Goal: Task Accomplishment & Management: Use online tool/utility

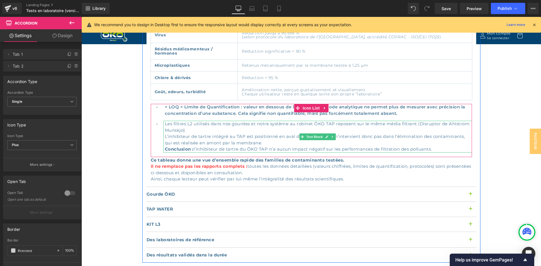
scroll to position [507, 0]
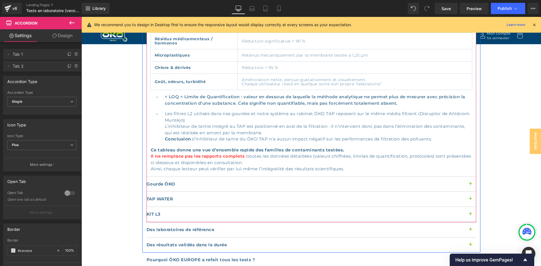
click at [468, 177] on button "button" at bounding box center [470, 184] width 11 height 15
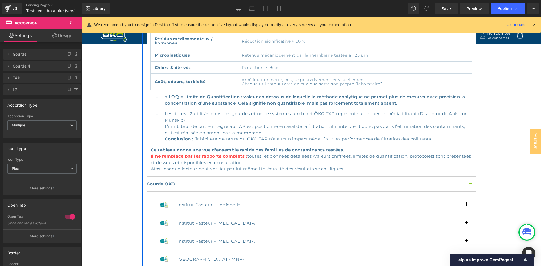
click at [468, 177] on button "button" at bounding box center [470, 184] width 11 height 15
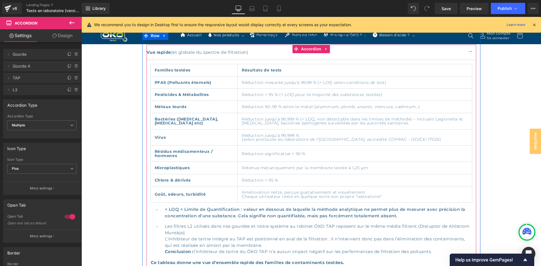
scroll to position [282, 0]
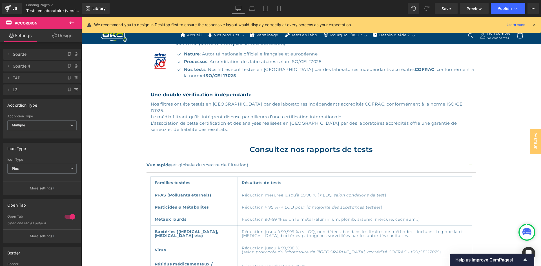
click at [72, 21] on icon at bounding box center [71, 22] width 7 height 7
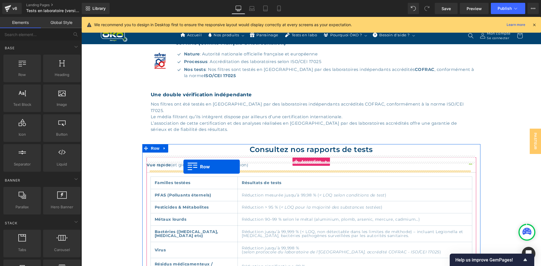
drag, startPoint x: 100, startPoint y: 83, endPoint x: 183, endPoint y: 167, distance: 118.5
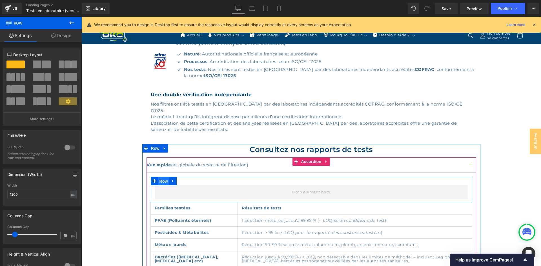
click at [159, 177] on span "Row" at bounding box center [163, 181] width 11 height 8
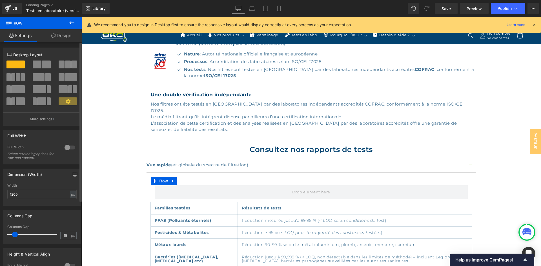
click at [67, 74] on span at bounding box center [71, 77] width 12 height 8
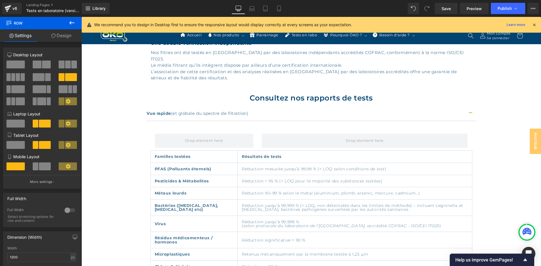
scroll to position [310, 0]
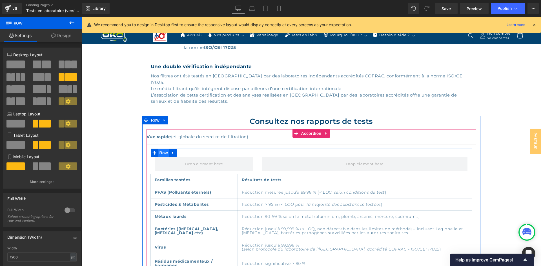
click at [161, 149] on span "Row" at bounding box center [163, 153] width 11 height 8
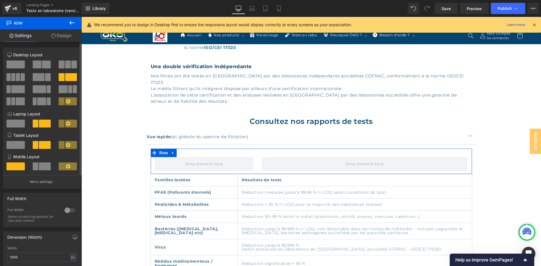
click at [17, 90] on span at bounding box center [18, 89] width 14 height 8
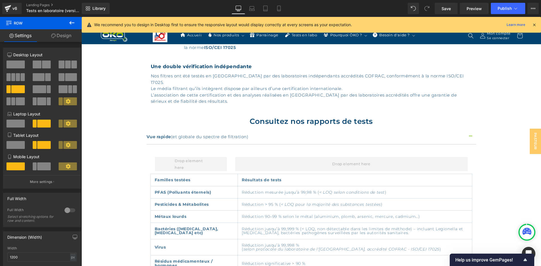
click at [70, 22] on icon at bounding box center [71, 22] width 5 height 3
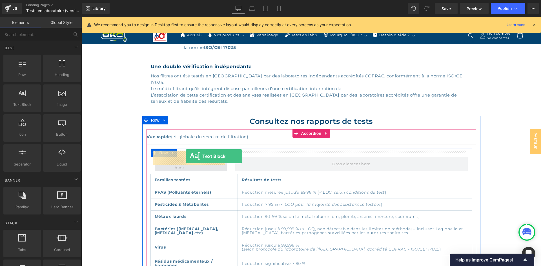
drag, startPoint x: 103, startPoint y: 119, endPoint x: 186, endPoint y: 156, distance: 90.3
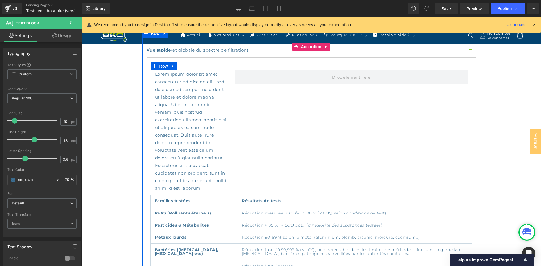
scroll to position [394, 0]
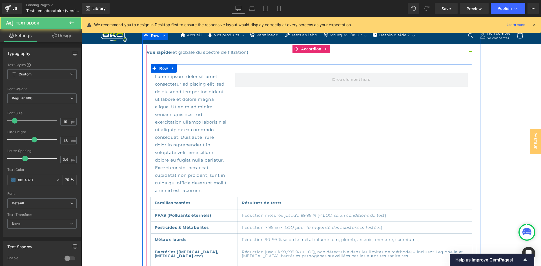
click at [198, 93] on p "Lorem ipsum dolor sit amet, consectetur adipiscing elit, sed do eiusmod tempor …" at bounding box center [191, 134] width 72 height 122
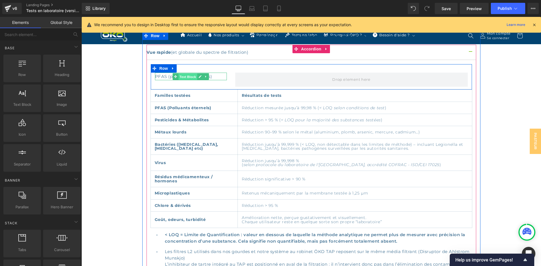
click at [185, 74] on span "Text Block" at bounding box center [187, 77] width 19 height 7
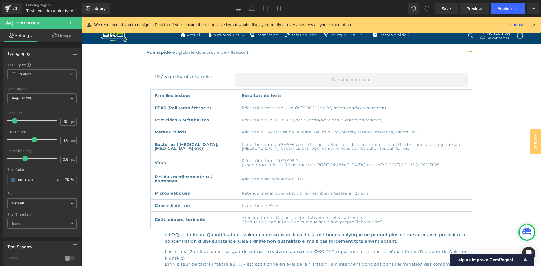
click at [62, 39] on link "Design" at bounding box center [62, 35] width 41 height 13
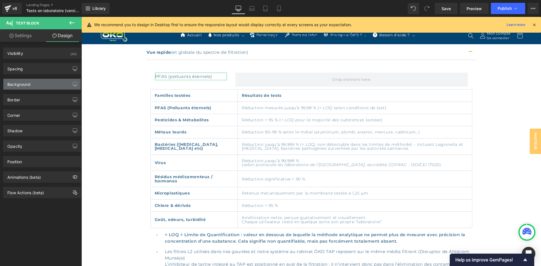
type input "transparent"
type input "0"
click at [32, 80] on div "Background" at bounding box center [41, 84] width 77 height 11
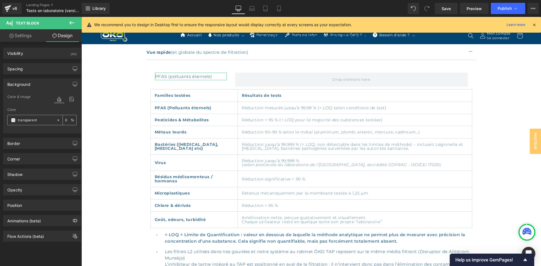
click at [33, 121] on input "transparent" at bounding box center [36, 120] width 36 height 6
type input "green"
type input "100"
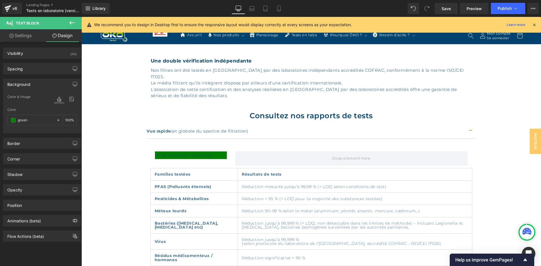
scroll to position [282, 0]
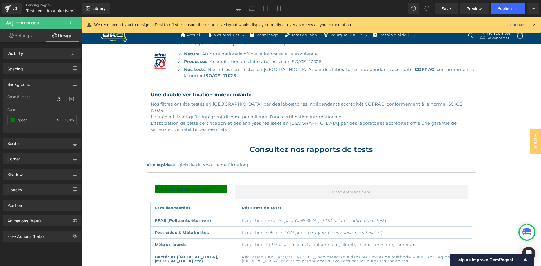
type input "#008000"
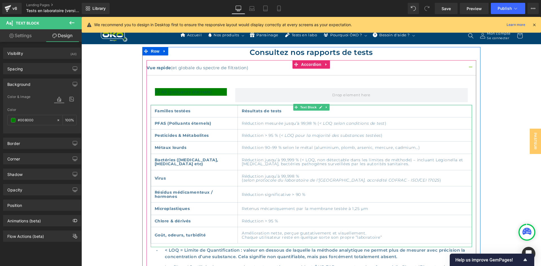
scroll to position [366, 0]
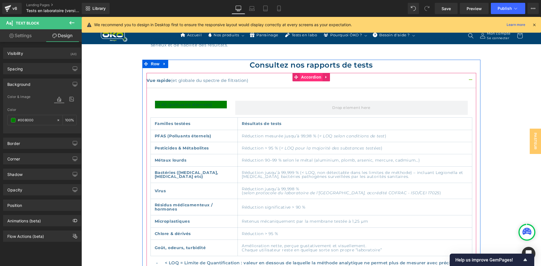
click at [303, 73] on span "Accordion" at bounding box center [311, 77] width 23 height 8
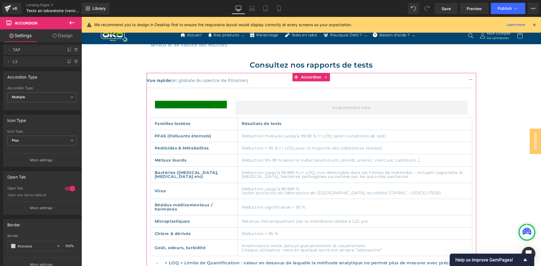
scroll to position [0, 0]
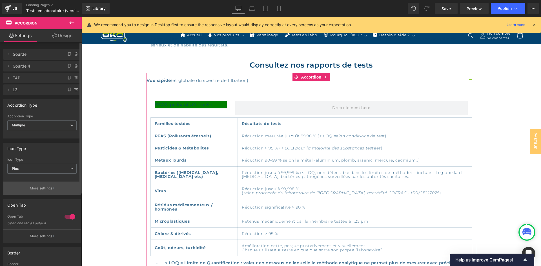
click at [39, 189] on p "More settings" at bounding box center [41, 188] width 23 height 5
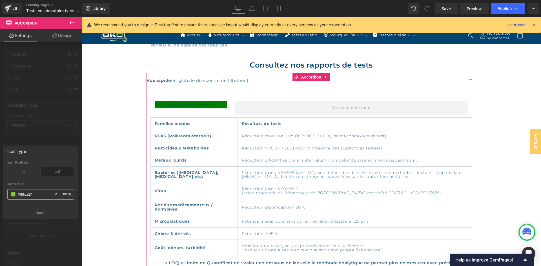
click at [36, 192] on input "#86ca27" at bounding box center [35, 194] width 34 height 6
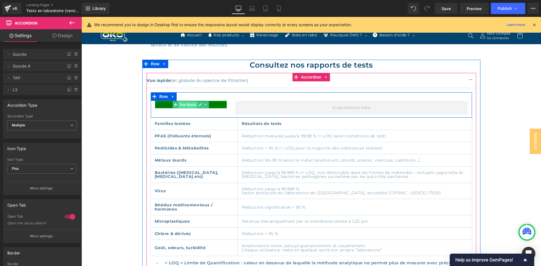
click at [181, 101] on span "Text Block" at bounding box center [187, 104] width 19 height 7
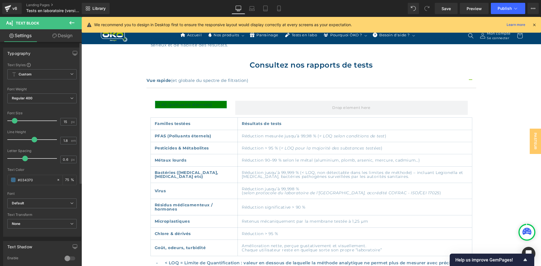
click at [59, 44] on div "Typography Text Styles Custom Custom Setup Global Style Custom Setup Global Sty…" at bounding box center [42, 140] width 84 height 194
click at [60, 40] on link "Design" at bounding box center [62, 35] width 41 height 13
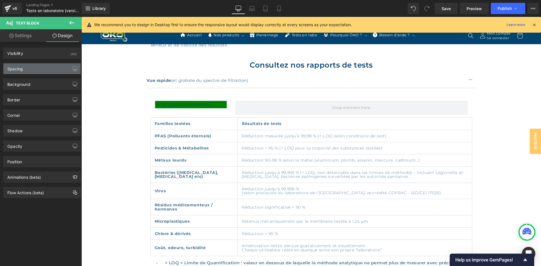
click at [38, 69] on div "Spacing" at bounding box center [41, 68] width 77 height 11
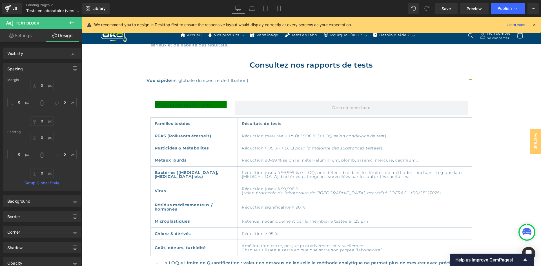
click at [37, 66] on div "Spacing" at bounding box center [41, 68] width 77 height 11
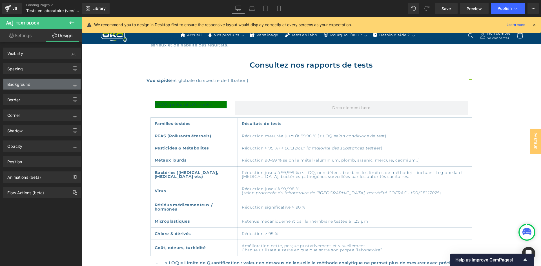
click at [32, 86] on div "Background" at bounding box center [41, 84] width 77 height 11
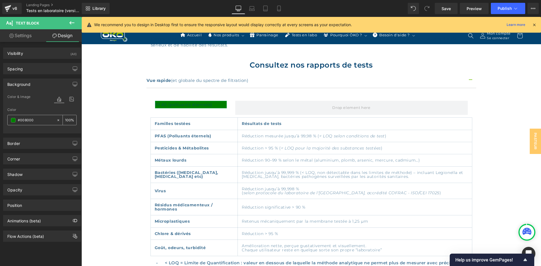
click at [28, 120] on input "#008000" at bounding box center [36, 120] width 36 height 6
paste input "86ca27"
type input "#86ca27"
click at [16, 33] on link "Settings" at bounding box center [20, 35] width 41 height 13
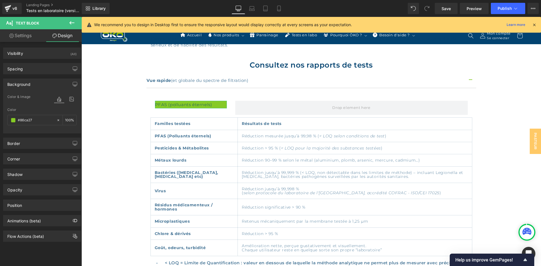
type input "75"
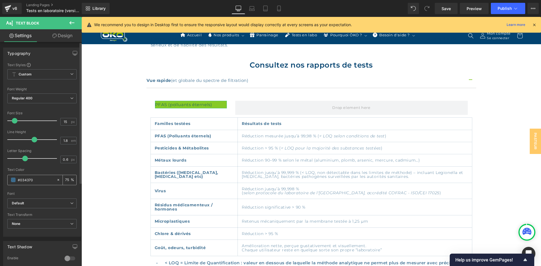
click at [28, 180] on input "#034370" at bounding box center [36, 180] width 36 height 6
type input "#f"
type input "0"
type input "#fff"
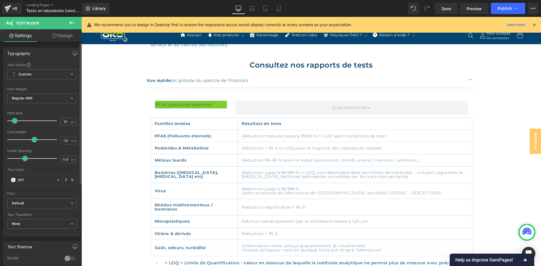
type input "100"
type input "#ffffff"
click at [55, 38] on link "Design" at bounding box center [62, 35] width 41 height 13
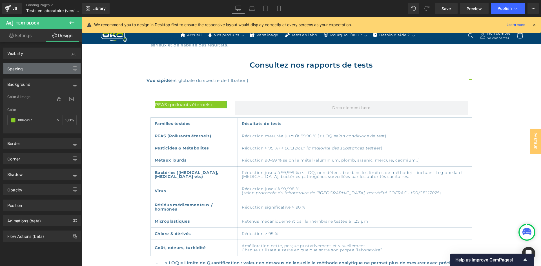
type input "100"
click at [28, 70] on div "Spacing" at bounding box center [41, 68] width 77 height 11
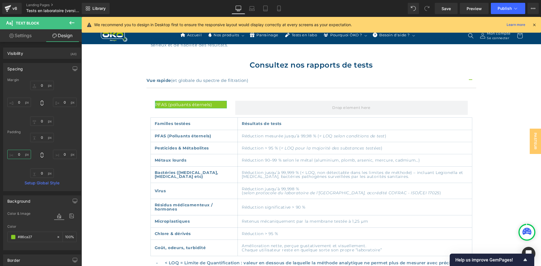
click at [24, 154] on input "0" at bounding box center [19, 154] width 24 height 9
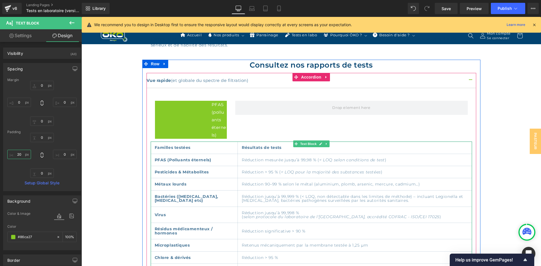
type input "2"
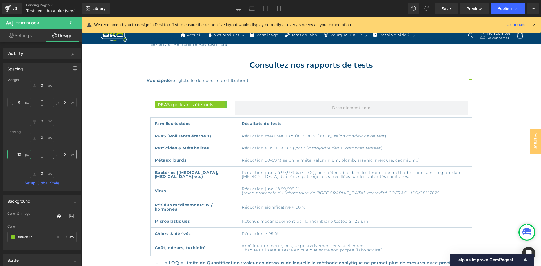
type input "10"
click at [60, 157] on input "0" at bounding box center [65, 154] width 24 height 9
type input "10"
click at [26, 36] on link "Settings" at bounding box center [20, 35] width 41 height 13
type input "100"
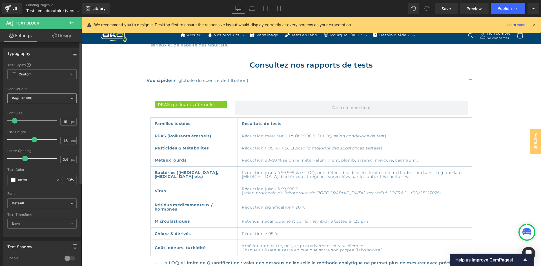
click at [44, 96] on span "Regular 400" at bounding box center [41, 99] width 69 height 10
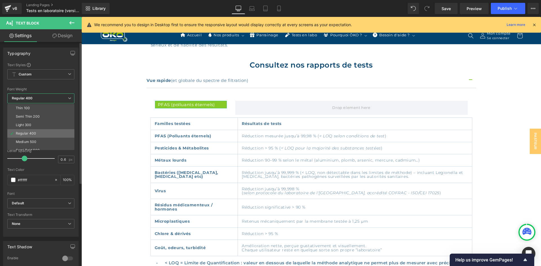
scroll to position [28, 0]
click at [41, 119] on li "Semi Bold 600" at bounding box center [42, 122] width 70 height 8
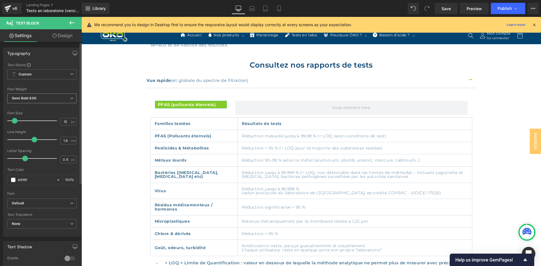
click at [29, 98] on b "Semi Bold 600" at bounding box center [24, 98] width 25 height 4
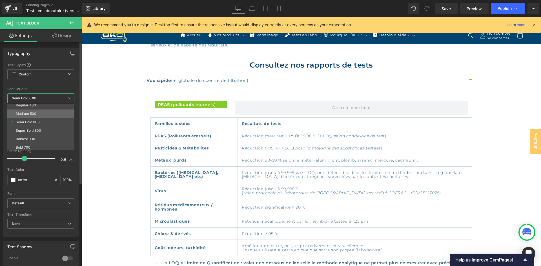
click at [32, 115] on div "Medium 500" at bounding box center [26, 114] width 21 height 4
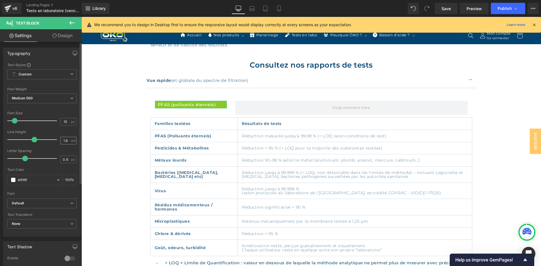
click at [71, 142] on span "em" at bounding box center [73, 141] width 5 height 4
click at [66, 141] on input "1.8" at bounding box center [66, 140] width 10 height 7
type input "1.5"
click at [67, 158] on input "0.6" at bounding box center [66, 159] width 10 height 7
type input "0.5"
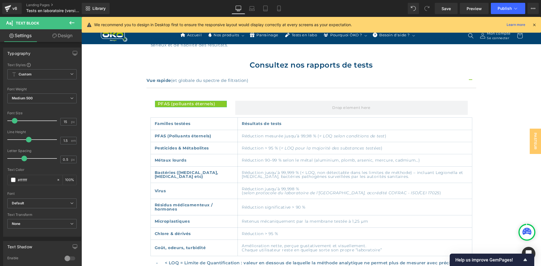
click at [52, 35] on icon at bounding box center [54, 36] width 5 height 5
type input "0"
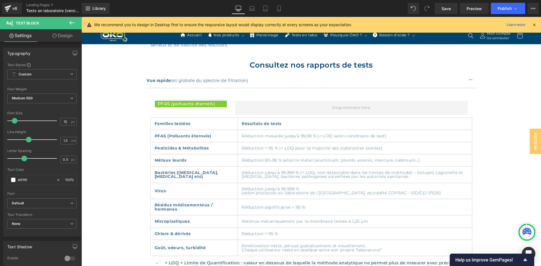
type input "0"
type input "10"
type input "0"
type input "10"
type input "100"
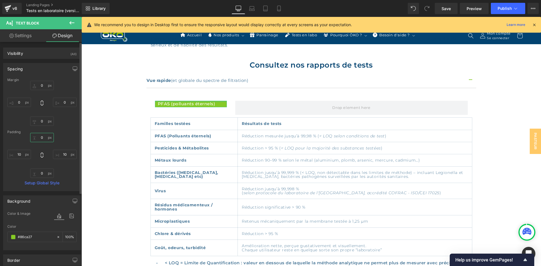
click at [42, 135] on input "0" at bounding box center [42, 137] width 24 height 9
click at [41, 158] on icon at bounding box center [42, 155] width 3 height 5
type input "10"
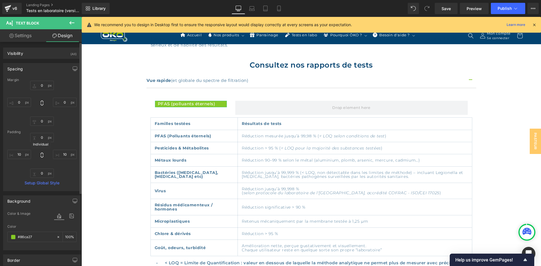
type input "10"
click at [41, 139] on input "10" at bounding box center [42, 137] width 24 height 9
click at [44, 158] on div "10px 10 10px 10 10px 10 10px 10" at bounding box center [41, 155] width 69 height 45
click at [41, 156] on icon at bounding box center [42, 155] width 6 height 6
click at [46, 139] on input "10" at bounding box center [42, 137] width 24 height 9
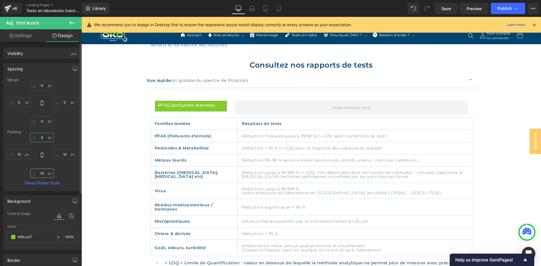
type input "5"
drag, startPoint x: 43, startPoint y: 173, endPoint x: 28, endPoint y: 165, distance: 16.5
click at [43, 173] on input "10" at bounding box center [42, 173] width 24 height 9
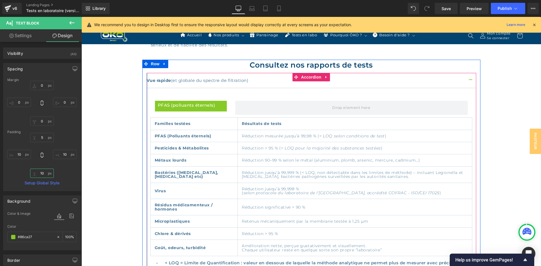
type input "5"
click at [268, 131] on td "Réduction mesurée jusqu’à 99,98 % ( < LOQ selon conditions de test )" at bounding box center [355, 136] width 234 height 12
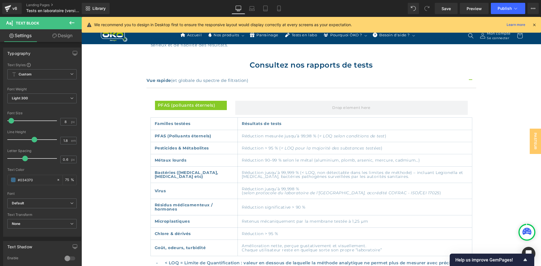
click at [74, 22] on icon at bounding box center [71, 22] width 7 height 7
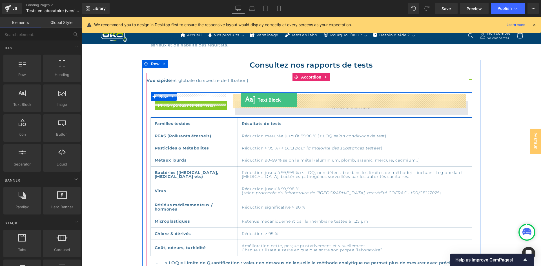
drag, startPoint x: 111, startPoint y: 116, endPoint x: 241, endPoint y: 100, distance: 131.1
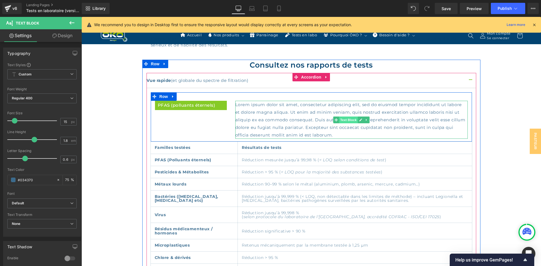
click at [343, 117] on span "Text Block" at bounding box center [348, 120] width 19 height 7
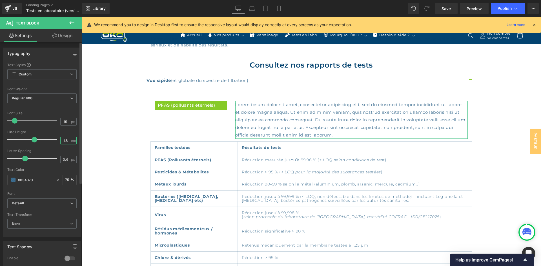
click at [66, 141] on input "1.8" at bounding box center [66, 140] width 10 height 7
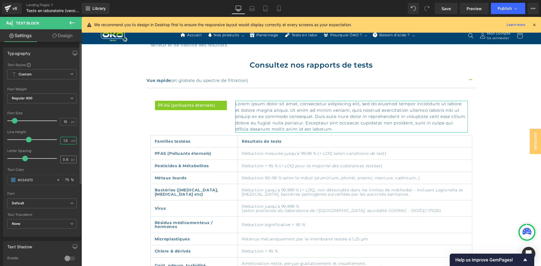
type input "1.5"
click at [65, 159] on input "0.6" at bounding box center [66, 159] width 10 height 7
type input "0.5"
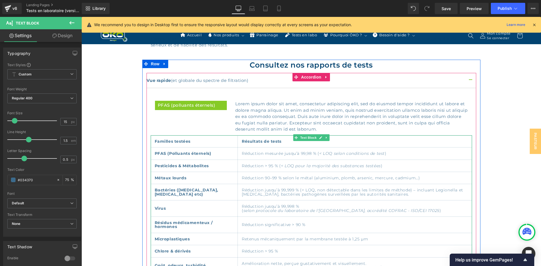
click at [284, 148] on td "Réduction mesurée jusqu’à 99,98 % ( < LOQ selon conditions de test )" at bounding box center [355, 154] width 234 height 12
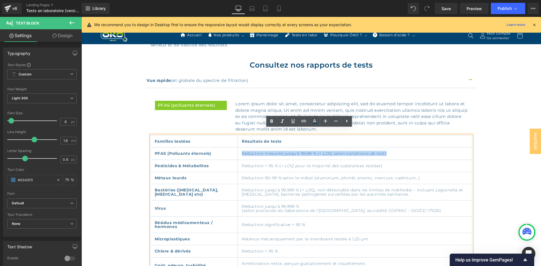
drag, startPoint x: 351, startPoint y: 148, endPoint x: 221, endPoint y: 147, distance: 129.9
click at [238, 148] on td "Réduction mesurée jusqu’à 99,98 % ( < LOQ selon conditions de test )" at bounding box center [355, 154] width 234 height 12
copy td "Réduction mesurée jusqu’à 99,98 % ( < LOQ selon conditions de test )"
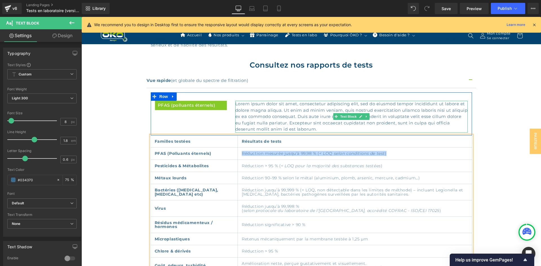
click at [247, 112] on p "Lorem ipsum dolor sit amet, consectetur adipiscing elit, sed do eiusmod tempor …" at bounding box center [351, 117] width 232 height 32
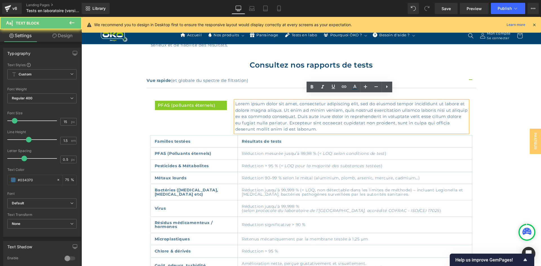
click at [270, 110] on p "Lorem ipsum dolor sit amet, consectetur adipiscing elit, sed do eiusmod tempor …" at bounding box center [351, 117] width 232 height 32
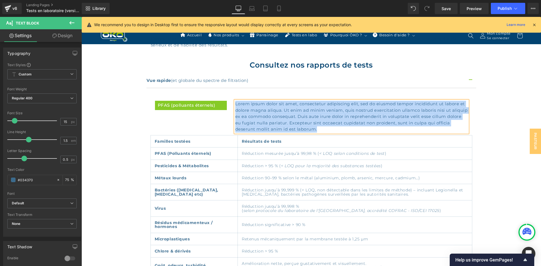
paste div
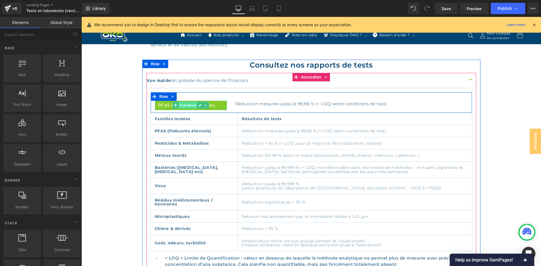
click at [189, 102] on span "Text Block" at bounding box center [187, 105] width 19 height 7
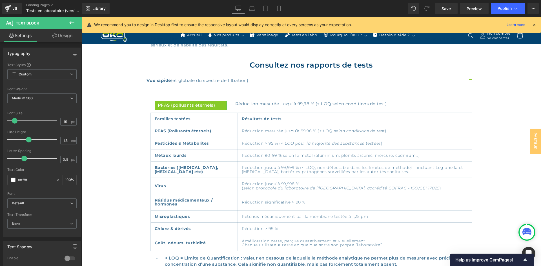
click at [75, 36] on link "Design" at bounding box center [62, 35] width 41 height 13
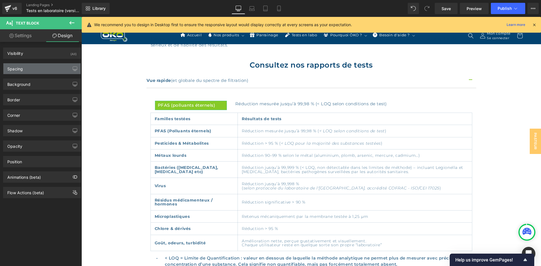
type input "0"
type input "5"
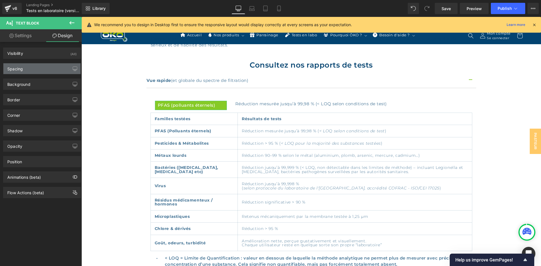
type input "10"
type input "5"
type input "10"
click at [29, 68] on div "Spacing" at bounding box center [41, 68] width 77 height 11
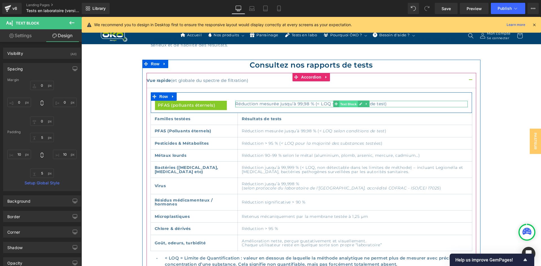
click at [343, 101] on span "Text Block" at bounding box center [348, 104] width 19 height 7
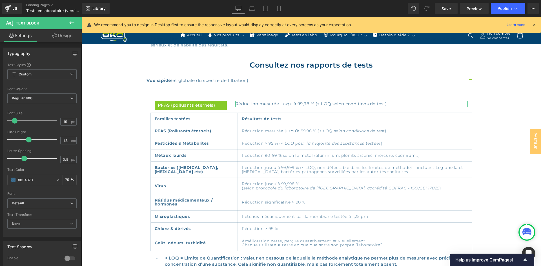
click at [64, 36] on link "Design" at bounding box center [62, 35] width 41 height 13
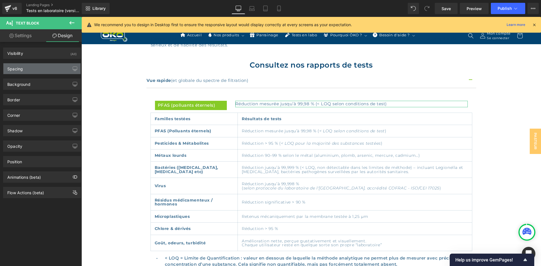
type input "0"
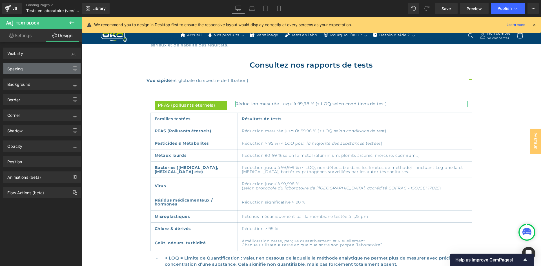
type input "0"
click at [26, 69] on div "Spacing" at bounding box center [41, 68] width 77 height 11
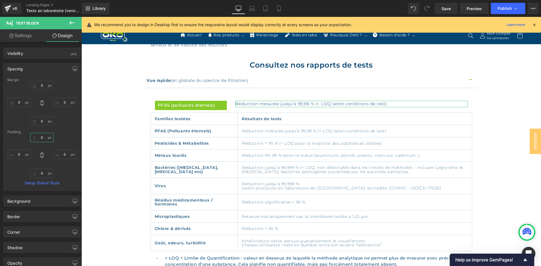
click at [41, 136] on input "0" at bounding box center [42, 137] width 24 height 9
type input "5"
click at [41, 173] on input "0" at bounding box center [42, 173] width 24 height 9
type input "5"
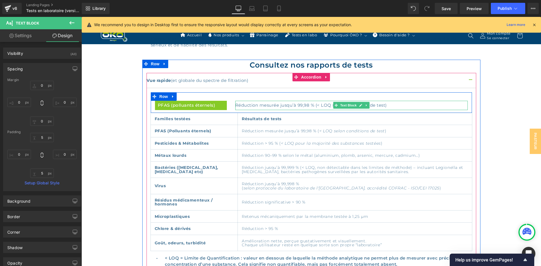
click at [300, 102] on p "Réduction mesurée jusqu’à 99,98 % (< LOQ selon conditions de test)" at bounding box center [351, 105] width 232 height 6
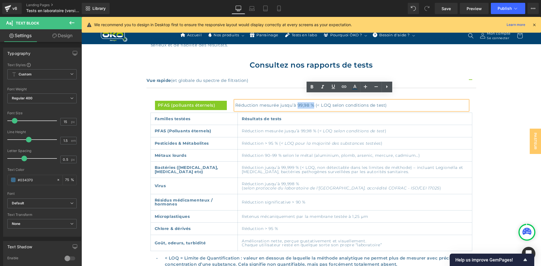
drag, startPoint x: 297, startPoint y: 98, endPoint x: 312, endPoint y: 99, distance: 14.4
click at [312, 102] on p "Réduction mesurée jusqu’à 99,98 % (< LOQ selon conditions de test)" at bounding box center [351, 105] width 232 height 6
click at [311, 87] on icon at bounding box center [311, 86] width 3 height 3
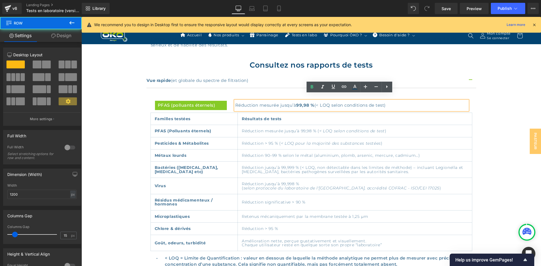
click at [478, 107] on div "Consultez nos rapports de tests Heading Vue rapide (et globale du spectre de fi…" at bounding box center [311, 237] width 338 height 354
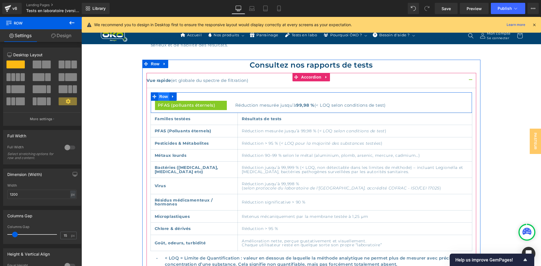
click at [159, 92] on span "Row" at bounding box center [163, 96] width 11 height 8
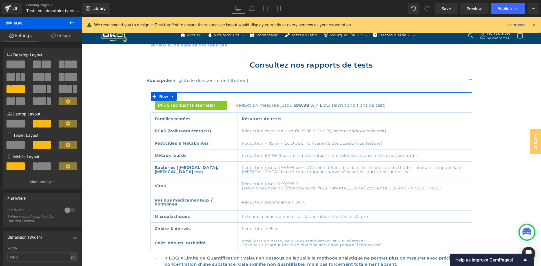
click at [42, 165] on span at bounding box center [44, 167] width 14 height 8
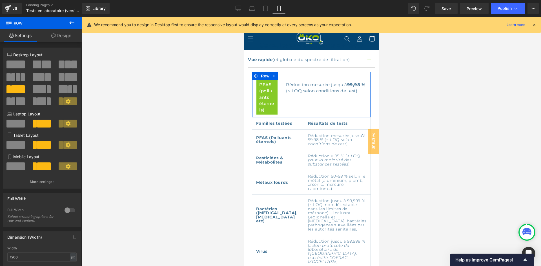
scroll to position [551, 0]
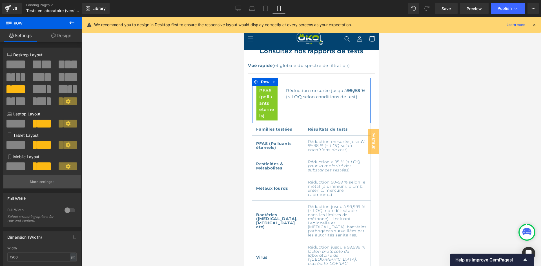
click at [50, 179] on button "More settings" at bounding box center [41, 181] width 77 height 13
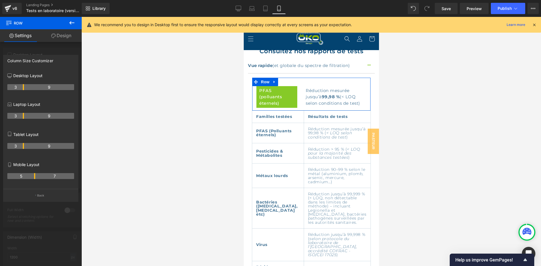
drag, startPoint x: 23, startPoint y: 176, endPoint x: 35, endPoint y: 176, distance: 11.3
click at [35, 176] on th "5" at bounding box center [21, 176] width 28 height 6
click at [25, 147] on th "9" at bounding box center [49, 146] width 50 height 6
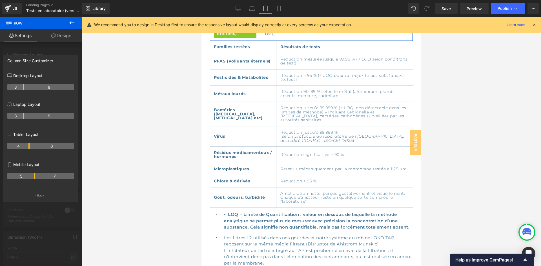
scroll to position [501, 0]
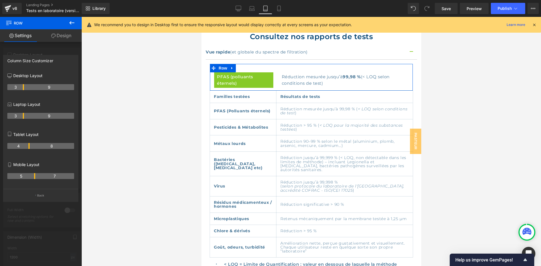
drag, startPoint x: 23, startPoint y: 147, endPoint x: 28, endPoint y: 147, distance: 4.9
click at [28, 147] on th "4" at bounding box center [18, 146] width 22 height 6
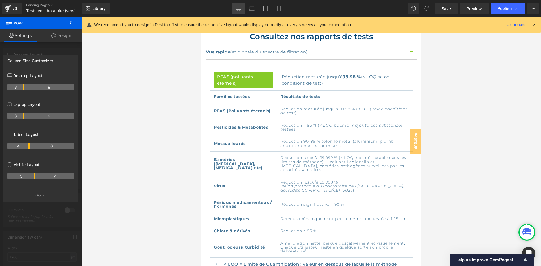
click at [238, 10] on icon at bounding box center [239, 9] width 6 height 6
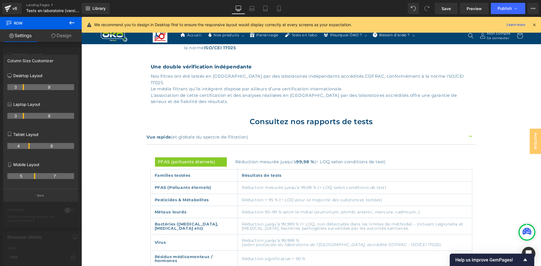
scroll to position [304, 0]
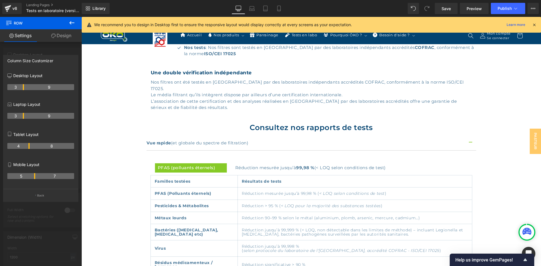
click at [537, 26] on div "We recommend you to design in Desktop first to ensure the responsive layout wou…" at bounding box center [311, 25] width 459 height 16
click at [532, 25] on icon at bounding box center [534, 24] width 5 height 5
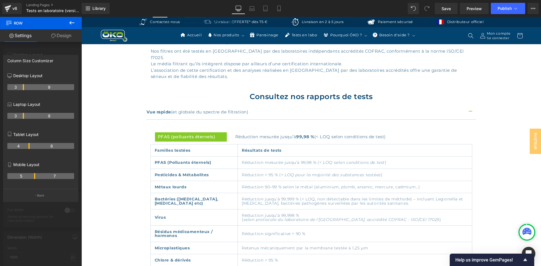
scroll to position [332, 0]
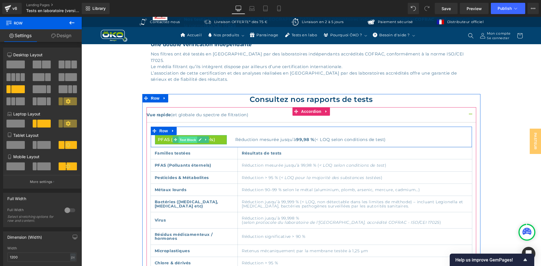
click at [182, 137] on span "Text Block" at bounding box center [187, 140] width 19 height 7
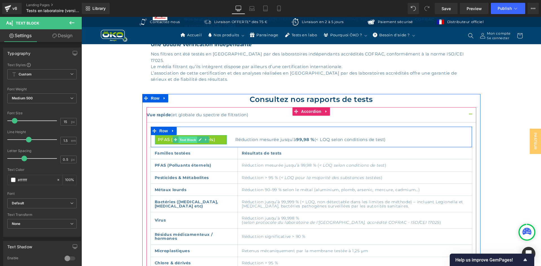
click at [187, 137] on span "Text Block" at bounding box center [187, 140] width 19 height 7
click at [183, 137] on span "Text Block" at bounding box center [187, 140] width 19 height 7
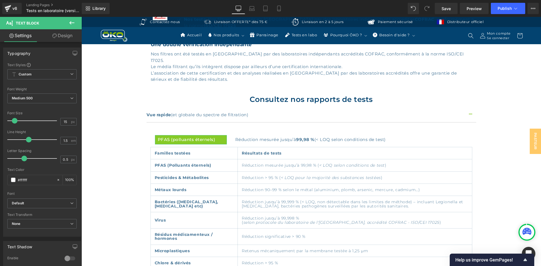
click at [59, 39] on link "Design" at bounding box center [62, 35] width 41 height 13
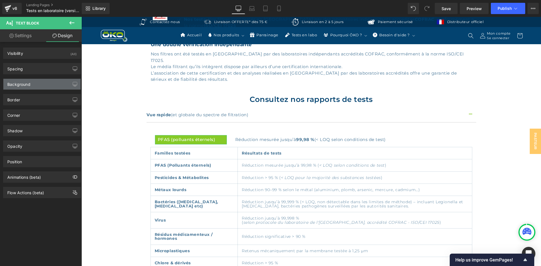
type input "#86ca27"
type input "100"
click at [34, 87] on div "Background" at bounding box center [41, 84] width 77 height 11
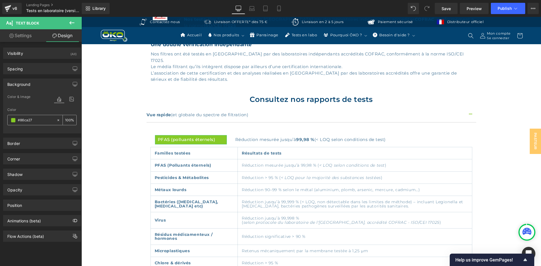
click at [36, 123] on input "#86ca27" at bounding box center [36, 120] width 36 height 6
paste input "034370"
type input "#034370"
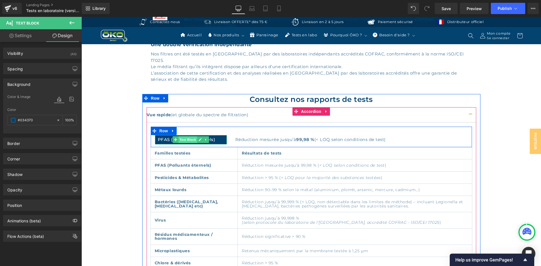
click at [190, 136] on span "Text Block" at bounding box center [187, 139] width 19 height 7
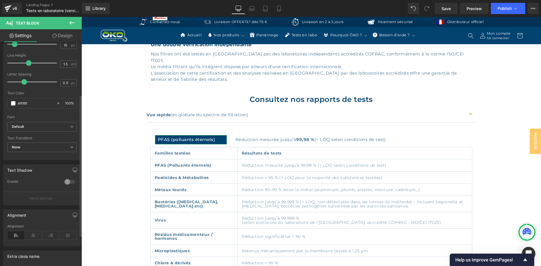
scroll to position [85, 0]
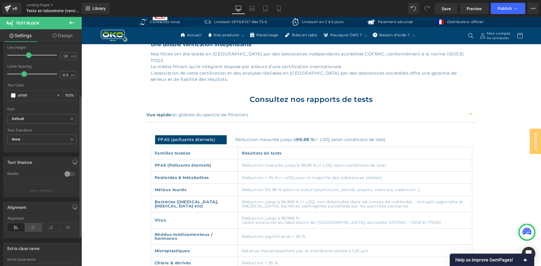
click at [34, 230] on icon at bounding box center [33, 227] width 17 height 8
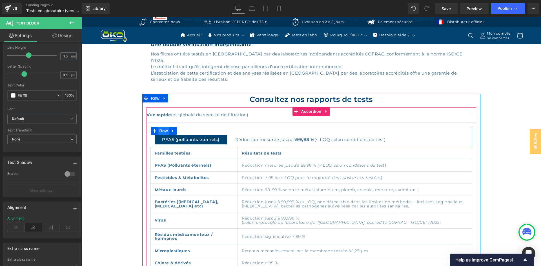
click at [162, 127] on span "Row" at bounding box center [163, 131] width 11 height 8
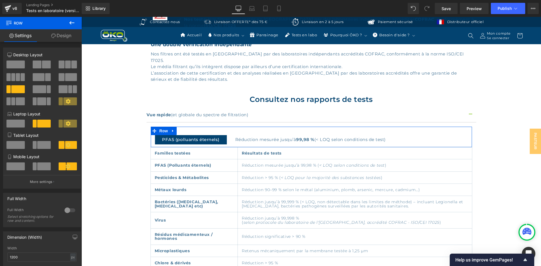
click at [67, 35] on link "Design" at bounding box center [61, 35] width 41 height 13
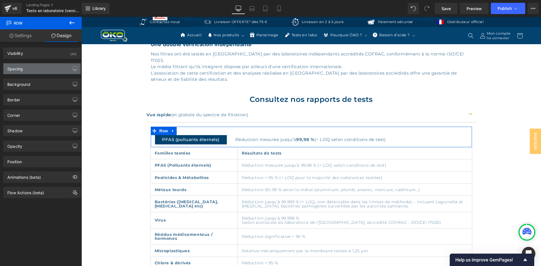
type input "0"
type input "30"
type input "0"
type input "10"
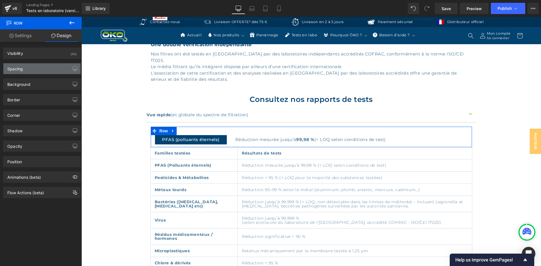
type input "0"
click at [25, 66] on div "Spacing" at bounding box center [41, 68] width 77 height 11
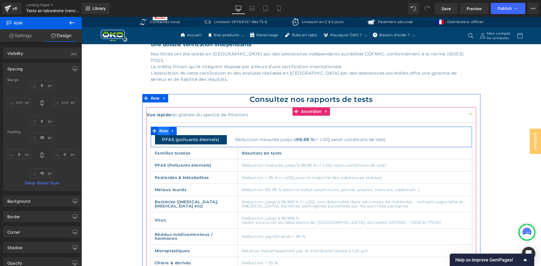
click at [158, 127] on span "Row" at bounding box center [163, 131] width 11 height 8
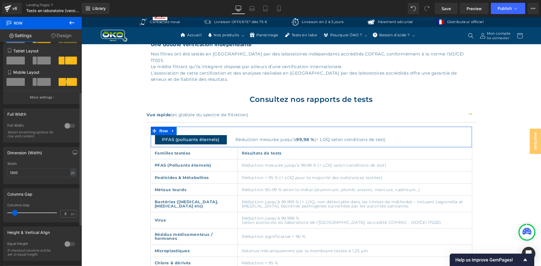
type input "0"
drag, startPoint x: 17, startPoint y: 213, endPoint x: 0, endPoint y: 209, distance: 17.1
click at [0, 209] on div "Columns Gap 0px Columns Gap 0 px" at bounding box center [42, 203] width 84 height 38
click at [56, 37] on link "Design" at bounding box center [61, 35] width 41 height 13
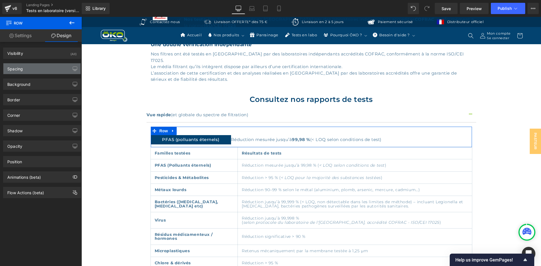
type input "0"
type input "30"
type input "0"
type input "10"
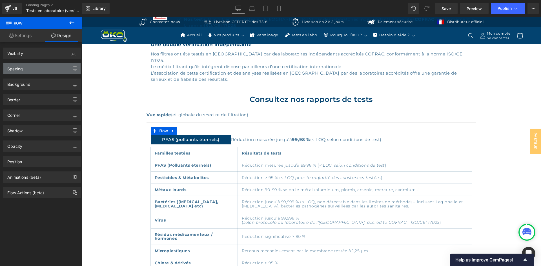
type input "0"
click at [25, 68] on div "Spacing" at bounding box center [41, 68] width 77 height 11
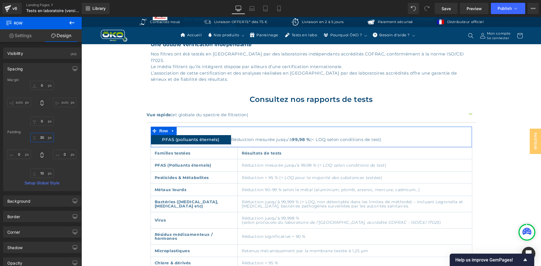
click at [44, 139] on input "30" at bounding box center [42, 137] width 24 height 9
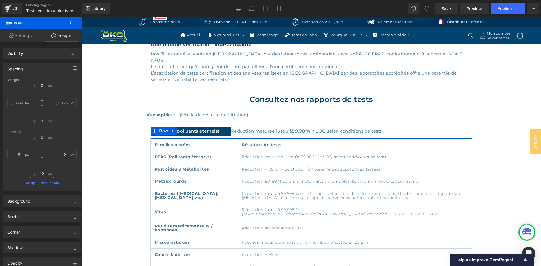
type input "0"
click at [44, 175] on input "10" at bounding box center [42, 173] width 24 height 9
type input "0"
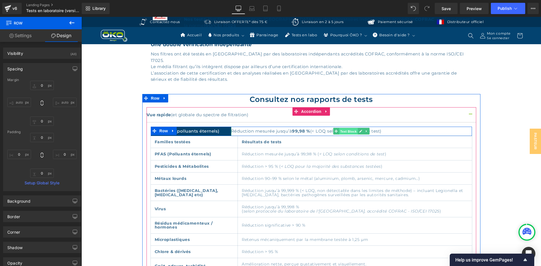
click at [346, 128] on span "Text Block" at bounding box center [348, 131] width 19 height 7
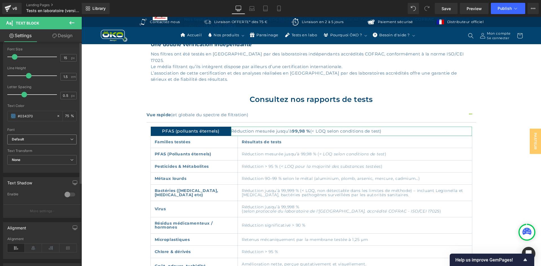
scroll to position [113, 0]
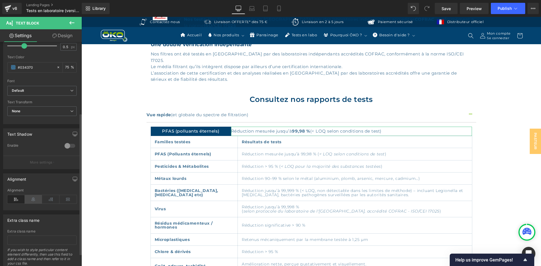
click at [31, 196] on icon at bounding box center [33, 199] width 17 height 8
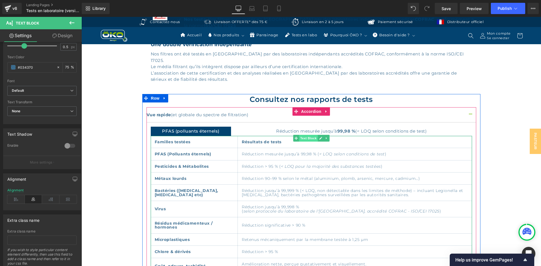
click at [313, 135] on span "Text Block" at bounding box center [308, 138] width 19 height 7
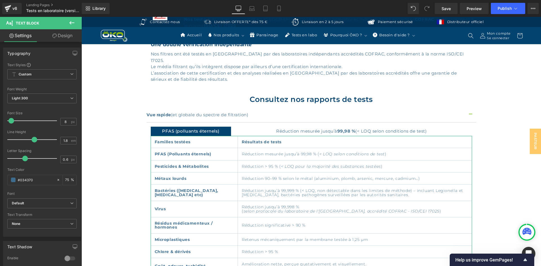
click at [66, 40] on link "Design" at bounding box center [62, 35] width 41 height 13
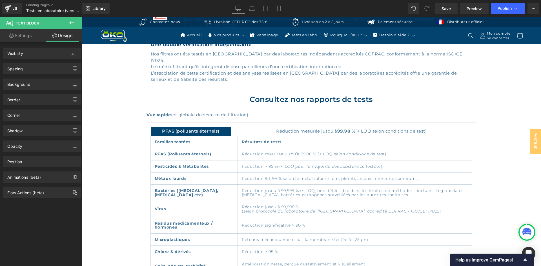
type input "0"
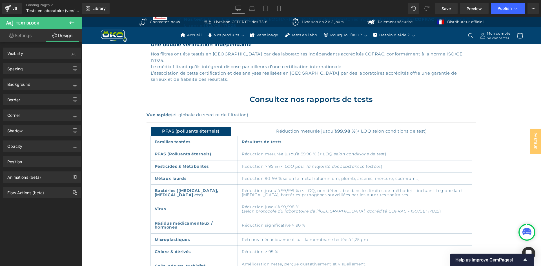
type input "0"
click at [33, 68] on div "Spacing" at bounding box center [41, 68] width 77 height 11
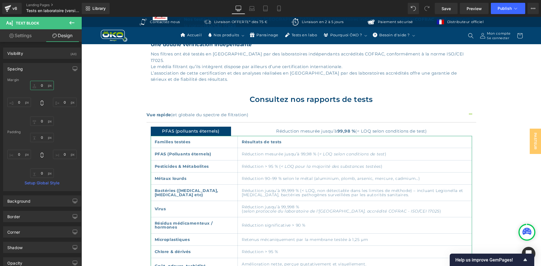
click at [44, 85] on input "0" at bounding box center [42, 85] width 24 height 9
type input "20"
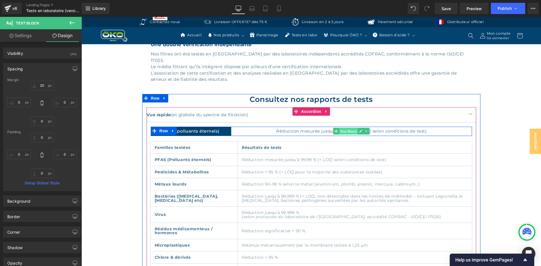
click at [341, 128] on span "Text Block" at bounding box center [348, 131] width 19 height 7
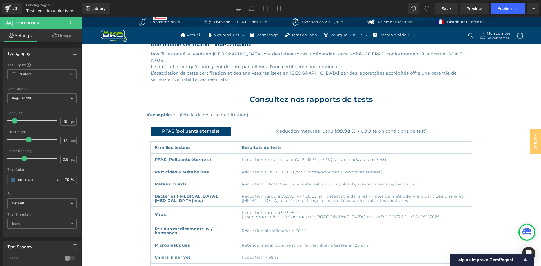
click at [64, 35] on link "Design" at bounding box center [62, 35] width 41 height 13
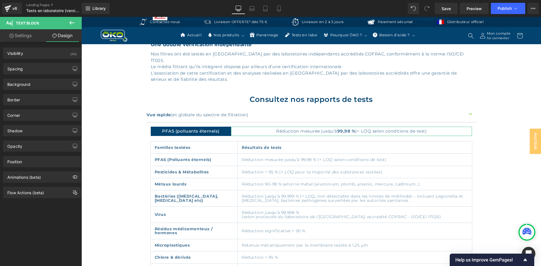
click at [23, 36] on link "Settings" at bounding box center [20, 35] width 41 height 13
type input "75"
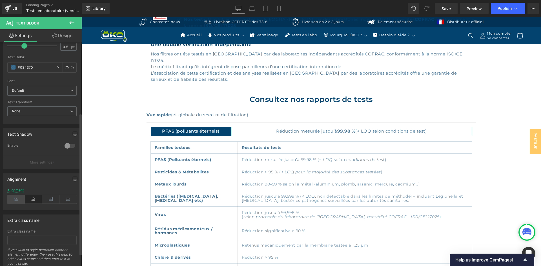
click at [18, 197] on icon at bounding box center [15, 199] width 17 height 8
click at [64, 33] on link "Design" at bounding box center [62, 35] width 41 height 13
type input "0"
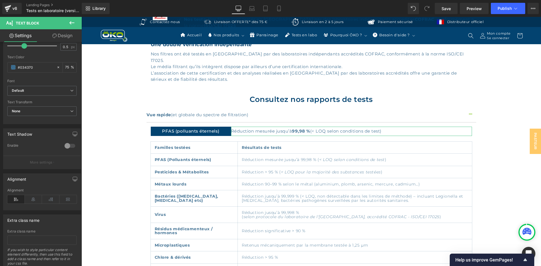
type input "0"
type input "5"
type input "0"
type input "5"
type input "0"
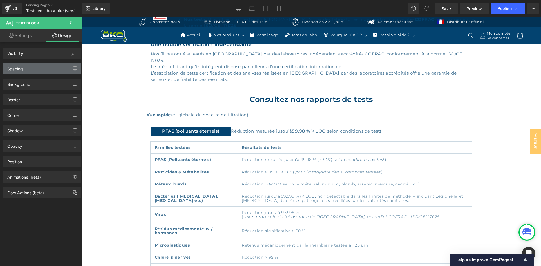
click at [25, 65] on div "Spacing" at bounding box center [41, 68] width 77 height 11
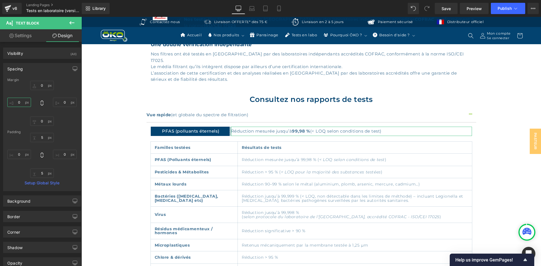
click at [21, 101] on input "0" at bounding box center [19, 102] width 24 height 9
type input "20"
click at [18, 102] on input "20" at bounding box center [19, 102] width 24 height 9
drag, startPoint x: 18, startPoint y: 102, endPoint x: 28, endPoint y: 83, distance: 21.7
click at [18, 102] on input "20" at bounding box center [19, 102] width 24 height 9
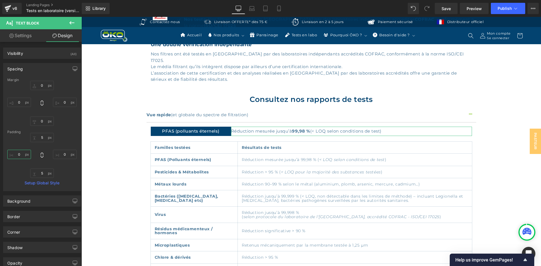
click at [15, 157] on input "0" at bounding box center [19, 154] width 24 height 9
type input "20"
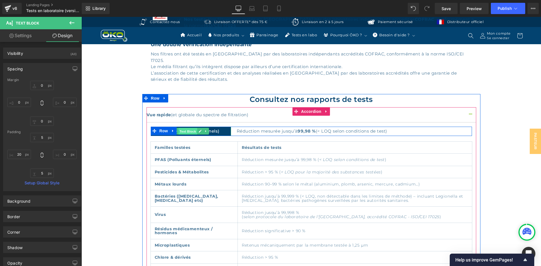
click at [188, 128] on span "Text Block" at bounding box center [187, 131] width 19 height 7
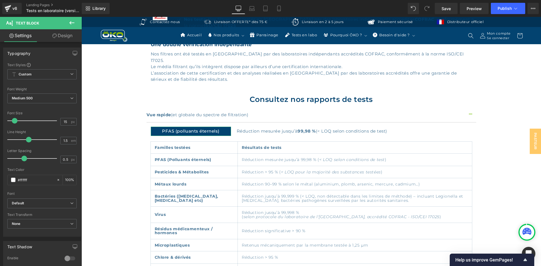
click at [60, 36] on link "Design" at bounding box center [62, 35] width 41 height 13
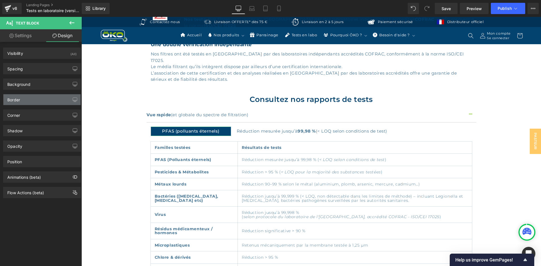
click at [28, 96] on div "Border" at bounding box center [41, 99] width 77 height 11
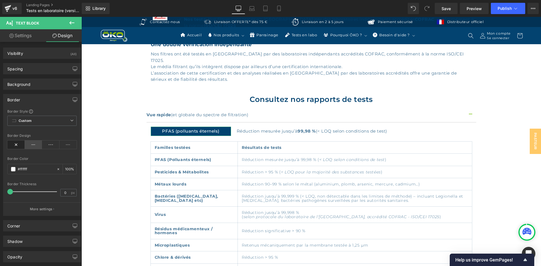
click at [35, 149] on icon at bounding box center [33, 145] width 17 height 8
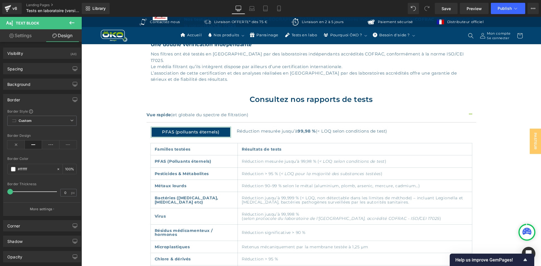
type input "1"
click at [11, 191] on span at bounding box center [11, 192] width 6 height 6
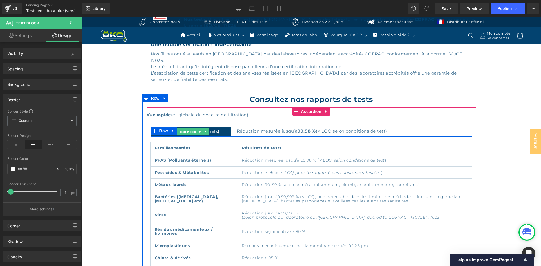
click at [185, 128] on span "Text Block" at bounding box center [187, 131] width 19 height 7
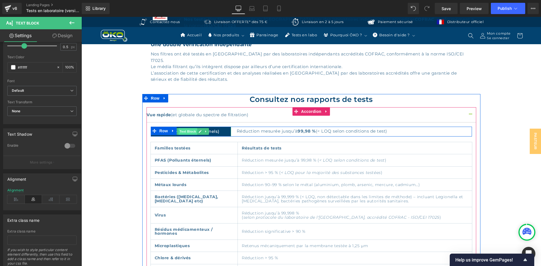
click at [184, 128] on span "Text Block" at bounding box center [187, 131] width 19 height 7
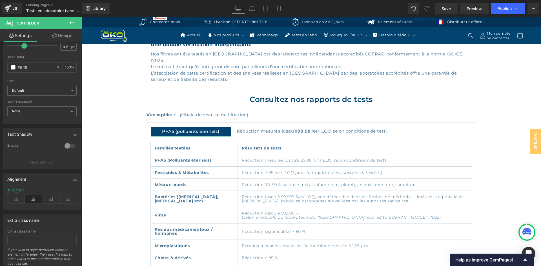
click at [66, 34] on link "Design" at bounding box center [62, 35] width 41 height 13
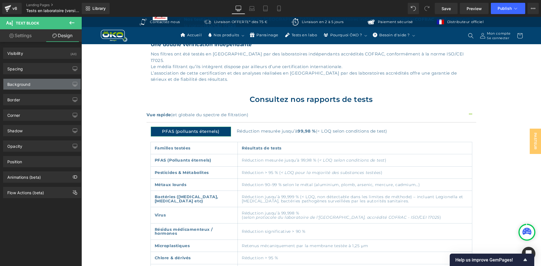
click at [23, 84] on div "Background" at bounding box center [18, 83] width 23 height 8
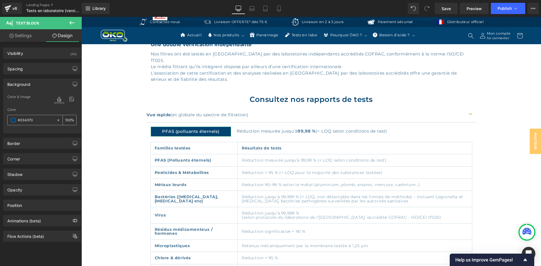
click at [39, 118] on input "#034370" at bounding box center [36, 120] width 36 height 6
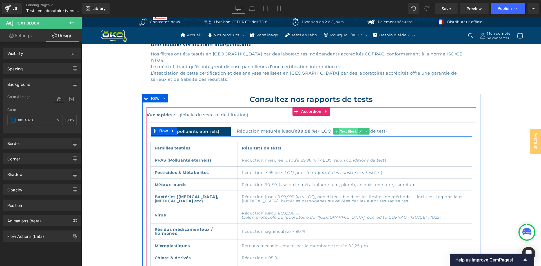
click at [340, 128] on span "Text Block" at bounding box center [348, 131] width 19 height 7
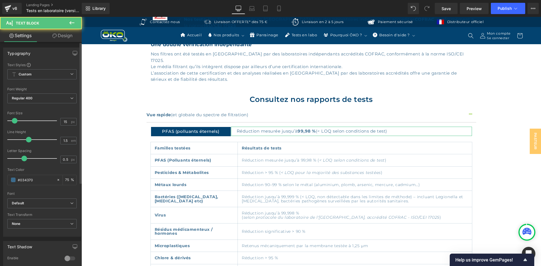
click at [67, 43] on div "Typography Text Styles Custom Custom Setup Global Style Custom Setup Global Sty…" at bounding box center [42, 212] width 84 height 341
click at [67, 40] on link "Design" at bounding box center [62, 35] width 41 height 13
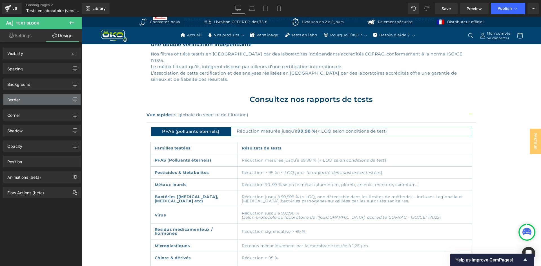
click at [20, 100] on div "Border" at bounding box center [13, 98] width 13 height 8
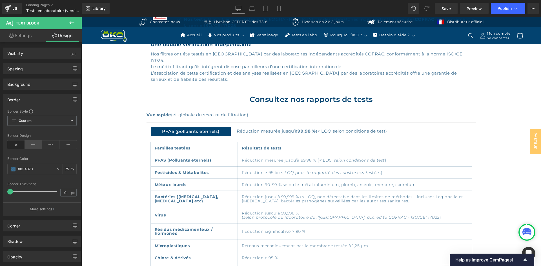
click at [29, 149] on icon at bounding box center [33, 145] width 17 height 8
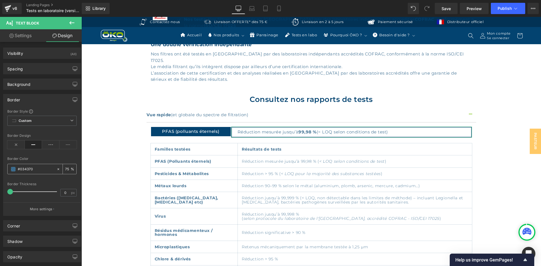
click at [38, 167] on input "#034370" at bounding box center [36, 169] width 36 height 6
click at [69, 171] on div "75 %" at bounding box center [70, 169] width 14 height 10
click at [67, 169] on input "75" at bounding box center [68, 169] width 6 height 6
type input "1"
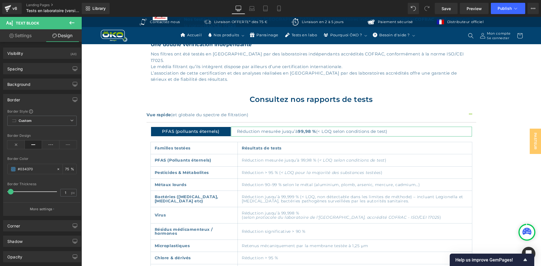
click at [9, 192] on span at bounding box center [11, 192] width 6 height 6
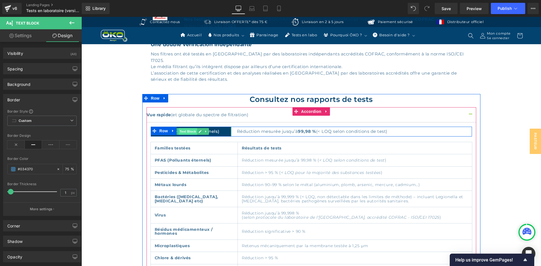
click at [183, 128] on span "Text Block" at bounding box center [187, 131] width 19 height 7
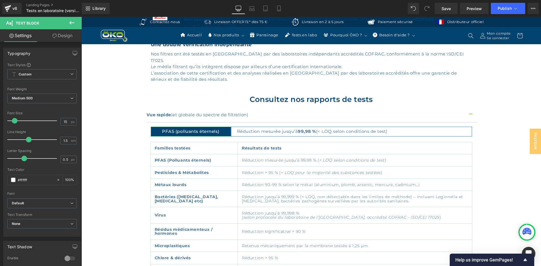
click at [55, 35] on icon at bounding box center [54, 36] width 5 height 5
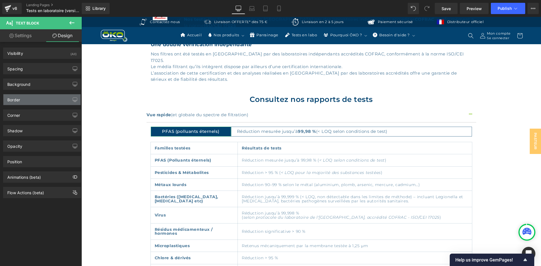
click at [15, 104] on div "Border" at bounding box center [41, 99] width 77 height 11
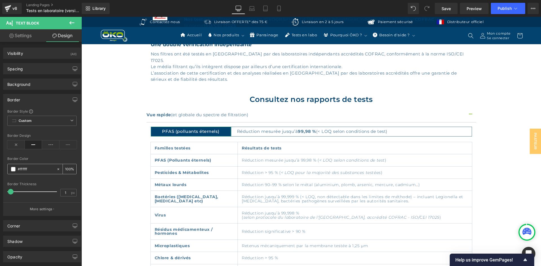
paste input "034370"
type input "#034370"
click at [65, 171] on input "100" at bounding box center [68, 169] width 6 height 6
type input "75"
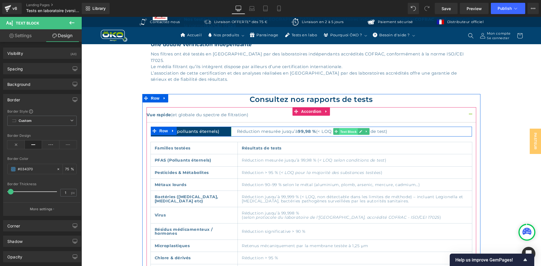
click at [344, 128] on span "Text Block" at bounding box center [348, 131] width 19 height 7
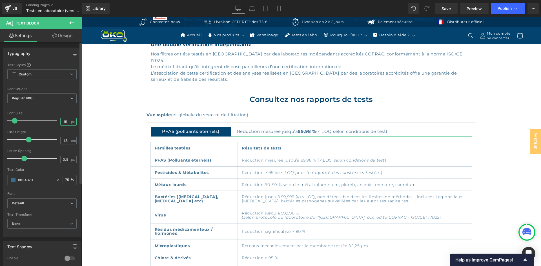
click at [64, 123] on input "15" at bounding box center [66, 121] width 10 height 7
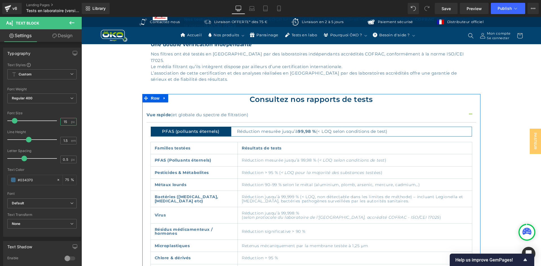
type input "14"
click at [192, 128] on span "Text Block" at bounding box center [187, 131] width 19 height 7
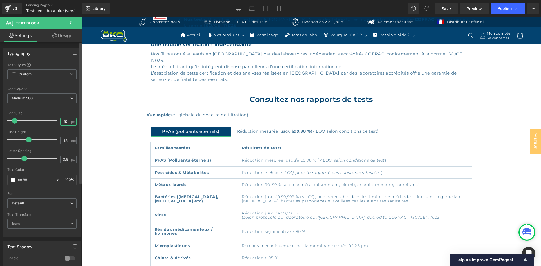
click at [66, 121] on input "15" at bounding box center [66, 121] width 10 height 7
type input "14"
click at [247, 8] on link "Laptop" at bounding box center [252, 8] width 14 height 11
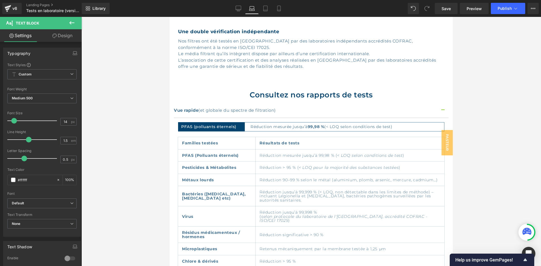
scroll to position [334, 0]
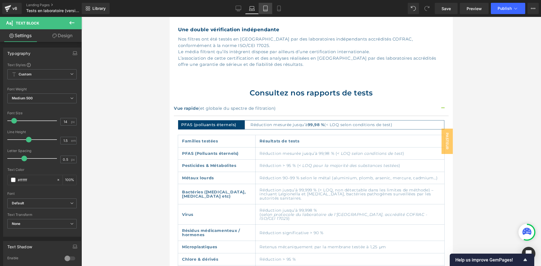
click at [265, 7] on icon at bounding box center [266, 9] width 6 height 6
type input "100"
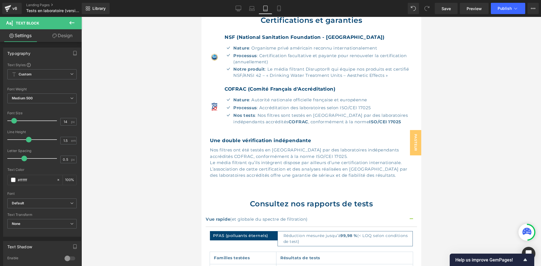
scroll to position [445, 0]
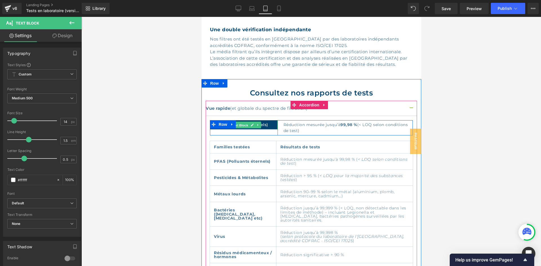
click at [239, 124] on span "Text Block" at bounding box center [239, 125] width 19 height 7
click at [223, 125] on span "Row" at bounding box center [222, 125] width 11 height 8
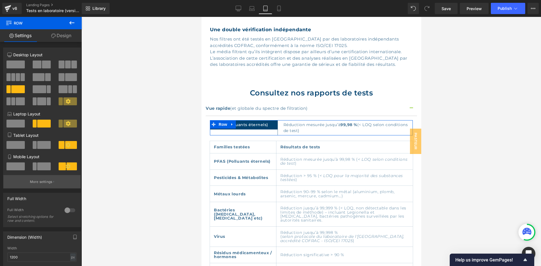
click at [39, 179] on button "More settings" at bounding box center [41, 181] width 77 height 13
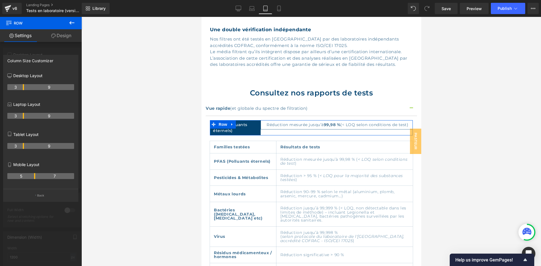
drag, startPoint x: 29, startPoint y: 147, endPoint x: 26, endPoint y: 146, distance: 3.1
click at [26, 146] on tr "3 9" at bounding box center [40, 146] width 67 height 6
click at [283, 8] on link "Mobile" at bounding box center [279, 8] width 14 height 11
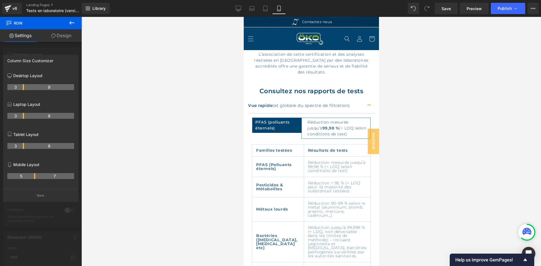
scroll to position [502, 0]
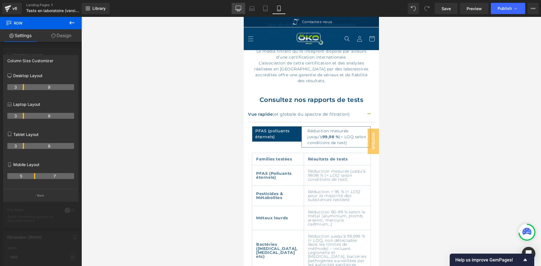
click at [232, 11] on link "Desktop" at bounding box center [239, 8] width 14 height 11
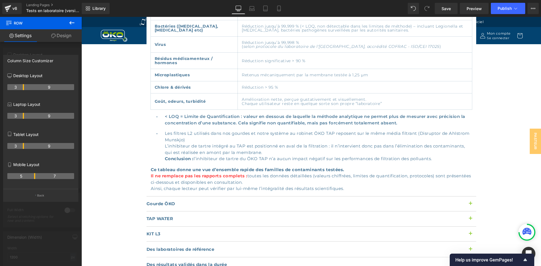
scroll to position [340, 0]
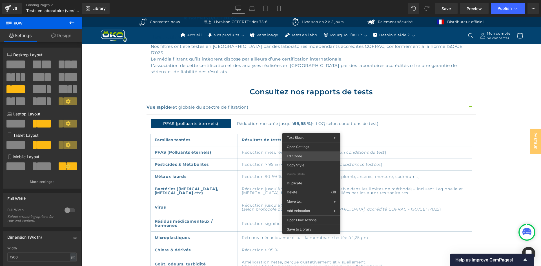
click at [307, 0] on div "Row You are previewing how the will restyle your page. You can not edit Element…" at bounding box center [270, 0] width 541 height 0
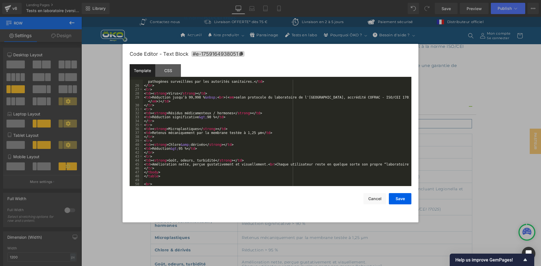
scroll to position [99, 0]
click at [172, 69] on div "CSS" at bounding box center [168, 70] width 26 height 13
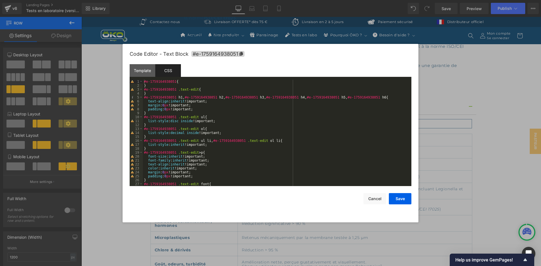
click at [159, 93] on div "#e-1759164938051 { } #e-1759164938051 .text-edit { } #e-1759164938051 h1 , #e-1…" at bounding box center [276, 137] width 266 height 114
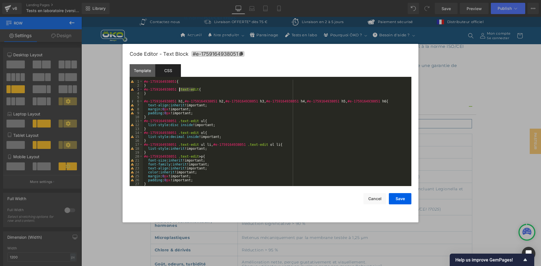
drag, startPoint x: 195, startPoint y: 88, endPoint x: 179, endPoint y: 90, distance: 15.6
click at [179, 90] on div "#e-1759164938051 { } #e-1759164938051 .text-edit { } #e-1759164938051 h1 , #e-1…" at bounding box center [276, 137] width 266 height 114
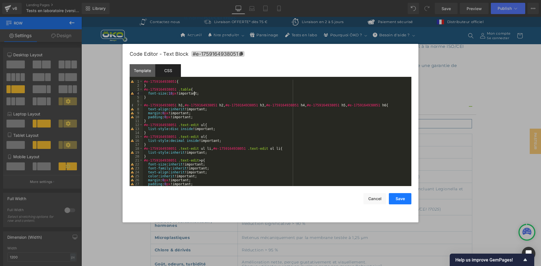
click at [403, 200] on button "Save" at bounding box center [400, 198] width 23 height 11
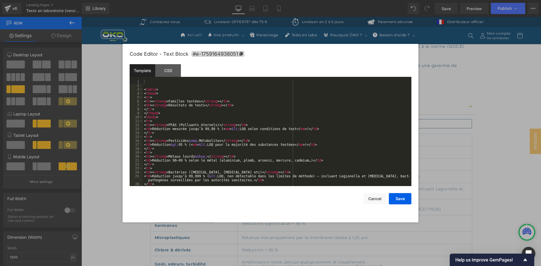
click at [303, 0] on div "Row You are previewing how the will restyle your page. You can not edit Element…" at bounding box center [270, 0] width 541 height 0
click at [161, 67] on div "CSS" at bounding box center [168, 70] width 26 height 13
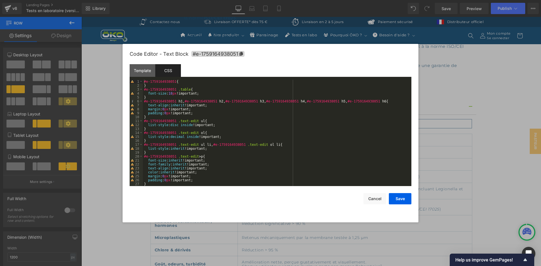
click at [177, 91] on div "#e-1759164938051 { } #e-1759164938051 .table { font-size : 18 px !important; } …" at bounding box center [276, 137] width 266 height 114
click at [402, 199] on button "Save" at bounding box center [400, 198] width 23 height 11
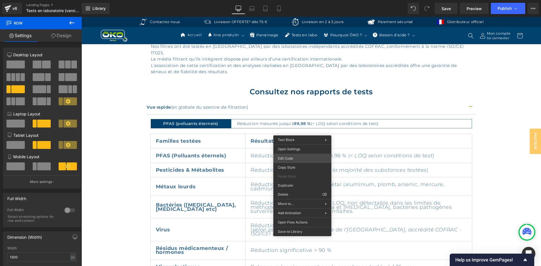
click at [307, 0] on div "Row You are previewing how the will restyle your page. You can not edit Element…" at bounding box center [270, 0] width 541 height 0
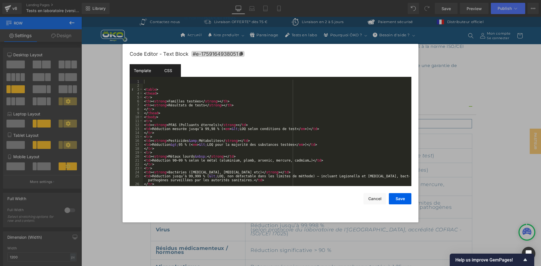
click at [162, 72] on div "CSS" at bounding box center [168, 70] width 26 height 13
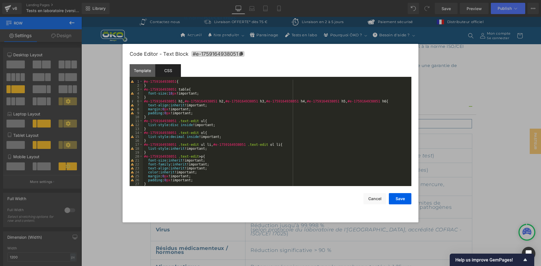
click at [170, 93] on div "#e-1759164938051 { } #e-1759164938051 table { font-size : 18 px !important; } #…" at bounding box center [276, 137] width 266 height 114
click at [406, 196] on button "Save" at bounding box center [400, 198] width 23 height 11
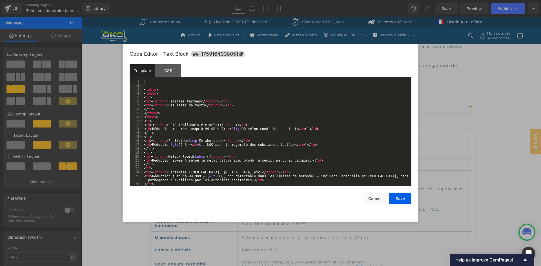
click at [292, 0] on div "Row You are previewing how the will restyle your page. You can not edit Element…" at bounding box center [270, 0] width 541 height 0
click at [162, 73] on div "CSS" at bounding box center [168, 70] width 26 height 13
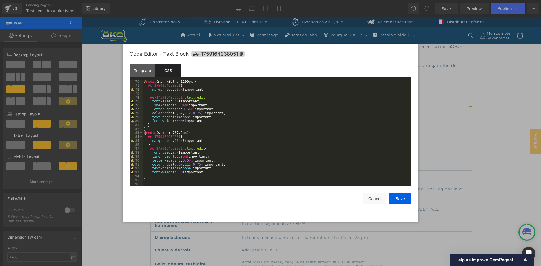
scroll to position [272, 0]
click at [147, 67] on div "Template" at bounding box center [143, 70] width 26 height 13
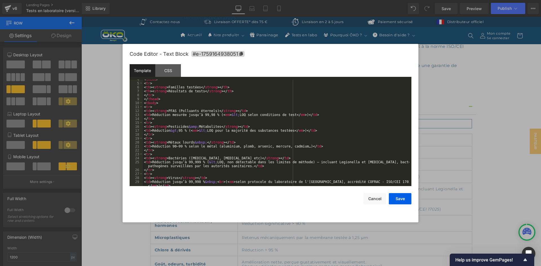
scroll to position [0, 0]
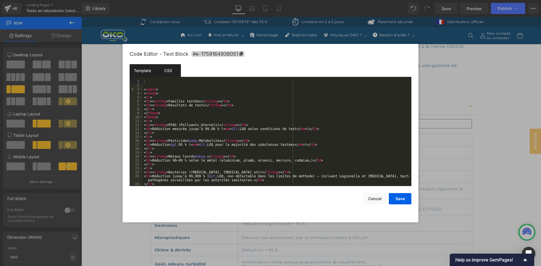
click at [163, 67] on div "CSS" at bounding box center [168, 70] width 26 height 13
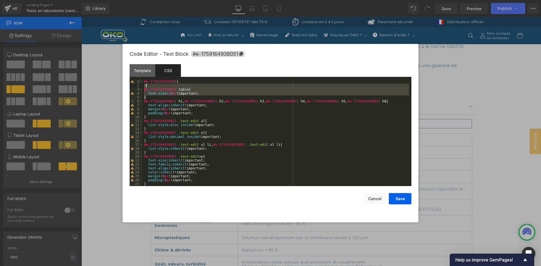
drag, startPoint x: 151, startPoint y: 96, endPoint x: 152, endPoint y: 86, distance: 9.9
click at [152, 86] on div "#e-1759164938051 { } #e-1759164938051 table { font-size : 14 px !important; } #…" at bounding box center [276, 137] width 266 height 114
click at [154, 100] on div "#e-1759164938051 { } #e-1759164938051 table { font-size : 14 px !important; } #…" at bounding box center [276, 137] width 266 height 114
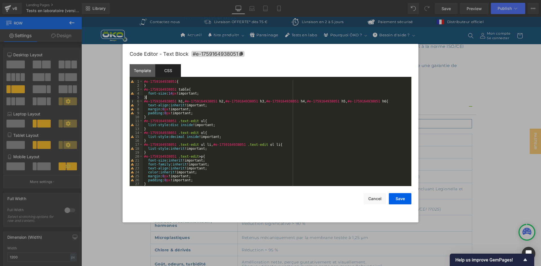
click at [155, 98] on div "#e-1759164938051 { } #e-1759164938051 table { font-size : 14 px !important; } #…" at bounding box center [276, 137] width 266 height 114
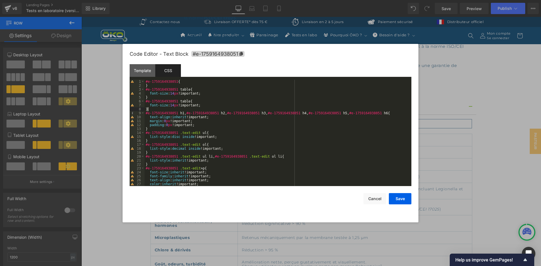
click at [183, 102] on div "#e-1759164938051 { } #e-1759164938051 table { font-size : 14 px !important; } #…" at bounding box center [277, 137] width 265 height 114
drag, startPoint x: 150, startPoint y: 105, endPoint x: 205, endPoint y: 105, distance: 54.9
click at [205, 105] on div "#e-1759164938051 { } #e-1759164938051 table { font-size : 14 px !important; } #…" at bounding box center [277, 137] width 265 height 114
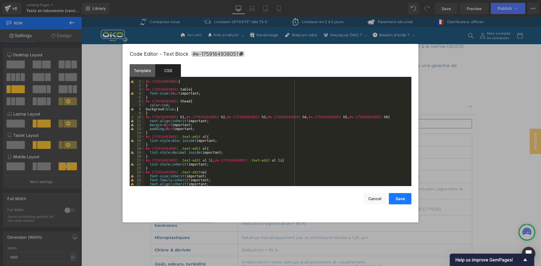
click at [403, 195] on button "Save" at bounding box center [400, 198] width 23 height 11
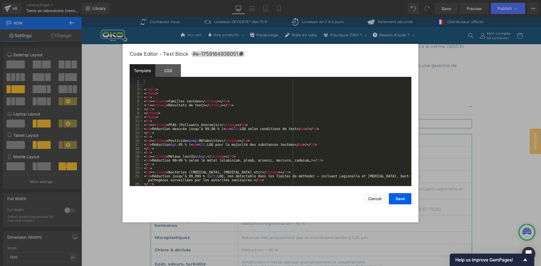
click at [306, 0] on div "Row You are previewing how the will restyle your page. You can not edit Element…" at bounding box center [270, 0] width 541 height 0
click at [147, 103] on div "< table > < thead > < tr > < th > < strong > Familles testées </ strong > </ th…" at bounding box center [276, 137] width 266 height 114
click at [168, 70] on div "CSS" at bounding box center [168, 70] width 26 height 13
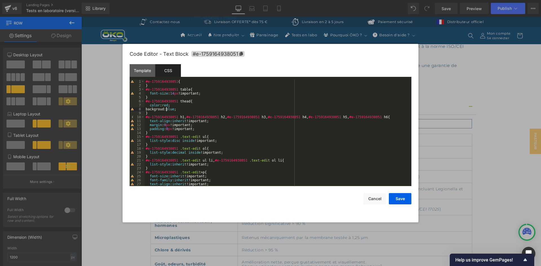
click at [166, 109] on div "#e-1759164938051 { } #e-1759164938051 table { font-size : 14 px !important; } #…" at bounding box center [277, 137] width 265 height 114
click at [397, 197] on button "Save" at bounding box center [400, 198] width 23 height 11
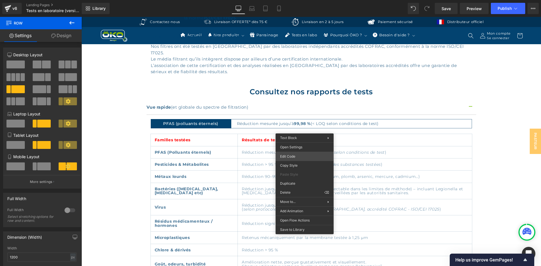
click at [296, 0] on div "Row You are previewing how the will restyle your page. You can not edit Element…" at bounding box center [270, 0] width 541 height 0
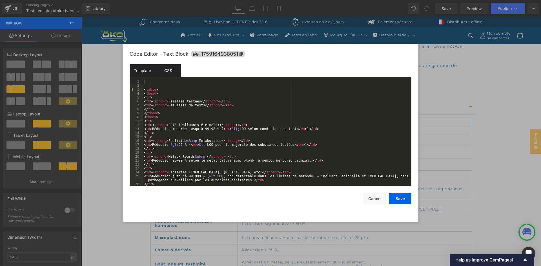
click at [174, 71] on div "CSS" at bounding box center [168, 70] width 26 height 13
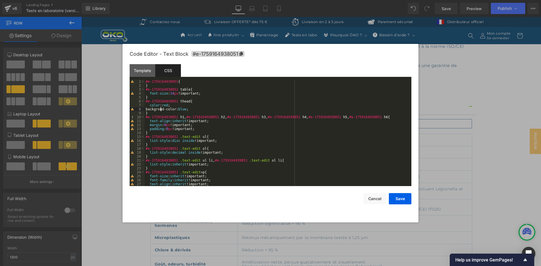
click at [160, 110] on div "#e-1759164938051 { } #e-1759164938051 table { font-size : 14 px !important; } #…" at bounding box center [277, 137] width 265 height 114
click at [159, 116] on div "#e-1759164938051 { } #e-1759164938051 table { font-size : 14 px !important; } #…" at bounding box center [277, 137] width 265 height 114
click at [149, 111] on div "#e-1759164938051 { } #e-1759164938051 table { font-size : 14 px !important; } #…" at bounding box center [277, 137] width 265 height 114
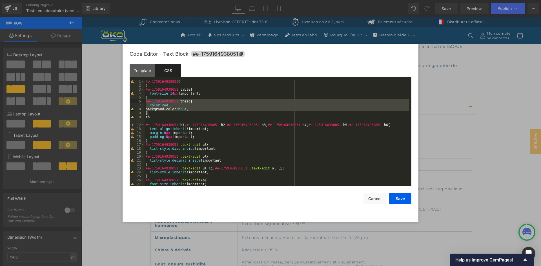
drag, startPoint x: 149, startPoint y: 114, endPoint x: 146, endPoint y: 102, distance: 12.4
click at [146, 102] on div "#e-1759164938051 { } #e-1759164938051 table { font-size : 14 px !important; } #…" at bounding box center [277, 137] width 265 height 114
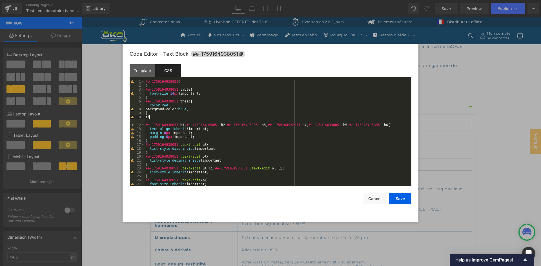
click at [152, 117] on div "#e-1759164938051 { } #e-1759164938051 table { font-size : 14 px !important; } #…" at bounding box center [277, 137] width 265 height 114
click at [158, 112] on div "#e-1759164938051 { } #e-1759164938051 table { font-size : 14 px !important; } #…" at bounding box center [277, 137] width 265 height 114
click at [147, 116] on div "#e-1759164938051 { } #e-1759164938051 table { font-size : 14 px !important; } #…" at bounding box center [277, 137] width 265 height 114
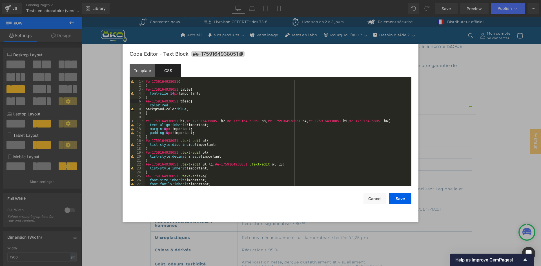
click at [183, 99] on div "#e-1759164938051 { } #e-1759164938051 table { font-size : 14 px !important; } #…" at bounding box center [277, 137] width 265 height 114
click at [397, 198] on button "Save" at bounding box center [400, 198] width 23 height 11
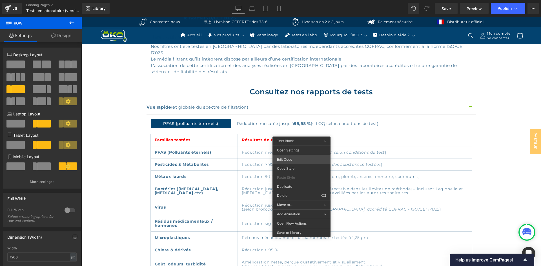
click at [294, 0] on div "Row You are previewing how the will restyle your page. You can not edit Element…" at bounding box center [270, 0] width 541 height 0
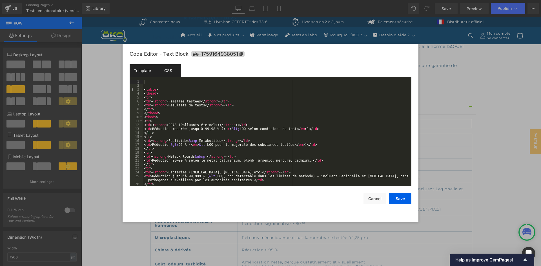
click at [175, 70] on div "CSS" at bounding box center [168, 70] width 26 height 13
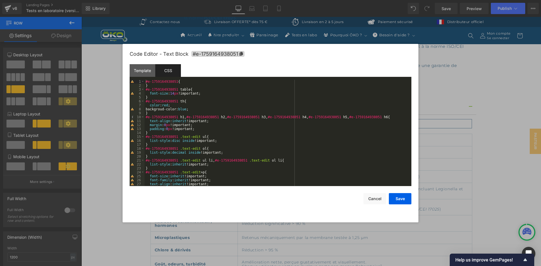
click at [194, 102] on div "#e-1759164938051 { } #e-1759164938051 table { font-size : 14 px !important; } #…" at bounding box center [277, 137] width 265 height 114
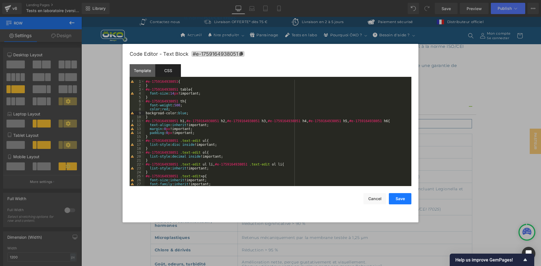
click at [395, 197] on button "Save" at bounding box center [400, 198] width 23 height 11
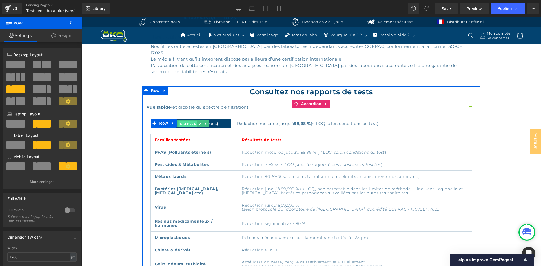
click at [187, 121] on span "Text Block" at bounding box center [187, 124] width 19 height 7
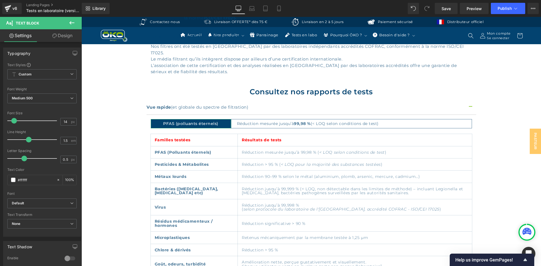
click at [63, 33] on link "Design" at bounding box center [62, 35] width 41 height 13
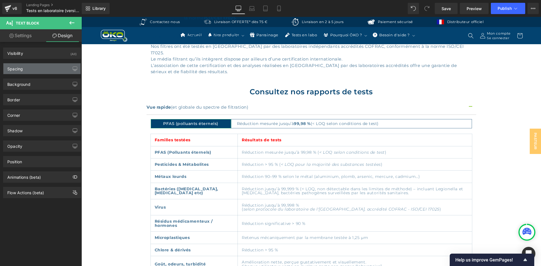
type input "#034370"
type input "100"
click at [24, 80] on div "Background" at bounding box center [18, 83] width 23 height 8
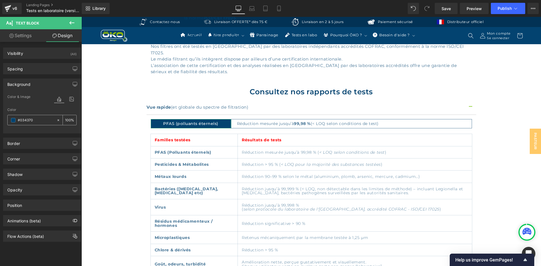
click at [43, 117] on input "#034370" at bounding box center [36, 120] width 36 height 6
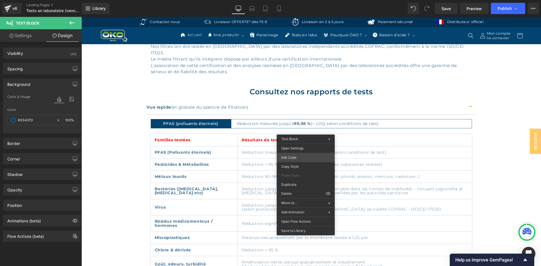
click at [300, 0] on div "Text Block You are previewing how the will restyle your page. You can not edit …" at bounding box center [270, 0] width 541 height 0
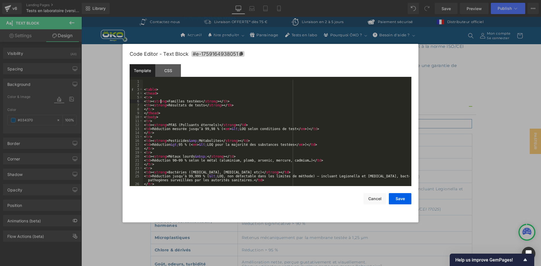
click at [161, 103] on div "< table > < thead > < tr > < th > < strong > Familles testées </ strong > </ th…" at bounding box center [276, 137] width 266 height 114
click at [162, 105] on div "< table > < thead > < tr > < th > Familles testées </ strong > </ th > < th > <…" at bounding box center [276, 137] width 266 height 114
click at [196, 105] on div "< table > < thead > < tr > < th > Familles testées </ strong > </ th > < th > R…" at bounding box center [276, 137] width 266 height 114
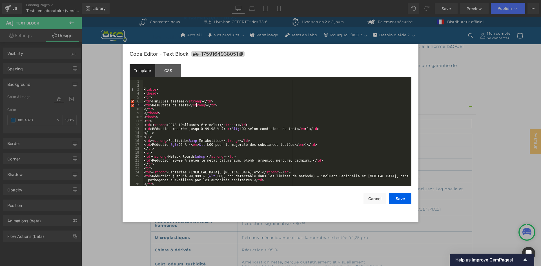
click at [196, 105] on div "< table > < thead > < tr > < th > Familles testées </ strong > </ th > < th > R…" at bounding box center [276, 137] width 266 height 114
click at [192, 103] on div "< table > < thead > < tr > < th > Familles testées </ strong > </ th > < th > R…" at bounding box center [276, 137] width 266 height 114
click at [407, 198] on button "Save" at bounding box center [400, 198] width 23 height 11
click at [302, 0] on div "Text Block You are previewing how the will restyle your page. You can not edit …" at bounding box center [270, 0] width 541 height 0
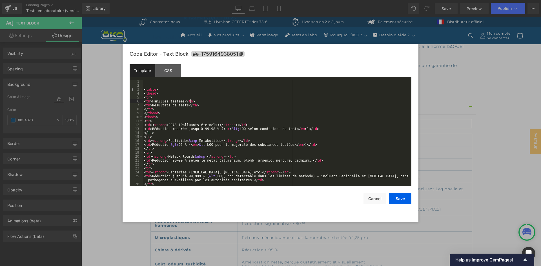
click at [236, 101] on div "< table > < thead > < tr > < th > Familles testées </ th > < th > Résultats de …" at bounding box center [276, 137] width 266 height 114
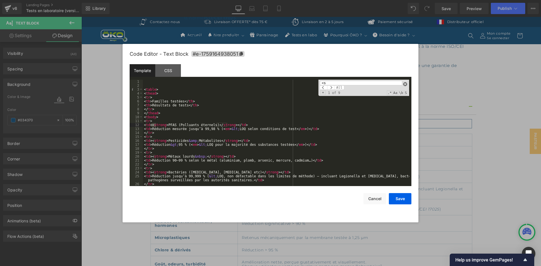
click at [406, 84] on span at bounding box center [405, 84] width 4 height 4
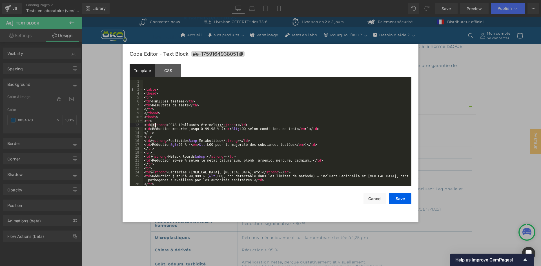
click at [318, 113] on div "< table > < thead > < tr > < th > Familles testées </ th > < th > Résultats de …" at bounding box center [276, 137] width 266 height 114
click at [277, 111] on div "< table > < thead > < tr > < th > Familles testées </ th > < th > Résultats de …" at bounding box center [276, 137] width 266 height 114
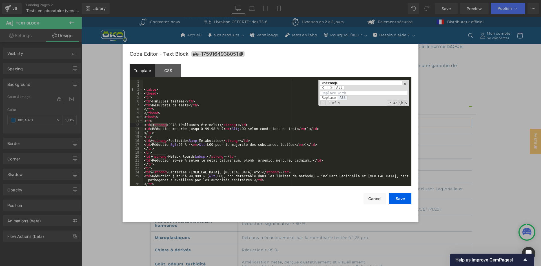
click at [343, 99] on span "All" at bounding box center [343, 98] width 10 height 5
click at [323, 84] on input "<strong>" at bounding box center [361, 83] width 82 height 5
type input "</strong>"
click at [342, 96] on span "All" at bounding box center [343, 98] width 10 height 5
click at [408, 83] on div "</strong> All Replace All - 1 of 9 .* Aa \b S" at bounding box center [363, 93] width 91 height 26
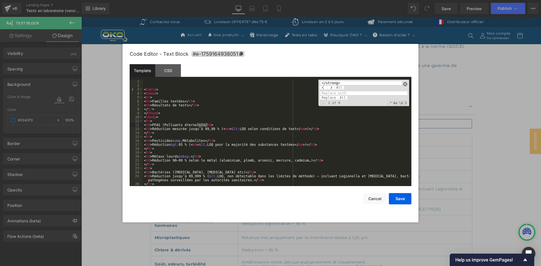
click at [407, 83] on span at bounding box center [405, 84] width 4 height 4
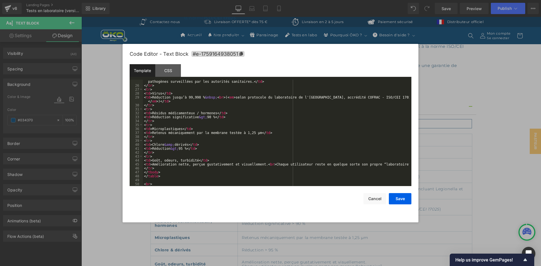
scroll to position [99, 0]
click at [402, 198] on button "Save" at bounding box center [400, 198] width 23 height 11
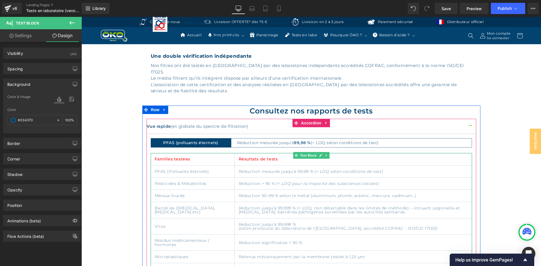
scroll to position [311, 0]
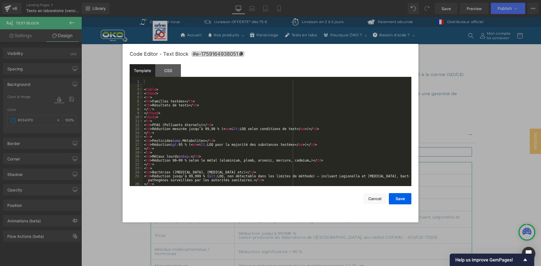
click at [296, 0] on div "Text Block You are previewing how the will restyle your page. You can not edit …" at bounding box center [270, 0] width 541 height 0
click at [172, 71] on div "CSS" at bounding box center [168, 70] width 26 height 13
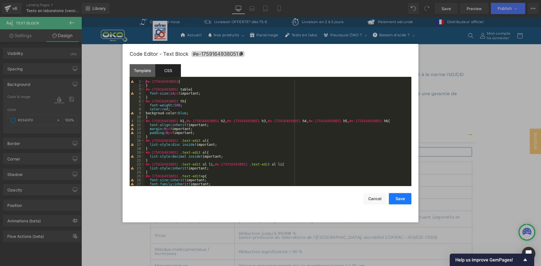
click at [394, 200] on button "Save" at bounding box center [400, 198] width 23 height 11
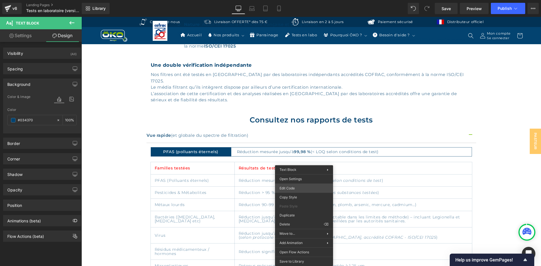
click at [296, 0] on div "Text Block You are previewing how the will restyle your page. You can not edit …" at bounding box center [270, 0] width 541 height 0
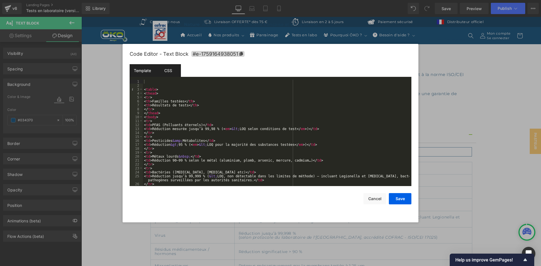
click at [164, 76] on div "CSS" at bounding box center [168, 70] width 26 height 13
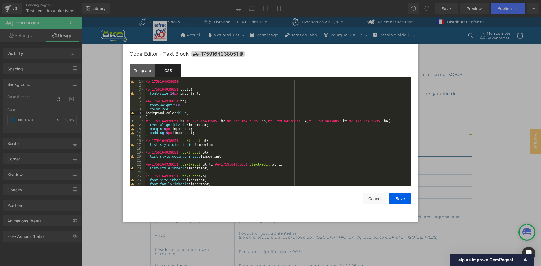
click at [172, 113] on div "#e-1759164938051 { } #e-1759164938051 table { font-size : 14 px !important; } #…" at bounding box center [277, 137] width 265 height 114
click at [172, 112] on div "#e-1759164938051 { } #e-1759164938051 table { font-size : 14 px !important; } #…" at bounding box center [277, 137] width 265 height 114
click at [399, 200] on button "Save" at bounding box center [400, 198] width 23 height 11
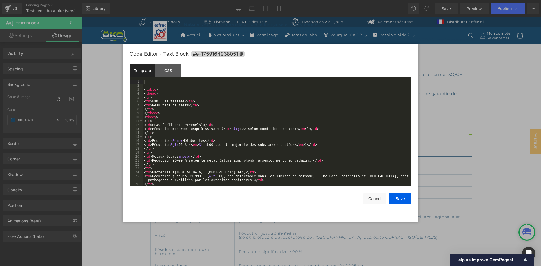
click at [298, 0] on div "Text Block You are previewing how the will restyle your page. You can not edit …" at bounding box center [270, 0] width 541 height 0
click at [156, 94] on div "< table > < thead > < tr > < th > Familles testées </ th > < th > Résultats de …" at bounding box center [276, 137] width 266 height 114
paste textarea
click at [215, 93] on div "< table > < thead style = "background-color:#034370;" > < tr > < th > Familles …" at bounding box center [276, 137] width 266 height 114
click at [405, 198] on button "Save" at bounding box center [400, 198] width 23 height 11
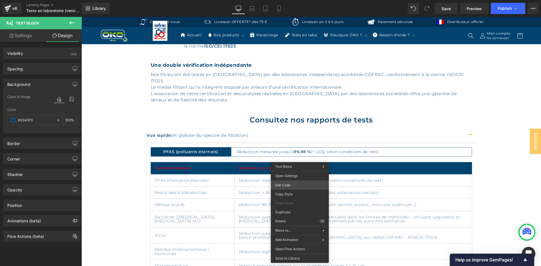
click at [310, 0] on div "Text Block You are previewing how the will restyle your page. You can not edit …" at bounding box center [270, 0] width 541 height 0
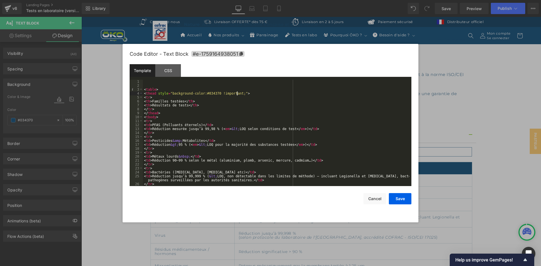
click at [236, 94] on div "< table > < thead style = "background-color:#034370 !important;" > < tr > < th …" at bounding box center [276, 137] width 266 height 114
drag, startPoint x: 235, startPoint y: 93, endPoint x: 214, endPoint y: 94, distance: 20.6
click at [214, 94] on div "< table > < thead style = "background-color:#034370 !important;" > < tr > < th …" at bounding box center [276, 137] width 266 height 114
click at [218, 94] on div "< table > < thead style = "background-color:#034370;" > < tr > < th > Familles …" at bounding box center [276, 137] width 266 height 114
click at [157, 93] on div "< table > < thead style = "background-color:#034370;" > < tr > < th > Familles …" at bounding box center [276, 137] width 266 height 114
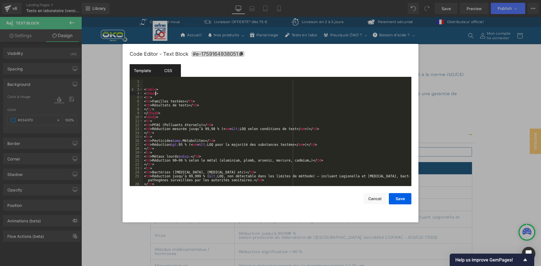
click at [164, 70] on div "CSS" at bounding box center [168, 70] width 26 height 13
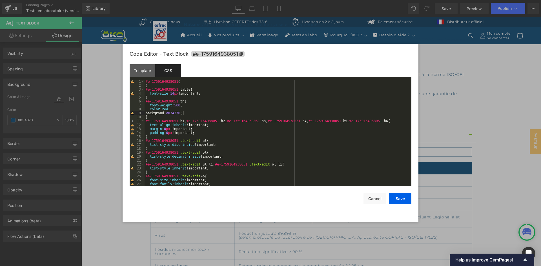
click at [184, 114] on div "#e-1759164938051 { } #e-1759164938051 table { font-size : 14 px !important; } #…" at bounding box center [277, 137] width 265 height 114
click at [163, 109] on div "#e-1759164938051 { } #e-1759164938051 table { font-size : 14 px !important; } #…" at bounding box center [277, 137] width 265 height 114
click at [404, 196] on button "Save" at bounding box center [400, 198] width 23 height 11
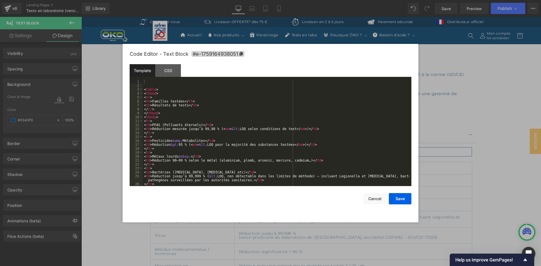
click at [301, 0] on div "Text Block You are previewing how the will restyle your page. You can not edit …" at bounding box center [270, 0] width 541 height 0
click at [172, 71] on div "CSS" at bounding box center [168, 70] width 26 height 13
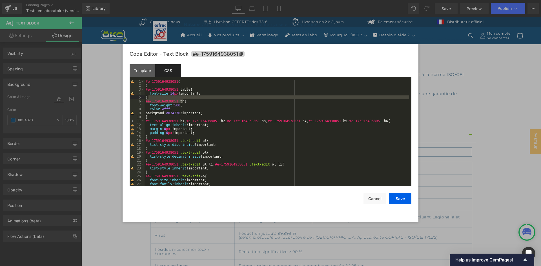
click at [188, 99] on div "#e-1759164938051 { } #e-1759164938051 table { font-size : 14 px !important; } #…" at bounding box center [277, 137] width 265 height 114
click at [185, 99] on div "#e-1759164938051 { } #e-1759164938051 table { font-size : 14 px !important; } #…" at bounding box center [277, 133] width 265 height 107
paste textarea
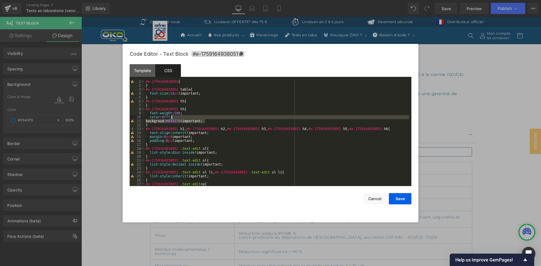
drag, startPoint x: 209, startPoint y: 121, endPoint x: 210, endPoint y: 118, distance: 3.7
click at [210, 118] on div "#e-1759164938051 { } #e-1759164938051 table { font-size : 14 px !important; } #…" at bounding box center [277, 137] width 265 height 114
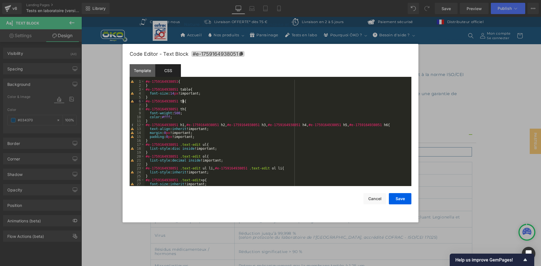
click at [185, 103] on div "#e-1759164938051 { } #e-1759164938051 table { font-size : 14 px !important; } #…" at bounding box center [277, 137] width 265 height 114
paste textarea
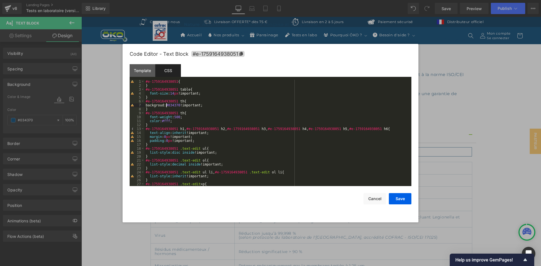
click at [167, 106] on div "#e-1759164938051 { } #e-1759164938051 table { font-size : 14 px !important; } #…" at bounding box center [277, 137] width 265 height 114
paste textarea
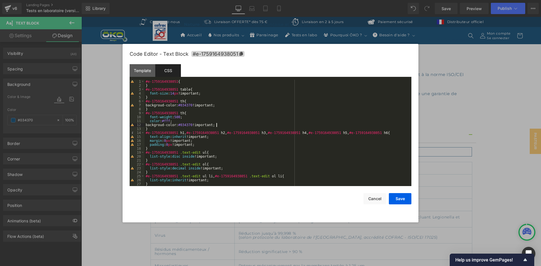
click at [181, 103] on div "#e-1759164938051 { } #e-1759164938051 table { font-size : 14 px !important; } #…" at bounding box center [277, 137] width 265 height 114
click at [401, 197] on button "Save" at bounding box center [400, 198] width 23 height 11
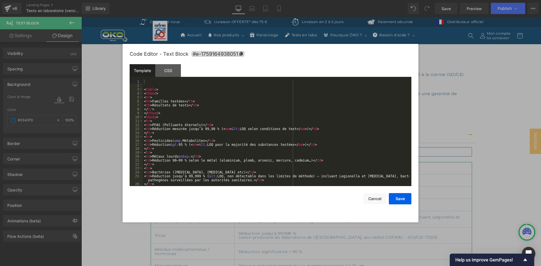
click at [301, 0] on div "Text Block You are previewing how the will restyle your page. You can not edit …" at bounding box center [270, 0] width 541 height 0
click at [168, 70] on div "CSS" at bounding box center [168, 70] width 26 height 13
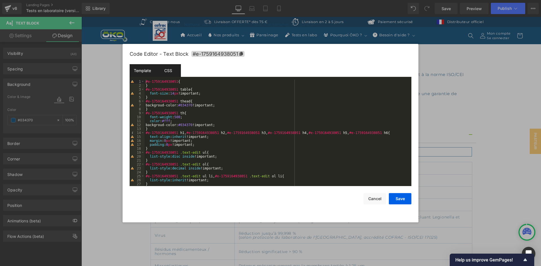
click at [142, 70] on div "Template" at bounding box center [143, 70] width 26 height 13
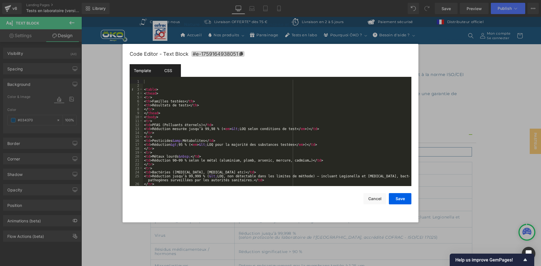
click at [169, 67] on div "CSS" at bounding box center [168, 70] width 26 height 13
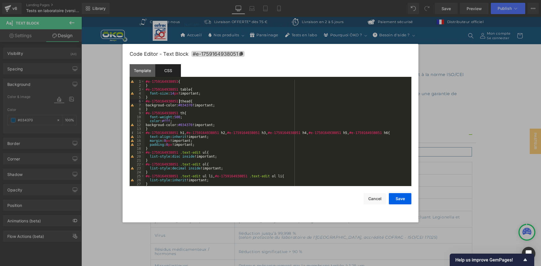
click at [179, 102] on div "#e-1759164938051 { } #e-1759164938051 table { font-size : 14 px !important; } #…" at bounding box center [277, 137] width 265 height 114
click at [400, 197] on button "Save" at bounding box center [400, 198] width 23 height 11
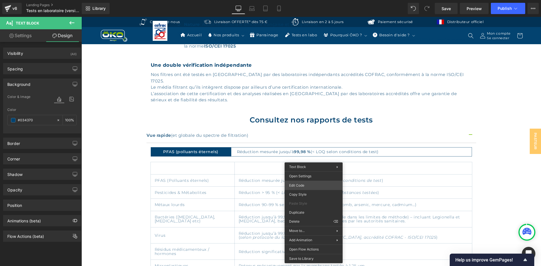
click at [303, 0] on div "Text Block You are previewing how the will restyle your page. You can not edit …" at bounding box center [270, 0] width 541 height 0
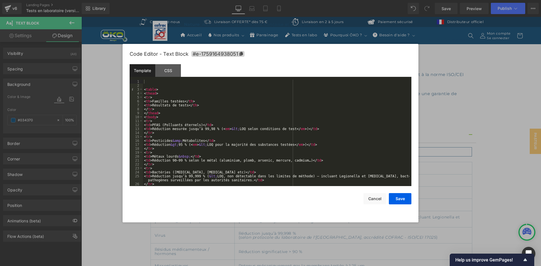
click at [150, 95] on div "< table > < thead > < tr > < th > Familles testées </ th > < th > Résultats de …" at bounding box center [276, 137] width 266 height 114
click at [156, 94] on div "< table > < thead > < tr > < th > Familles testées </ th > < th > Résultats de …" at bounding box center [276, 137] width 266 height 114
click at [399, 196] on button "Save" at bounding box center [400, 198] width 23 height 11
click at [295, 0] on div "Text Block You are previewing how the will restyle your page. You can not edit …" at bounding box center [270, 0] width 541 height 0
click at [158, 94] on div "< table > < thead style = "backgroud-color: #034370 !important;" > < tr > < th …" at bounding box center [276, 137] width 266 height 114
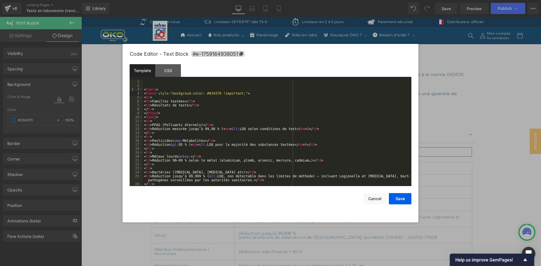
click at [239, 94] on div "< table > < thead style = "backgroud-color: #034370 !important;" > < tr > < th …" at bounding box center [276, 137] width 266 height 114
click at [156, 94] on div "< table > < thead style = "backgroud-color: #034370 !important;" > < tr > < th …" at bounding box center [276, 137] width 266 height 114
click at [149, 97] on div "< table > < thead style = "backgroud-color: #034370 !important;" > < tr > < th …" at bounding box center [276, 137] width 266 height 114
click at [179, 97] on div "< table > < thead style = "backgroud-color: #034370 !important;" > < tr style =…" at bounding box center [276, 137] width 266 height 114
click at [185, 93] on div "< table > < thead style = "backgroud-color: #034370 !important;" > < tr style =…" at bounding box center [276, 137] width 266 height 114
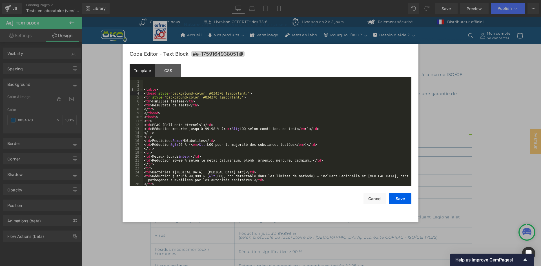
click at [185, 93] on div "< table > < thead style = "background-color: #034370 !important;" > < tr style …" at bounding box center [276, 137] width 266 height 114
click at [169, 66] on div "CSS" at bounding box center [168, 70] width 26 height 13
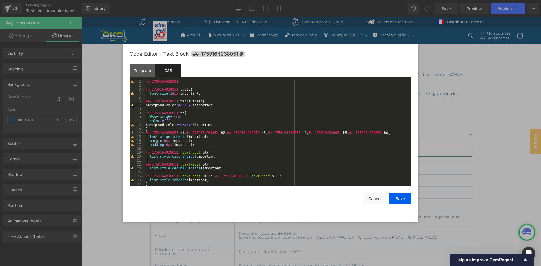
click at [158, 105] on div "#e-1759164938051 { } #e-1759164938051 table { font-size : 14 px !important; } #…" at bounding box center [277, 137] width 265 height 114
click at [163, 126] on div "#e-1759164938051 { } #e-1759164938051 table { font-size : 14 px !important; } #…" at bounding box center [277, 137] width 265 height 114
click at [196, 101] on div "#e-1759164938051 { } #e-1759164938051 table { font-size : 14 px !important; } #…" at bounding box center [277, 137] width 265 height 114
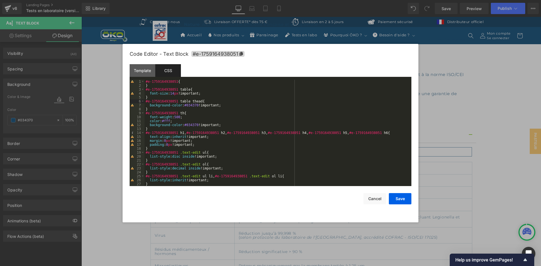
click at [199, 100] on div "#e-1759164938051 { } #e-1759164938051 table { font-size : 14 px !important; } #…" at bounding box center [277, 137] width 265 height 114
click at [146, 72] on div "Template" at bounding box center [143, 70] width 26 height 13
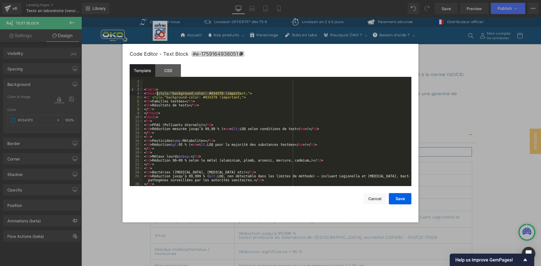
drag, startPoint x: 241, startPoint y: 94, endPoint x: 156, endPoint y: 93, distance: 84.8
click at [156, 93] on div "< table > < thead style = "background-color: #034370 !important;" > < tr style …" at bounding box center [276, 137] width 266 height 114
drag, startPoint x: 149, startPoint y: 98, endPoint x: 235, endPoint y: 97, distance: 85.9
click at [235, 97] on div "< table > < thead > < tr style = "background-color: #034370 !important;" > < th…" at bounding box center [276, 137] width 266 height 114
click at [173, 74] on div "CSS" at bounding box center [168, 70] width 26 height 13
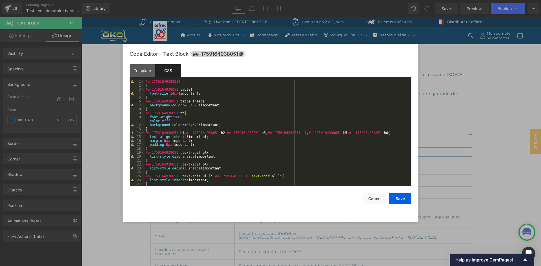
click at [198, 101] on div "#e-1759164938051 { } #e-1759164938051 table { font-size : 14 px !important; } #…" at bounding box center [277, 137] width 265 height 114
click at [396, 199] on button "Save" at bounding box center [400, 198] width 23 height 11
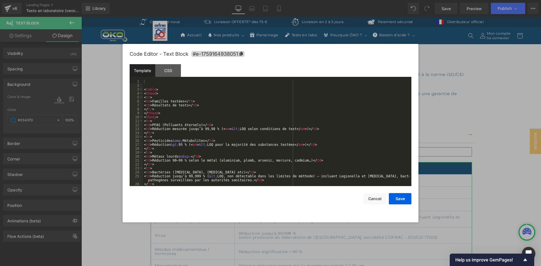
click at [293, 0] on div "Text Block You are previewing how the will restyle your page. You can not edit …" at bounding box center [270, 0] width 541 height 0
click at [168, 71] on div "CSS" at bounding box center [168, 70] width 26 height 13
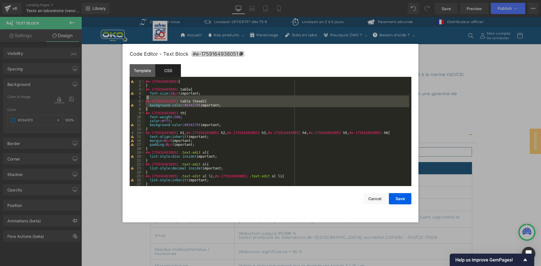
drag, startPoint x: 177, startPoint y: 107, endPoint x: 186, endPoint y: 97, distance: 13.4
click at [186, 97] on div "#e-1759164938051 { } #e-1759164938051 table { font-size : 14 px !important; } #…" at bounding box center [277, 137] width 265 height 114
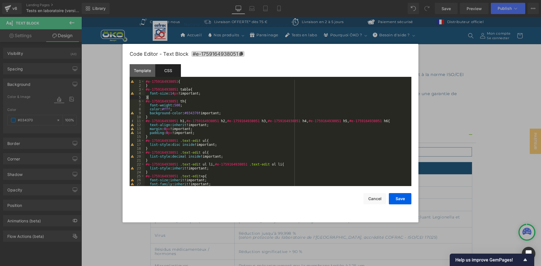
click at [228, 111] on div "#e-1759164938051 { } #e-1759164938051 table { font-size : 14 px !important; } #…" at bounding box center [277, 137] width 265 height 114
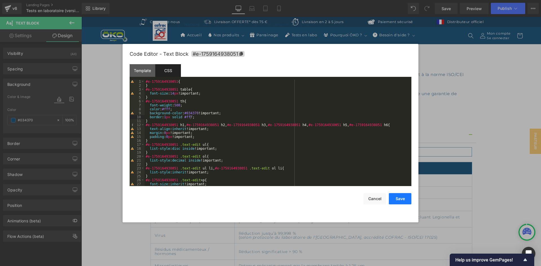
click at [405, 194] on button "Save" at bounding box center [400, 198] width 23 height 11
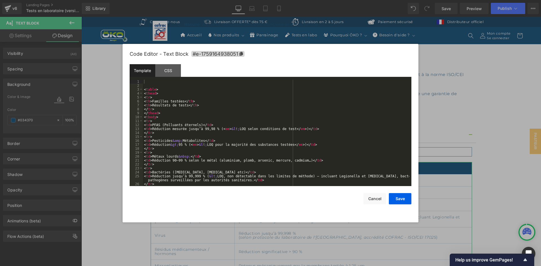
click at [298, 0] on div "Text Block You are previewing how the will restyle your page. You can not edit …" at bounding box center [270, 0] width 541 height 0
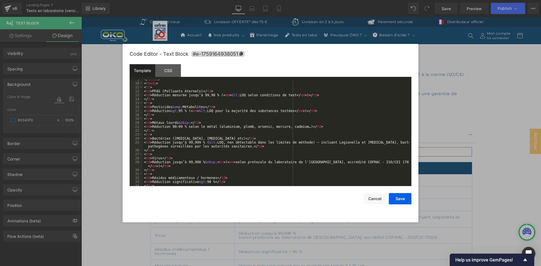
scroll to position [0, 0]
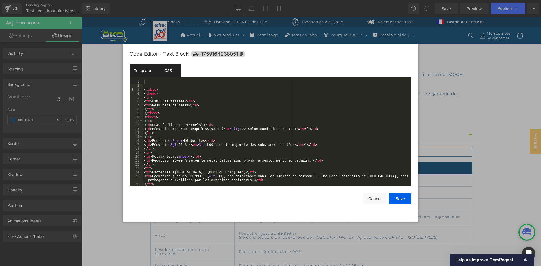
click at [171, 72] on div "CSS" at bounding box center [168, 70] width 26 height 13
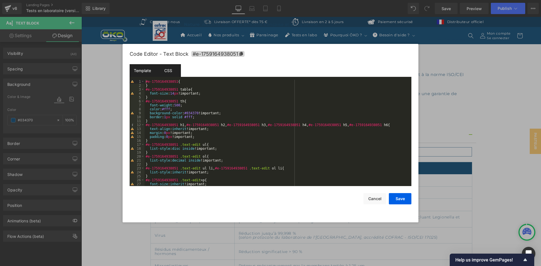
click at [143, 68] on div "Template" at bounding box center [143, 70] width 26 height 13
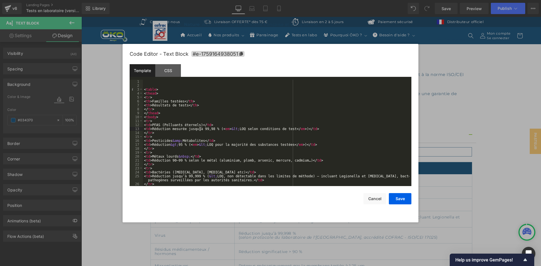
click at [199, 128] on div "< table > < thead > < tr > < th > Familles testées </ th > < th > Résultats de …" at bounding box center [276, 137] width 266 height 114
click at [403, 199] on button "Save" at bounding box center [400, 198] width 23 height 11
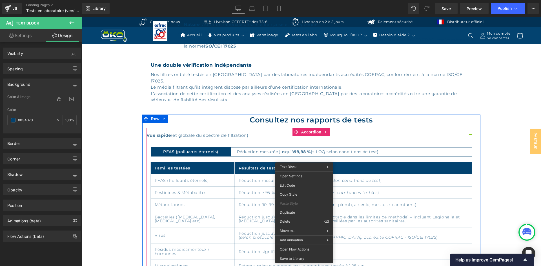
click at [313, 162] on div "Familles testées Résultats de tests PFAS (Polluants éternels) Réduction mesurée…" at bounding box center [311, 233] width 321 height 142
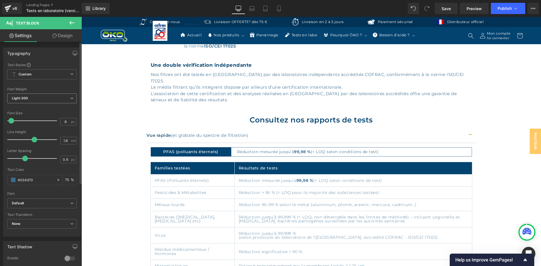
click at [42, 97] on span "Light 300" at bounding box center [41, 99] width 69 height 10
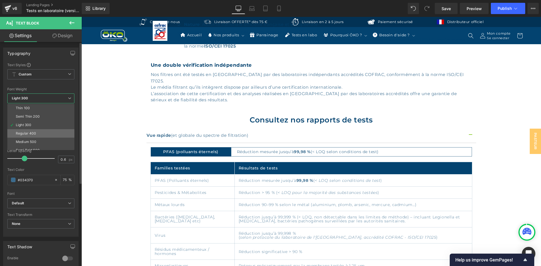
click at [28, 133] on div "Regular 400" at bounding box center [26, 134] width 21 height 4
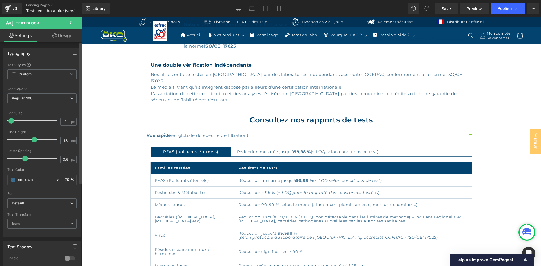
drag, startPoint x: 68, startPoint y: 123, endPoint x: 55, endPoint y: 120, distance: 13.5
click at [55, 120] on div "Font Size 8 px" at bounding box center [41, 120] width 69 height 19
click at [71, 123] on span "px" at bounding box center [73, 122] width 5 height 4
click at [67, 122] on input "8" at bounding box center [66, 121] width 10 height 7
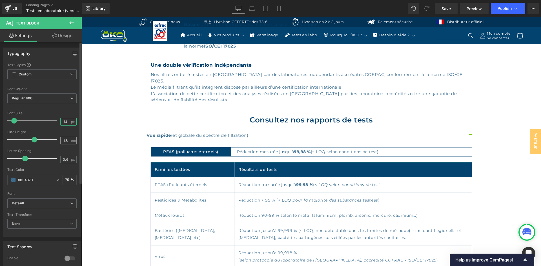
type input "14"
click at [68, 140] on input "1.8" at bounding box center [66, 140] width 10 height 7
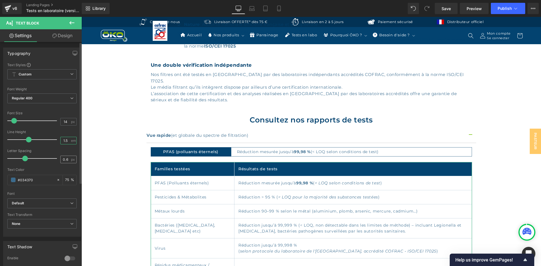
type input "1.5"
click at [66, 158] on input "0.6" at bounding box center [66, 159] width 10 height 7
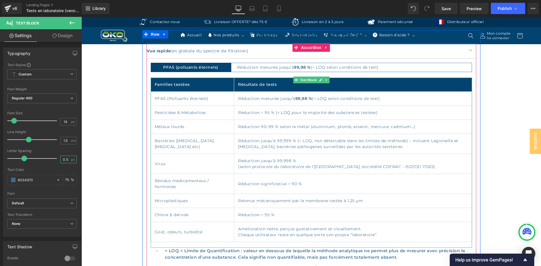
scroll to position [340, 0]
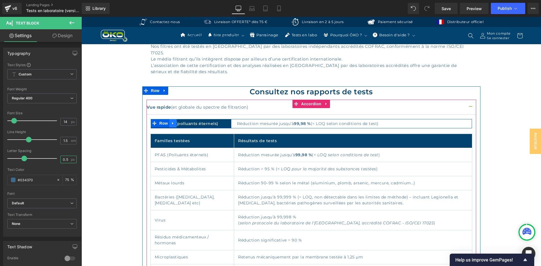
type input "0.5"
click at [171, 121] on icon at bounding box center [173, 123] width 4 height 4
click at [186, 121] on icon at bounding box center [188, 123] width 4 height 4
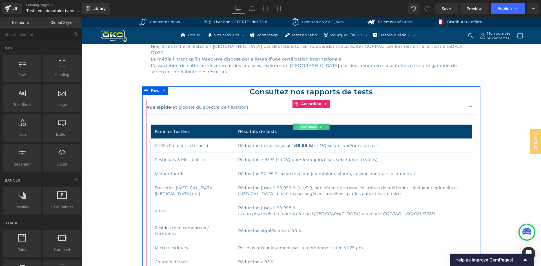
click at [310, 124] on span "Text Block" at bounding box center [308, 127] width 19 height 7
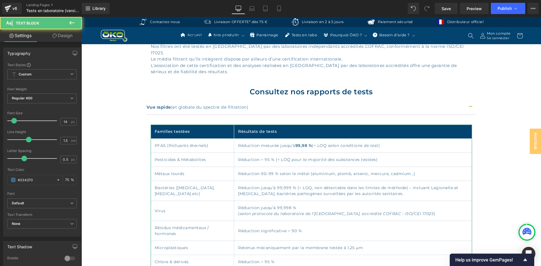
click at [68, 35] on link "Design" at bounding box center [62, 35] width 41 height 13
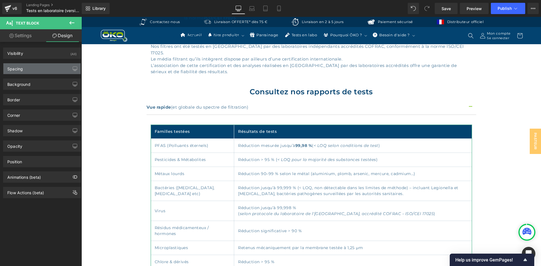
type input "20"
type input "0"
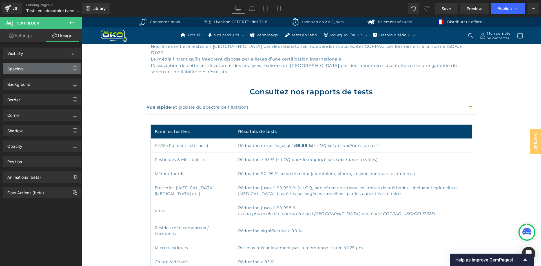
type input "0"
click at [30, 67] on div "Spacing" at bounding box center [41, 68] width 77 height 11
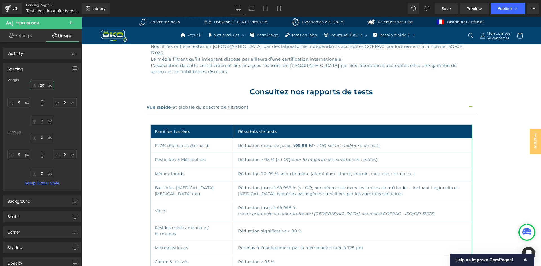
click at [39, 87] on input "20" at bounding box center [42, 85] width 24 height 9
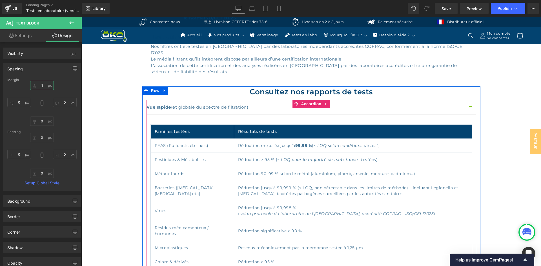
type input "10"
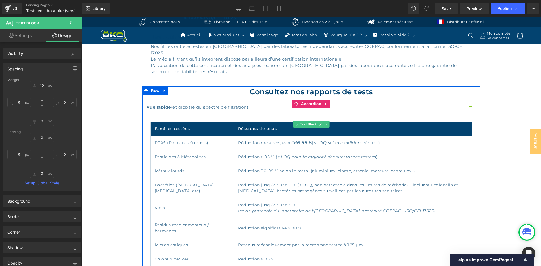
click at [206, 136] on td "PFAS (Polluants éternels)" at bounding box center [192, 143] width 83 height 14
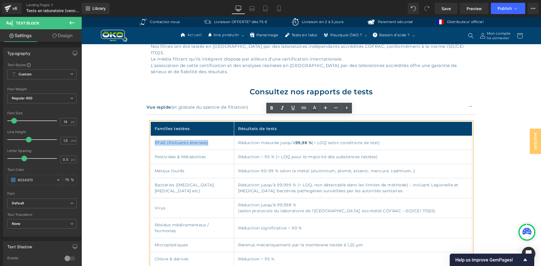
drag, startPoint x: 210, startPoint y: 136, endPoint x: 153, endPoint y: 136, distance: 56.6
click at [153, 136] on td "PFAS (Polluants éternels)" at bounding box center [192, 143] width 83 height 14
click at [272, 103] on link at bounding box center [271, 108] width 11 height 11
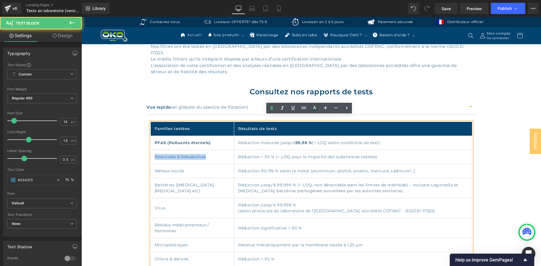
drag, startPoint x: 152, startPoint y: 150, endPoint x: 205, endPoint y: 150, distance: 53.0
click at [205, 150] on td "Pesticides & Métabolites" at bounding box center [192, 157] width 83 height 14
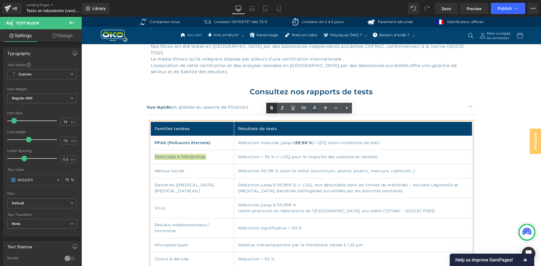
click at [269, 108] on icon at bounding box center [271, 108] width 7 height 7
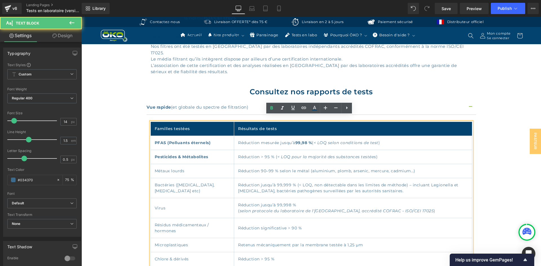
drag, startPoint x: 153, startPoint y: 164, endPoint x: 185, endPoint y: 165, distance: 31.9
click at [185, 165] on td "Métaux lourds" at bounding box center [192, 171] width 83 height 14
click at [271, 111] on icon at bounding box center [271, 108] width 7 height 7
click at [284, 180] on td "Réduction jusqu’à 99,999 % (< LOQ, non détectable dans les limites de méthode) …" at bounding box center [353, 188] width 238 height 20
drag, startPoint x: 245, startPoint y: 151, endPoint x: 258, endPoint y: 151, distance: 12.1
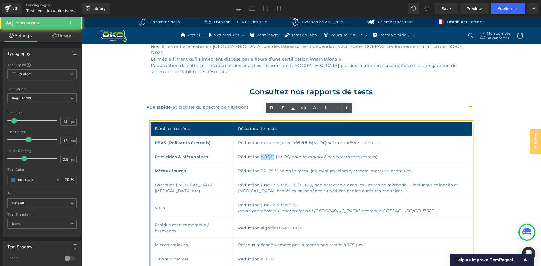
click at [258, 151] on td "Réduction > 95 % ( < LOQ pour la majorité des substances testées )" at bounding box center [353, 157] width 238 height 14
click at [270, 109] on icon at bounding box center [271, 107] width 3 height 3
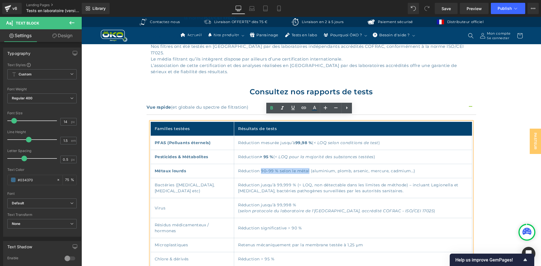
drag, startPoint x: 246, startPoint y: 166, endPoint x: 293, endPoint y: 164, distance: 47.1
click at [293, 164] on td "Réduction 90–99 % selon le métal (aluminium, plomb, arsenic, mercure, cadmium…)" at bounding box center [353, 171] width 238 height 14
click at [274, 109] on icon at bounding box center [271, 108] width 7 height 7
drag, startPoint x: 279, startPoint y: 179, endPoint x: 245, endPoint y: 179, distance: 34.1
click at [245, 179] on td "Réduction jusqu’à 99,999 % (< LOQ, non détectable dans les limites de méthode) …" at bounding box center [353, 188] width 238 height 20
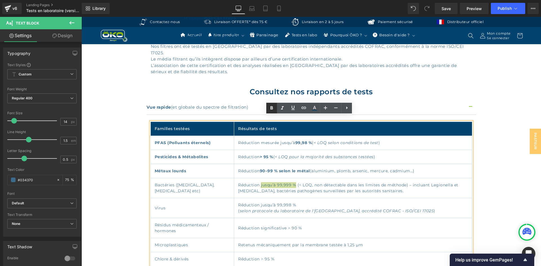
click at [273, 108] on icon at bounding box center [271, 108] width 7 height 7
drag, startPoint x: 190, startPoint y: 185, endPoint x: 152, endPoint y: 179, distance: 38.0
click at [152, 179] on td "Bactéries ([MEDICAL_DATA], [MEDICAL_DATA] etc)" at bounding box center [192, 188] width 83 height 20
drag, startPoint x: 270, startPoint y: 105, endPoint x: 152, endPoint y: 106, distance: 118.9
click at [270, 105] on icon at bounding box center [271, 108] width 7 height 7
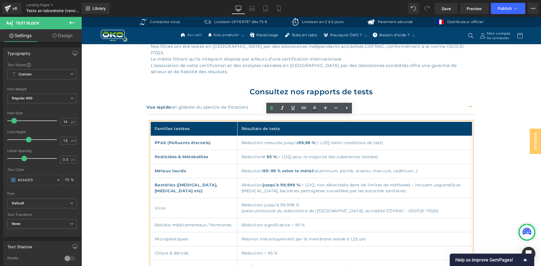
click at [159, 202] on td "Virus" at bounding box center [194, 208] width 87 height 20
click at [273, 106] on icon at bounding box center [271, 108] width 7 height 7
drag, startPoint x: 285, startPoint y: 199, endPoint x: 247, endPoint y: 199, distance: 38.3
click at [247, 199] on td "Réduction jusqu’à 99,998 % ( selon protocole du laboratoire de l'[GEOGRAPHIC_DA…" at bounding box center [354, 208] width 234 height 20
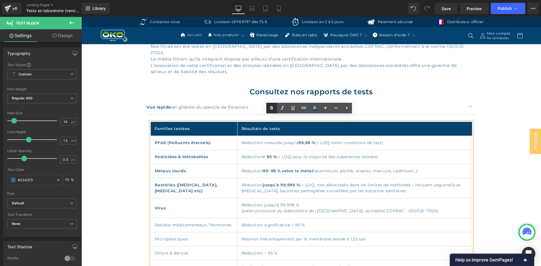
click at [268, 111] on icon at bounding box center [271, 108] width 7 height 7
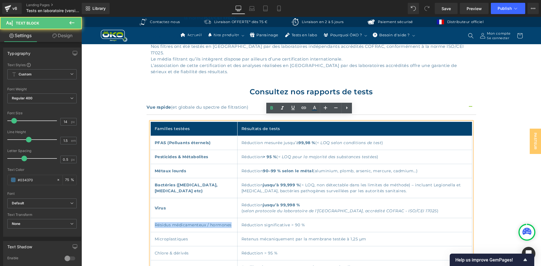
drag, startPoint x: 184, startPoint y: 223, endPoint x: 149, endPoint y: 220, distance: 35.1
click at [151, 220] on td "Résidus médicamenteux / hormones" at bounding box center [194, 225] width 87 height 14
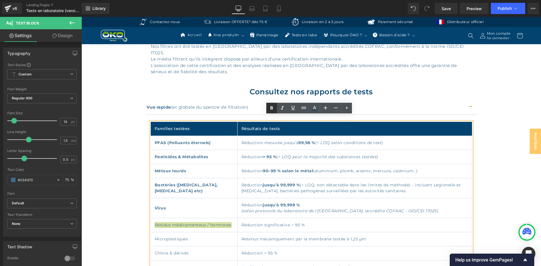
click at [270, 110] on icon at bounding box center [271, 108] width 7 height 7
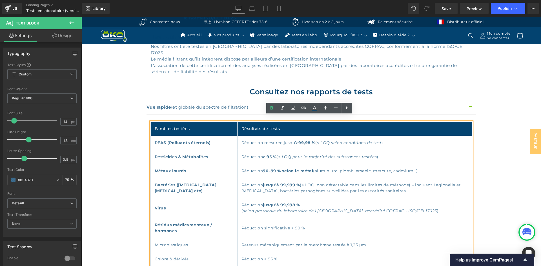
scroll to position [368, 0]
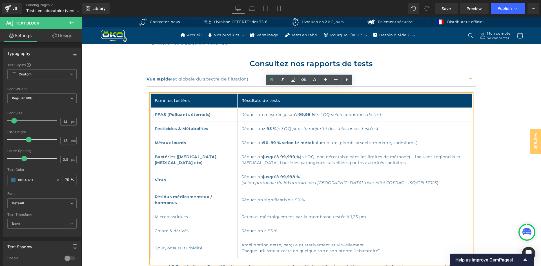
click at [182, 210] on td "Microplastiques" at bounding box center [194, 217] width 87 height 14
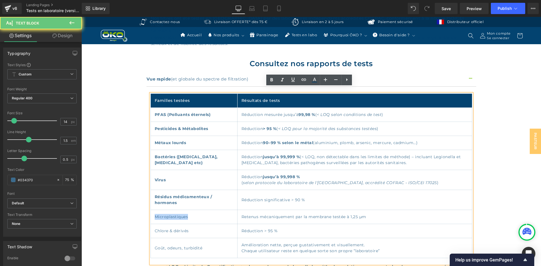
click at [182, 210] on td "Microplastiques" at bounding box center [194, 217] width 87 height 14
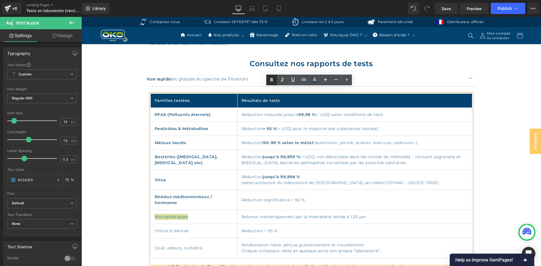
click at [270, 82] on icon at bounding box center [271, 80] width 7 height 7
drag, startPoint x: 289, startPoint y: 193, endPoint x: 274, endPoint y: 192, distance: 14.7
click at [274, 192] on td "Réduction significative > 90 %" at bounding box center [354, 200] width 234 height 20
click at [270, 81] on icon at bounding box center [271, 80] width 7 height 7
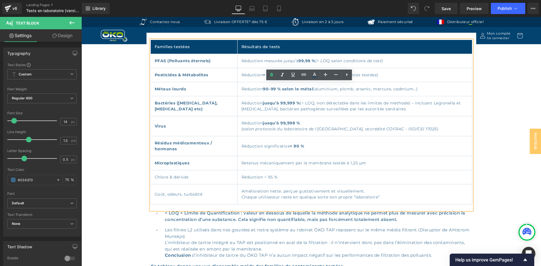
scroll to position [424, 0]
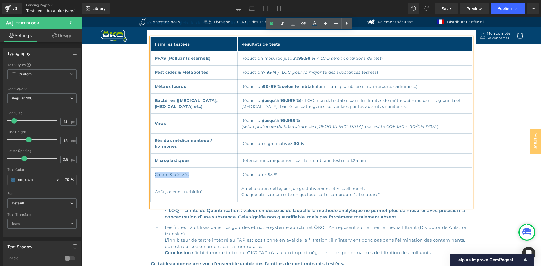
drag, startPoint x: 189, startPoint y: 168, endPoint x: 154, endPoint y: 168, distance: 34.9
click at [154, 168] on td "Chlore & dérivés" at bounding box center [194, 175] width 87 height 14
click at [269, 25] on icon at bounding box center [271, 23] width 7 height 7
drag, startPoint x: 269, startPoint y: 169, endPoint x: 248, endPoint y: 168, distance: 21.2
click at [248, 168] on td "Réduction > 95 %" at bounding box center [354, 175] width 234 height 14
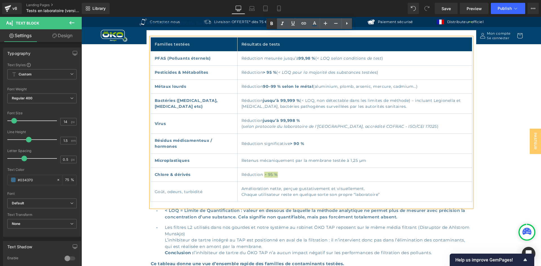
click at [272, 24] on icon at bounding box center [271, 23] width 7 height 7
drag, startPoint x: 277, startPoint y: 154, endPoint x: 273, endPoint y: 154, distance: 3.9
click at [273, 154] on td "Retenus mécaniquement par la membrane testée à 1,25 µm" at bounding box center [354, 161] width 234 height 14
drag, startPoint x: 278, startPoint y: 154, endPoint x: 242, endPoint y: 155, distance: 36.1
click at [242, 155] on td "Retenus mécaniquement par la membrane testée à 1,25 µm" at bounding box center [354, 161] width 234 height 14
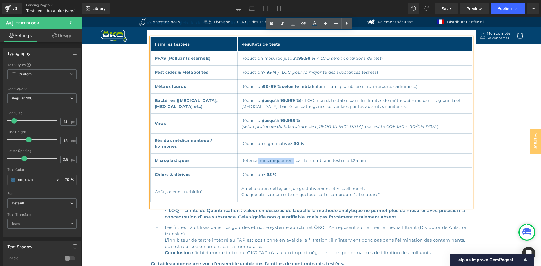
click at [251, 154] on td "Retenus mécaniquement par la membrane testée à 1,25 µm" at bounding box center [354, 161] width 234 height 14
click at [276, 23] on link at bounding box center [271, 23] width 11 height 11
drag, startPoint x: 206, startPoint y: 185, endPoint x: 153, endPoint y: 183, distance: 52.7
click at [153, 183] on td "Goût, odeurs, turbidité" at bounding box center [194, 192] width 86 height 20
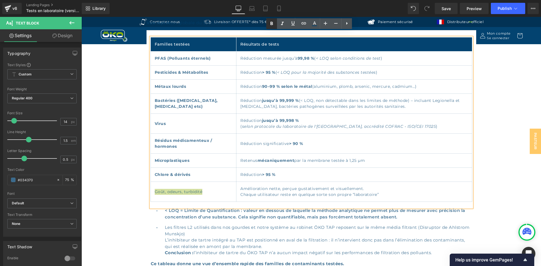
click at [272, 25] on icon at bounding box center [271, 23] width 3 height 3
drag, startPoint x: 264, startPoint y: 183, endPoint x: 226, endPoint y: 181, distance: 38.1
click at [236, 182] on td "Amélioration nette, perçue gustativement et visuellement. Chaque utilisateur re…" at bounding box center [354, 192] width 236 height 20
click at [274, 26] on icon at bounding box center [271, 23] width 7 height 7
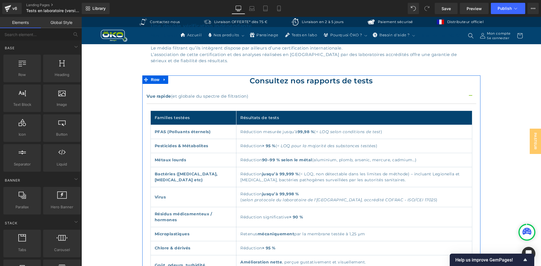
scroll to position [340, 0]
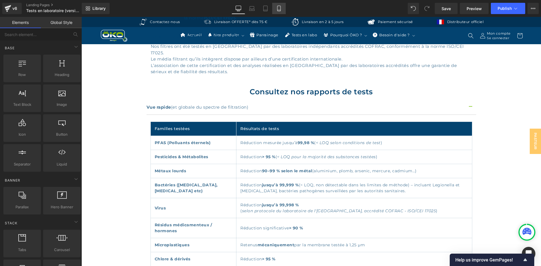
click at [279, 8] on icon at bounding box center [279, 9] width 6 height 6
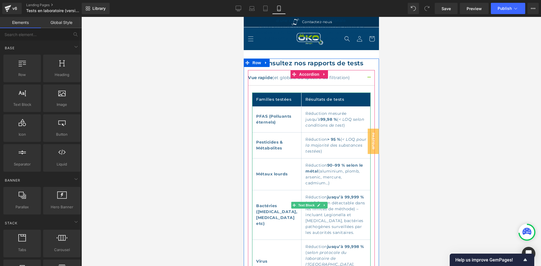
scroll to position [483, 0]
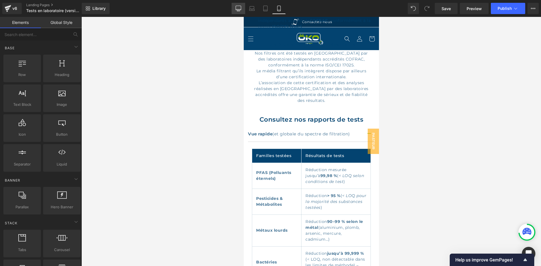
click at [242, 10] on link "Desktop" at bounding box center [239, 8] width 14 height 11
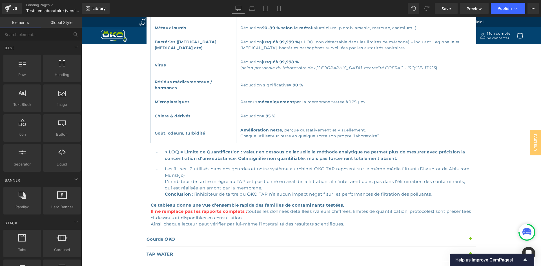
scroll to position [403, 0]
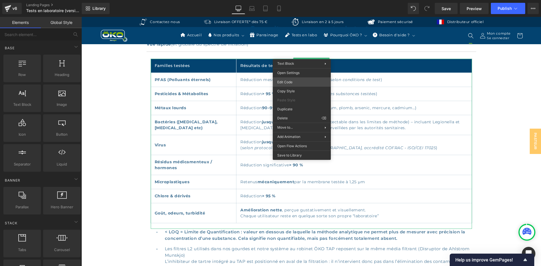
click at [295, 0] on div "Text Block You are previewing how the will restyle your page. You can not edit …" at bounding box center [270, 0] width 541 height 0
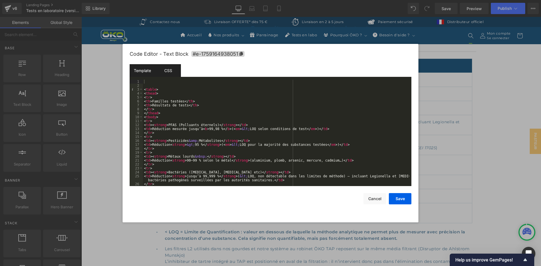
click at [170, 68] on div "CSS" at bounding box center [168, 70] width 26 height 13
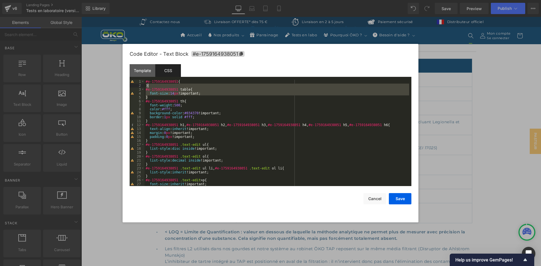
drag, startPoint x: 159, startPoint y: 98, endPoint x: 159, endPoint y: 85, distance: 13.0
click at [159, 85] on div "#e-1759164938051 { } #e-1759164938051 table { font-size : 14 px !important; } #…" at bounding box center [277, 137] width 265 height 114
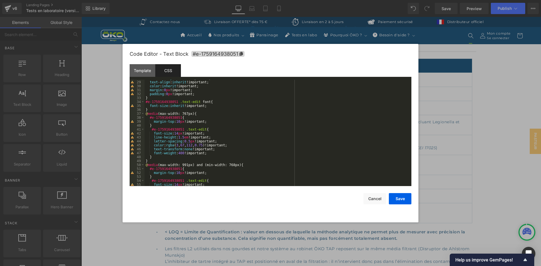
scroll to position [110, 0]
click at [180, 127] on div "font-family : inherit !important; text-align : inherit !important; color : inhe…" at bounding box center [277, 133] width 265 height 114
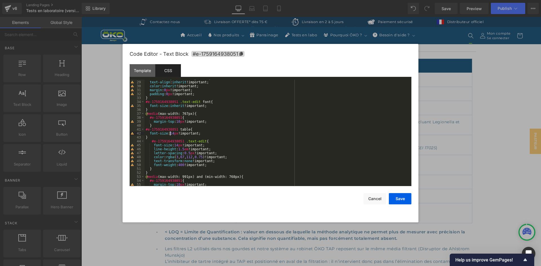
click at [171, 135] on div "font-family : inherit !important; text-align : inherit !important; color : inhe…" at bounding box center [277, 133] width 265 height 114
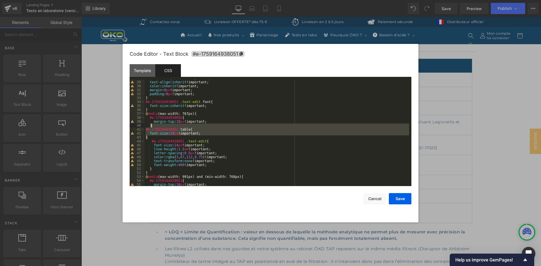
drag, startPoint x: 153, startPoint y: 137, endPoint x: 160, endPoint y: 124, distance: 15.3
click at [160, 124] on div "font-family : inherit !important; text-align : inherit !important; color : inhe…" at bounding box center [277, 133] width 265 height 114
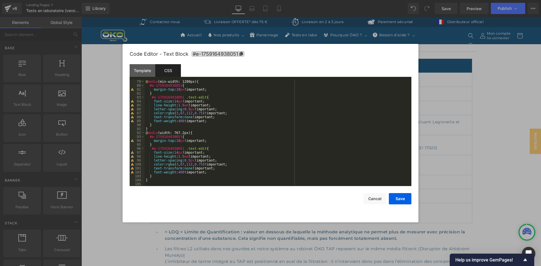
scroll to position [308, 0]
click at [157, 146] on div "@ media (min-width: 1200px) { #e-1759164938051 { margin-top : 10 px !important;…" at bounding box center [277, 137] width 265 height 114
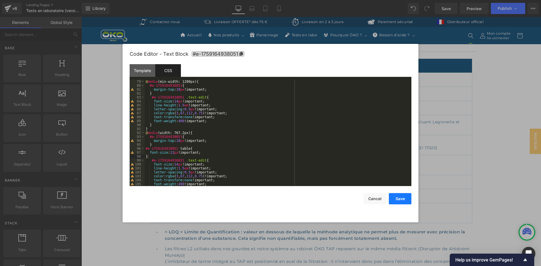
drag, startPoint x: 397, startPoint y: 195, endPoint x: 393, endPoint y: 194, distance: 4.2
click at [395, 195] on button "Save" at bounding box center [400, 198] width 23 height 11
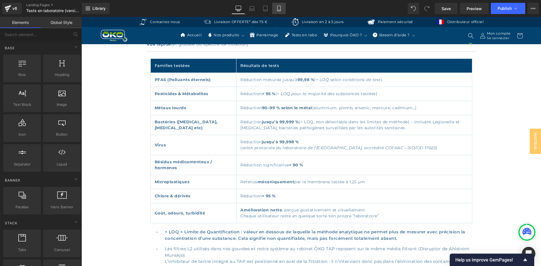
click at [283, 8] on link "Mobile" at bounding box center [279, 8] width 14 height 11
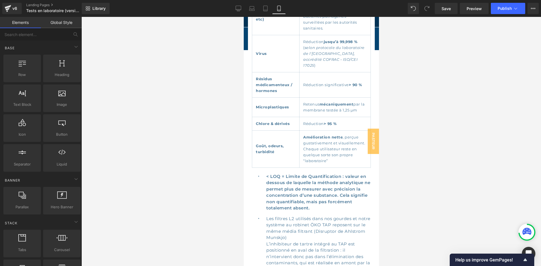
scroll to position [736, 0]
click at [242, 6] on link "Desktop" at bounding box center [239, 8] width 14 height 11
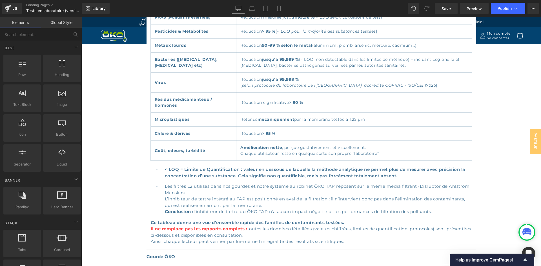
scroll to position [457, 0]
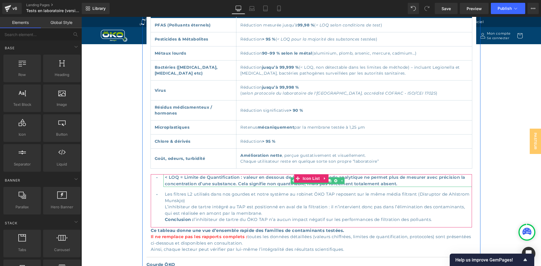
click at [268, 175] on span "< LOQ = Limite de Quantification : valeur en dessous de laquelle la méthode ana…" at bounding box center [315, 181] width 300 height 12
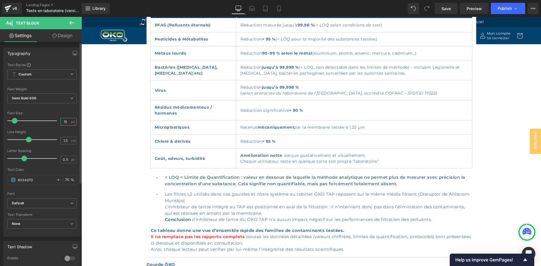
click at [66, 121] on input "15" at bounding box center [66, 121] width 10 height 7
type input "13"
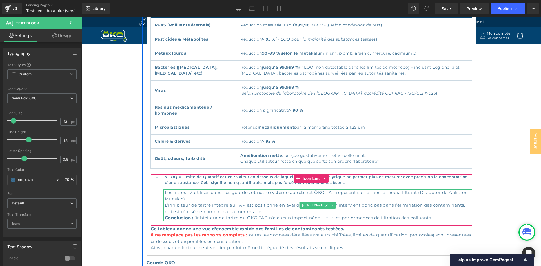
click at [217, 190] on p "Les filtres L2 utilisés dans nos gourdes et notre système au robinet ÖKO TAP re…" at bounding box center [318, 206] width 307 height 32
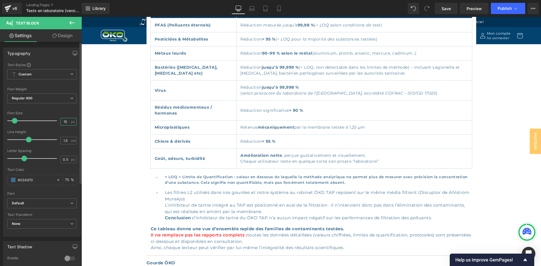
click at [65, 123] on input "15" at bounding box center [66, 121] width 10 height 7
type input "13"
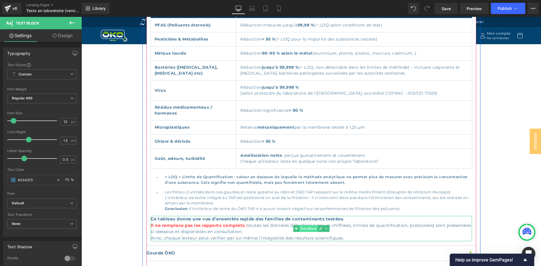
click at [310, 225] on span "Text Block" at bounding box center [308, 228] width 19 height 7
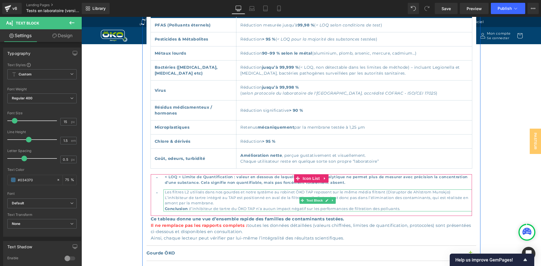
click at [194, 191] on p "Les filtres L2 utilisés dans nos gourdes et notre système au robinet ÖKO TAP re…" at bounding box center [318, 201] width 307 height 22
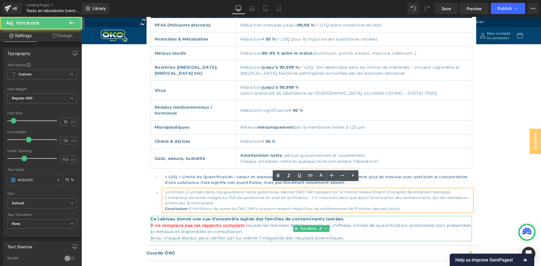
click at [193, 216] on strong "Ce tableau donne une vue d’ensemble rapide des familles de contaminants testées." at bounding box center [248, 218] width 194 height 5
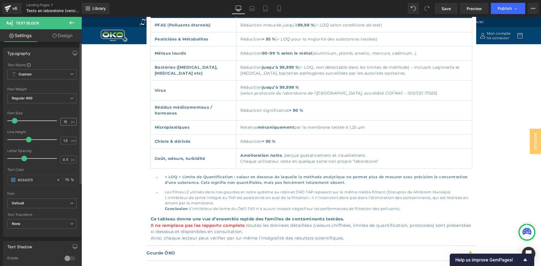
click at [65, 122] on input "15" at bounding box center [66, 121] width 10 height 7
type input "13"
click at [73, 53] on icon "button" at bounding box center [75, 53] width 5 height 5
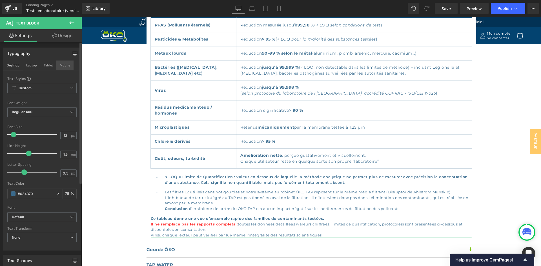
click at [57, 66] on button "Mobile" at bounding box center [64, 66] width 17 height 10
type input "75"
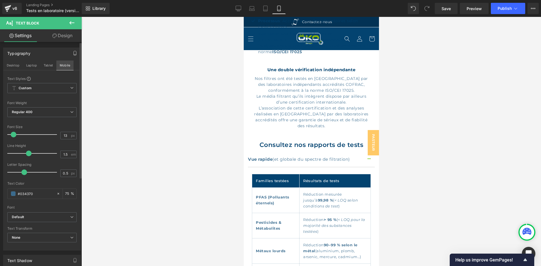
scroll to position [789, 0]
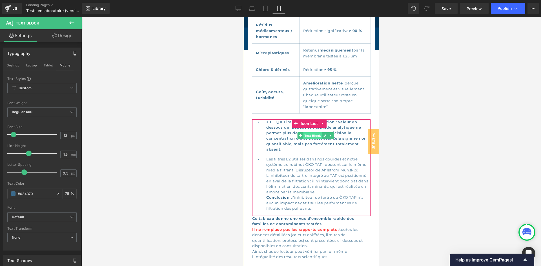
click at [303, 132] on span "Text Block" at bounding box center [312, 135] width 19 height 7
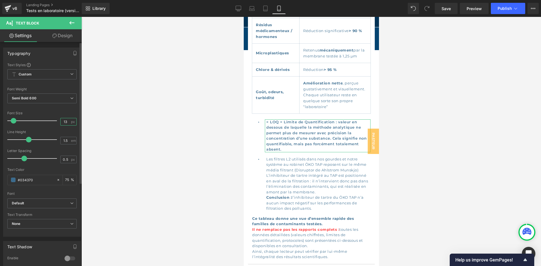
click at [67, 121] on input "13" at bounding box center [66, 121] width 10 height 7
type input "12"
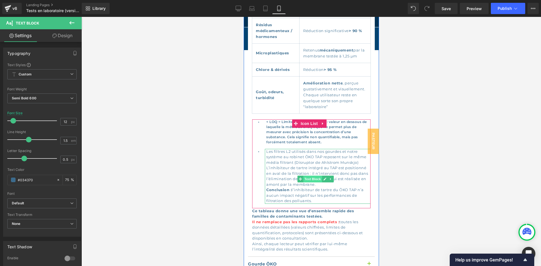
click at [315, 176] on span "Text Block" at bounding box center [312, 179] width 19 height 7
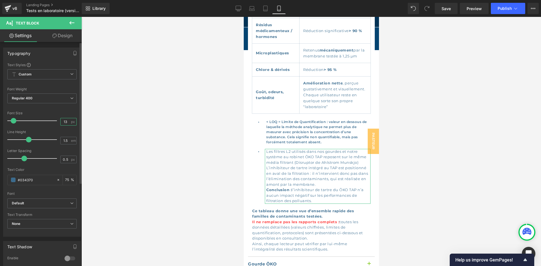
click at [66, 120] on input "13" at bounding box center [66, 121] width 10 height 7
type input "12"
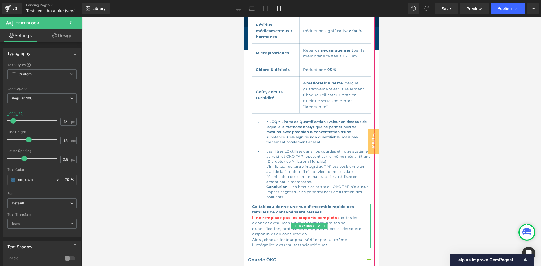
click at [289, 216] on span "Il ne remplace pas les rapports complets :" at bounding box center [295, 218] width 87 height 5
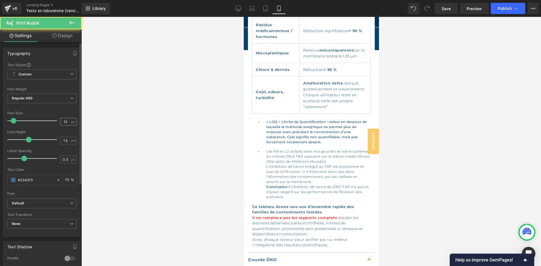
click at [68, 125] on div "13 px" at bounding box center [68, 122] width 16 height 8
click at [67, 122] on input "13" at bounding box center [66, 121] width 10 height 7
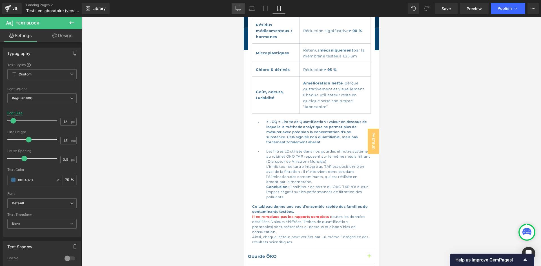
click at [234, 10] on link "Desktop" at bounding box center [239, 8] width 14 height 11
type input "13"
type input "75"
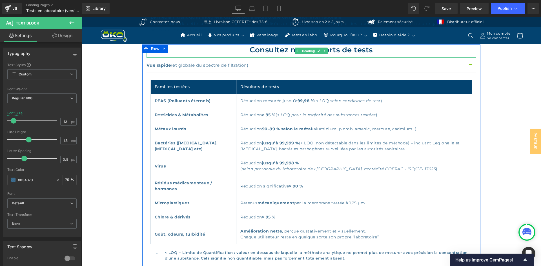
scroll to position [392, 0]
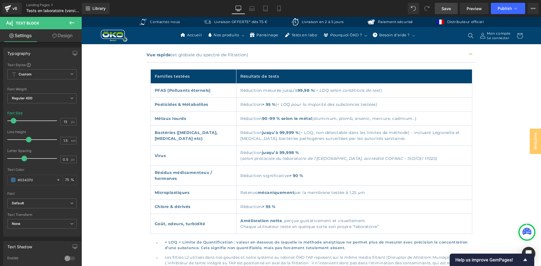
click at [443, 7] on span "Save" at bounding box center [446, 9] width 9 height 6
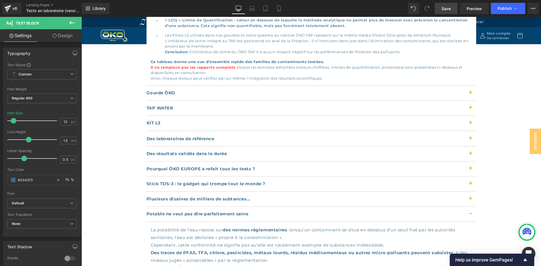
scroll to position [617, 0]
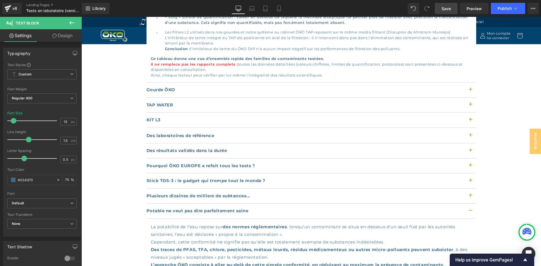
click at [188, 87] on div "Gourde ÖKO" at bounding box center [312, 90] width 330 height 6
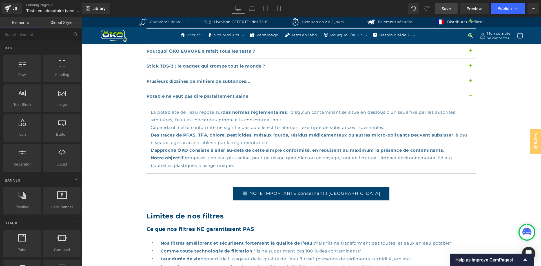
scroll to position [733, 0]
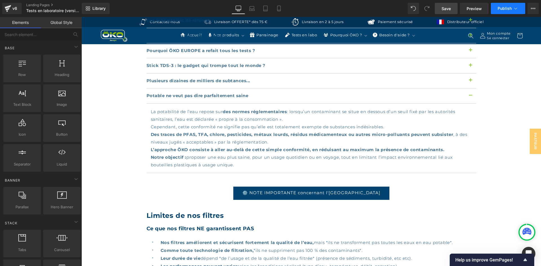
click at [502, 11] on button "Publish" at bounding box center [508, 8] width 34 height 11
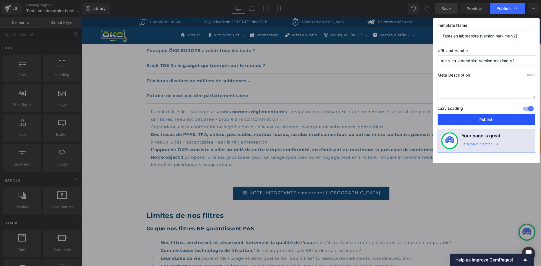
click at [455, 116] on button "Publish" at bounding box center [486, 119] width 97 height 11
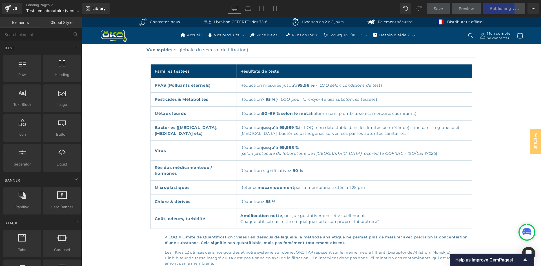
scroll to position [394, 0]
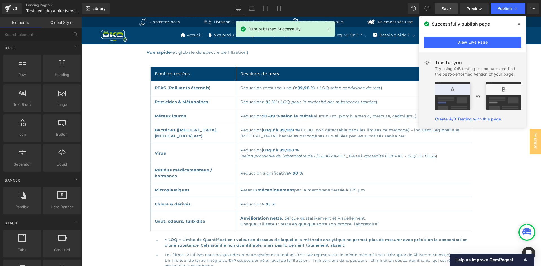
click at [518, 22] on icon at bounding box center [519, 24] width 3 height 5
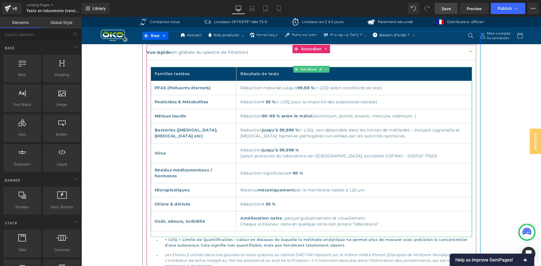
click at [343, 112] on td "Réduction 90–99 % selon le métal (aluminium, plomb, arsenic, mercure, cadmium…)" at bounding box center [354, 116] width 236 height 14
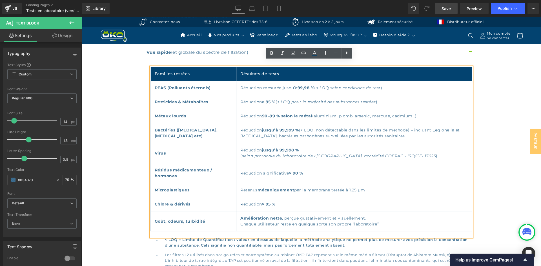
drag, startPoint x: 368, startPoint y: 74, endPoint x: 236, endPoint y: 65, distance: 131.9
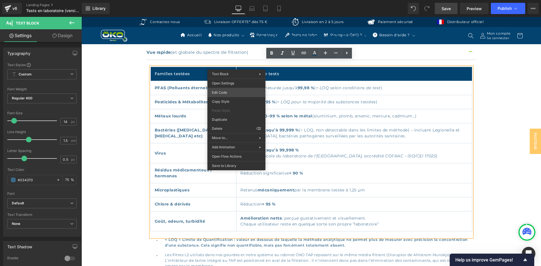
click at [231, 0] on div "Text Block You are previewing how the will restyle your page. You can not edit …" at bounding box center [270, 0] width 541 height 0
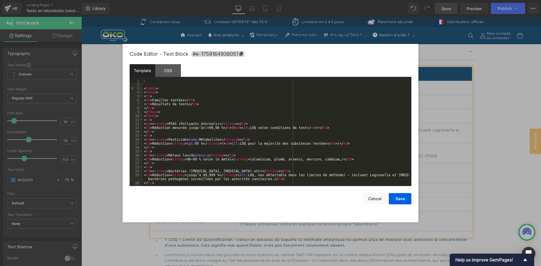
scroll to position [0, 0]
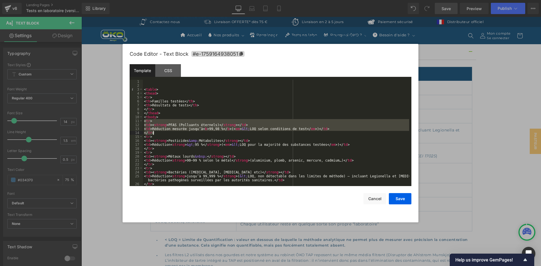
drag, startPoint x: 144, startPoint y: 120, endPoint x: 167, endPoint y: 135, distance: 27.1
click at [167, 135] on div "< table > < thead > < tr > < th > Familles testées </ th > < th > Résultats de …" at bounding box center [276, 137] width 266 height 114
click at [163, 133] on div "< table > < thead > < tr > < th > Familles testées </ th > < th > Résultats de …" at bounding box center [276, 133] width 266 height 107
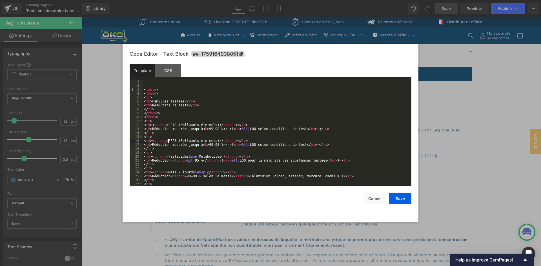
click at [167, 141] on div "< table > < thead > < tr > < th > Familles testées </ th > < th > Résultats de …" at bounding box center [276, 137] width 266 height 114
click at [176, 141] on div "< table > < thead > < tr > < th > Familles testées </ th > < th > Résultats de …" at bounding box center [276, 137] width 266 height 114
click at [209, 140] on div "< table > < thead > < tr > < th > Familles testées </ th > < th > Résultats de …" at bounding box center [276, 137] width 266 height 114
click at [407, 199] on button "Save" at bounding box center [400, 198] width 23 height 11
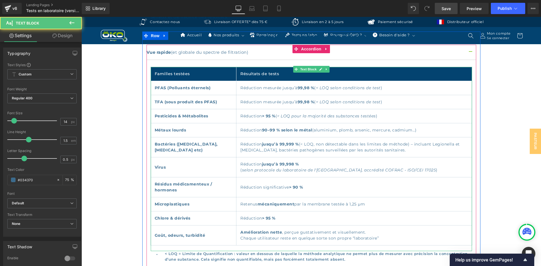
click at [251, 96] on td "Réduction mesurée jusqu’à 99,98 % ( < LOQ selon conditions de test )" at bounding box center [354, 102] width 236 height 14
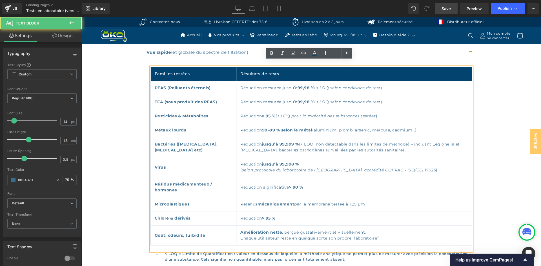
click at [316, 99] on em "< LOQ selon conditions de test" at bounding box center [348, 101] width 65 height 5
drag, startPoint x: 303, startPoint y: 95, endPoint x: 223, endPoint y: 94, distance: 80.9
click at [236, 95] on td "Réduction mesurée jusqu’à 99,98 % ( < LOQ selon conditions de test )" at bounding box center [354, 102] width 236 height 14
click at [317, 99] on em "< LOQ selon conditions de test" at bounding box center [348, 101] width 65 height 5
click at [236, 96] on td "Réduction mesurée jusqu’à 99,98 % ( < LOQ selon conditions de test )" at bounding box center [354, 102] width 236 height 14
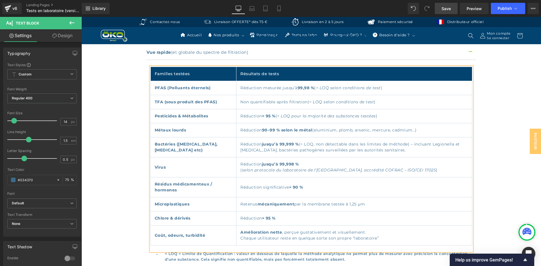
click at [358, 125] on td "Réduction 90–99 % selon le métal (aluminium, plomb, arsenic, mercure, cadmium…)" at bounding box center [354, 130] width 236 height 14
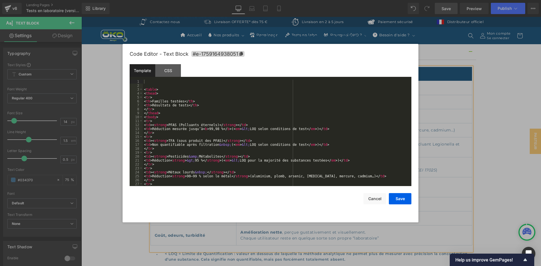
click at [199, 0] on div "Text Block You are previewing how the will restyle your page. You can not edit …" at bounding box center [270, 0] width 541 height 0
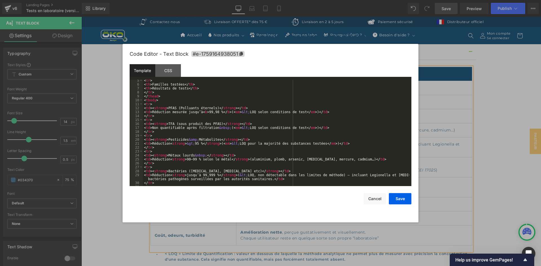
scroll to position [51, 0]
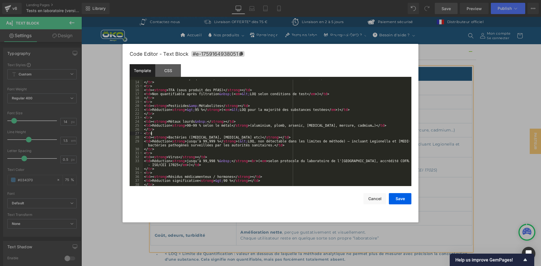
click at [158, 132] on div "< td > Réduction mesurée jusqu’à < b > 99,98 % </ b > ( < em > &lt; LOQ selon c…" at bounding box center [276, 133] width 266 height 114
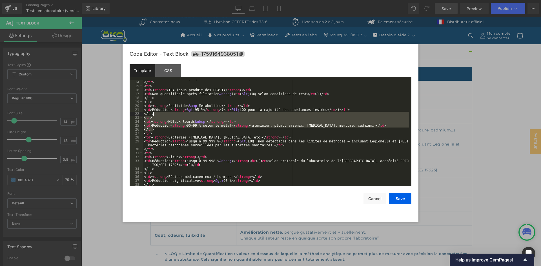
drag, startPoint x: 156, startPoint y: 129, endPoint x: 166, endPoint y: 115, distance: 17.4
click at [166, 115] on div "< td > Réduction mesurée jusqu’à < b > 99,98 % </ b > ( < em > &lt; LOQ selon c…" at bounding box center [276, 133] width 266 height 114
click at [161, 130] on div "< td > Réduction mesurée jusqu’à < b > 99,98 % </ b > ( < em > &lt; LOQ selon c…" at bounding box center [276, 133] width 266 height 107
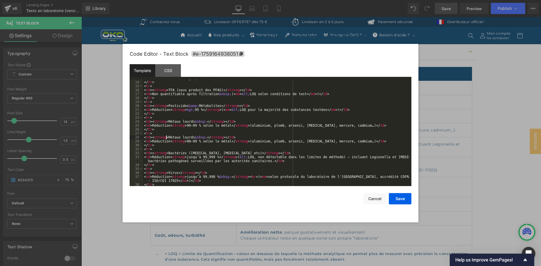
click at [167, 138] on div "< td > Réduction mesurée jusqu’à < b > 99,98 % </ b > ( < em > &lt; LOQ selon c…" at bounding box center [276, 133] width 266 height 114
click at [201, 139] on div "< td > Réduction mesurée jusqu’à < b > 99,98 % </ b > ( < em > &lt; LOQ selon c…" at bounding box center [276, 133] width 266 height 114
click at [199, 122] on div "< td > Réduction mesurée jusqu’à < b > 99,98 % </ b > ( < em > &lt; LOQ selon c…" at bounding box center [276, 133] width 266 height 114
click at [151, 95] on div "< td > Réduction mesurée jusqu’à < b > 99,98 % </ b > ( < em > &lt; LOQ selon c…" at bounding box center [276, 133] width 266 height 114
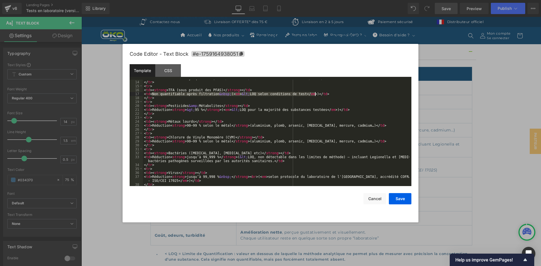
click at [316, 95] on div "< td > Réduction mesurée jusqu’à < b > 99,98 % </ b > ( < em > &lt; LOQ selon c…" at bounding box center [276, 133] width 266 height 114
click at [152, 142] on div "< td > Réduction mesurée jusqu’à < b > 99,98 % </ b > ( < em > &lt; LOQ selon c…" at bounding box center [276, 133] width 266 height 114
click at [390, 198] on button "Save" at bounding box center [400, 198] width 23 height 11
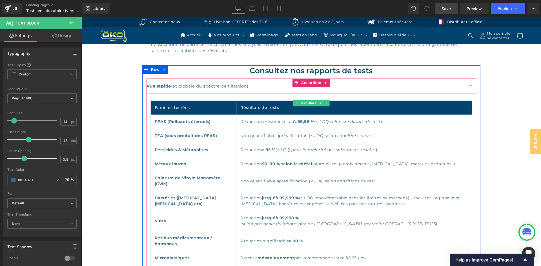
scroll to position [366, 0]
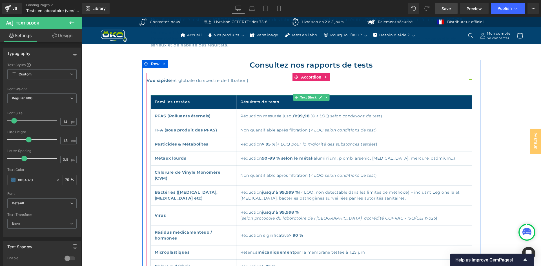
click at [236, 125] on td "Non quantifiable après filtration ( < LOQ selon conditions de test )" at bounding box center [354, 130] width 236 height 14
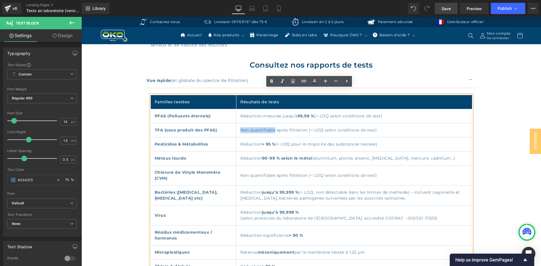
drag, startPoint x: 225, startPoint y: 123, endPoint x: 259, endPoint y: 124, distance: 34.4
click at [259, 124] on td "Non quantifiable après filtration ( < LOQ selon conditions de test )" at bounding box center [354, 130] width 236 height 14
click at [271, 83] on icon at bounding box center [271, 81] width 7 height 7
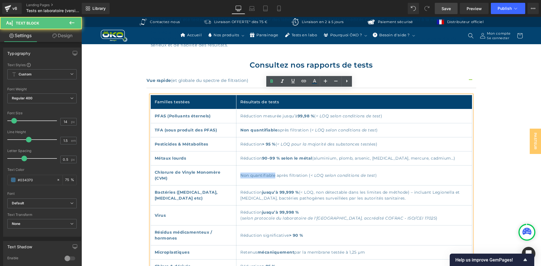
drag, startPoint x: 224, startPoint y: 168, endPoint x: 259, endPoint y: 168, distance: 34.9
click at [259, 168] on td "Non quantifiable après filtration ( < LOQ selon conditions de test )" at bounding box center [354, 176] width 236 height 20
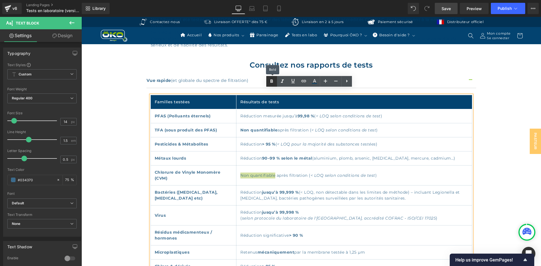
click at [273, 77] on link at bounding box center [271, 81] width 11 height 11
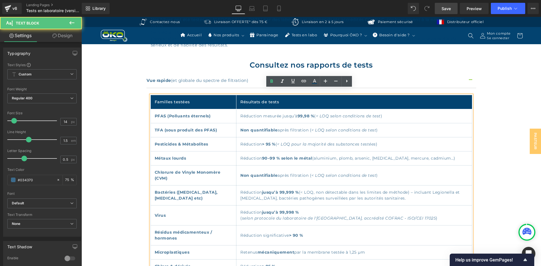
click at [363, 153] on td "Réduction 90–99 % selon le métal (aluminium, plomb, arsenic, [MEDICAL_DATA], me…" at bounding box center [354, 159] width 236 height 14
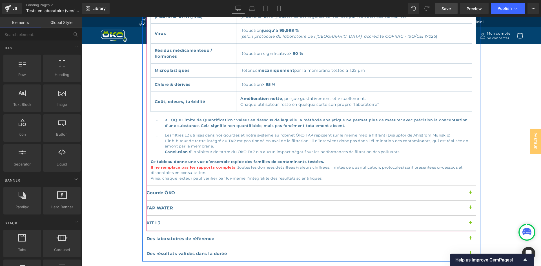
scroll to position [620, 0]
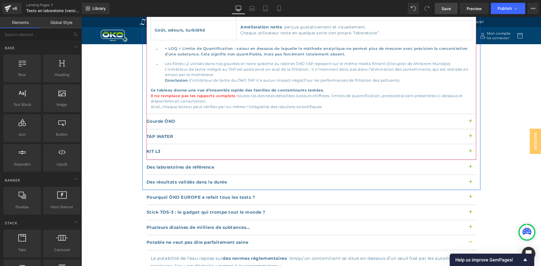
click at [470, 114] on button "button" at bounding box center [470, 121] width 11 height 15
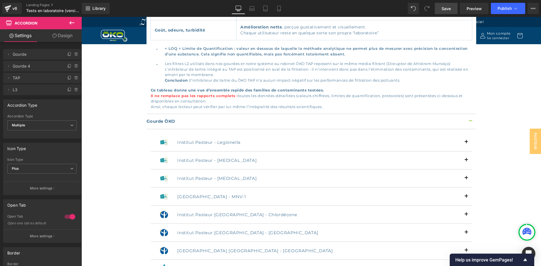
click at [448, 12] on link "Save" at bounding box center [446, 8] width 23 height 11
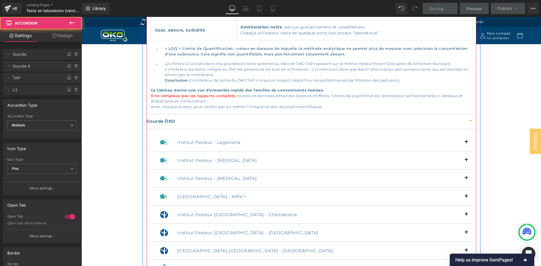
click at [469, 114] on button "button" at bounding box center [470, 121] width 11 height 15
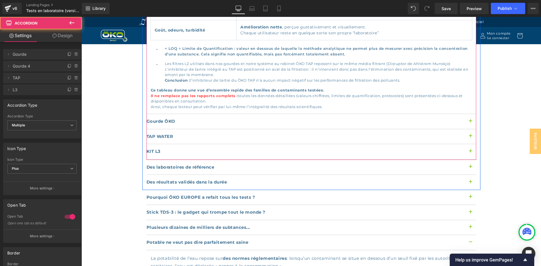
click at [470, 114] on button "button" at bounding box center [470, 121] width 11 height 15
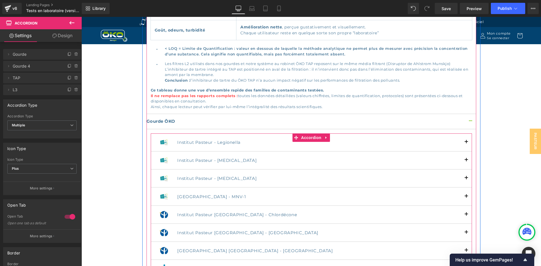
click at [465, 134] on button "button" at bounding box center [466, 143] width 11 height 18
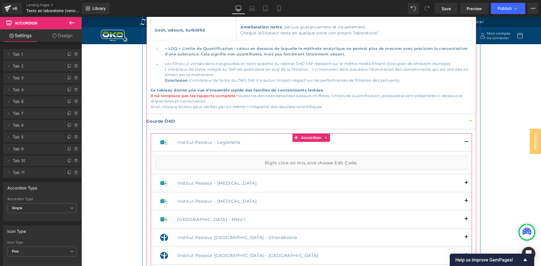
click at [465, 134] on button "button" at bounding box center [466, 143] width 11 height 18
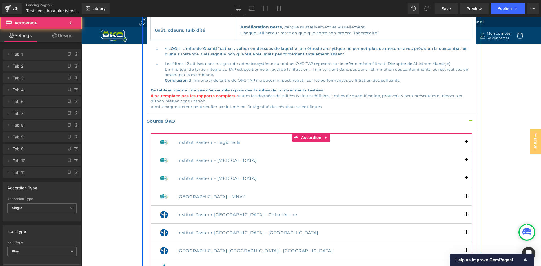
click at [465, 134] on button "button" at bounding box center [466, 143] width 11 height 18
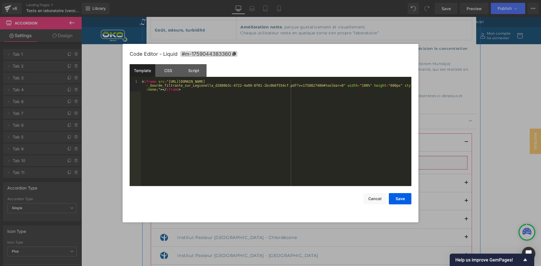
click at [315, 163] on div "Liquid" at bounding box center [311, 163] width 313 height 14
click at [170, 70] on div "CSS" at bounding box center [168, 70] width 26 height 13
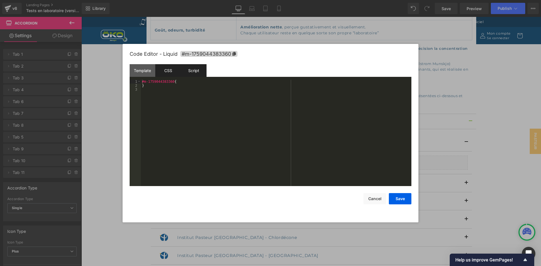
click at [186, 70] on div "Script" at bounding box center [194, 70] width 26 height 13
click at [378, 195] on button "Cancel" at bounding box center [374, 198] width 23 height 11
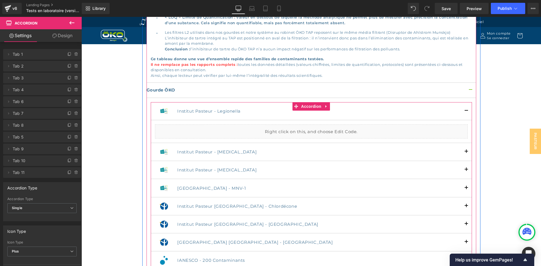
scroll to position [648, 0]
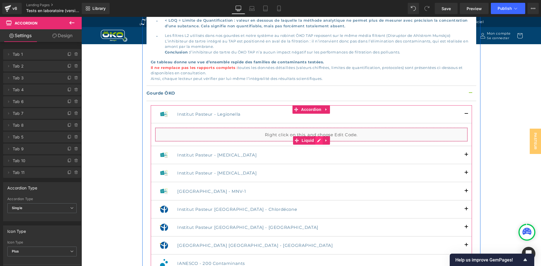
click at [317, 137] on article "Liquid" at bounding box center [311, 134] width 321 height 23
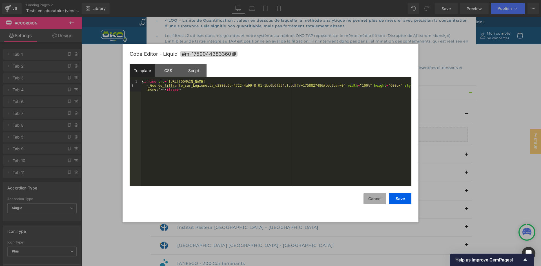
click at [379, 194] on button "Cancel" at bounding box center [374, 198] width 23 height 11
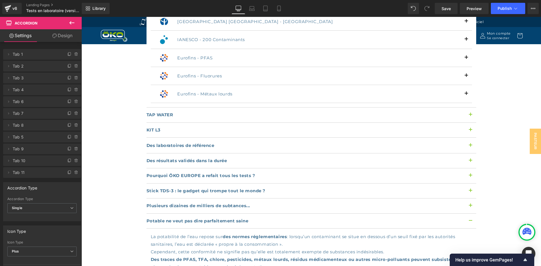
scroll to position [873, 0]
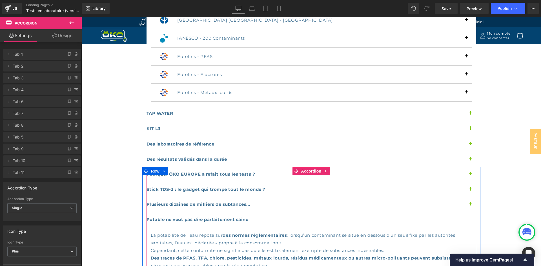
click at [469, 182] on button "button" at bounding box center [470, 189] width 11 height 15
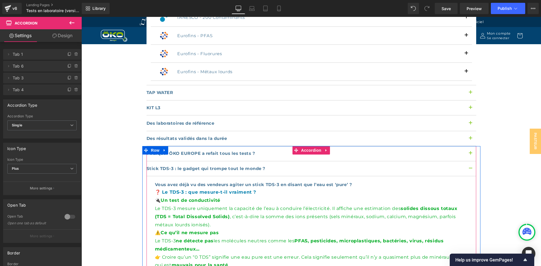
scroll to position [902, 0]
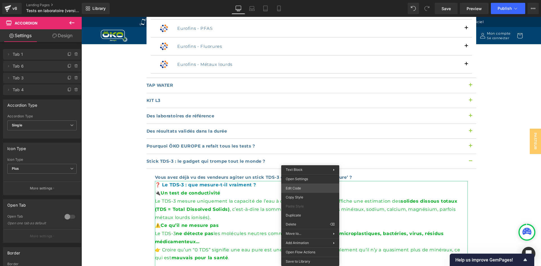
click at [309, 0] on div "Text Block You are previewing how the will restyle your page. You can not edit …" at bounding box center [270, 0] width 541 height 0
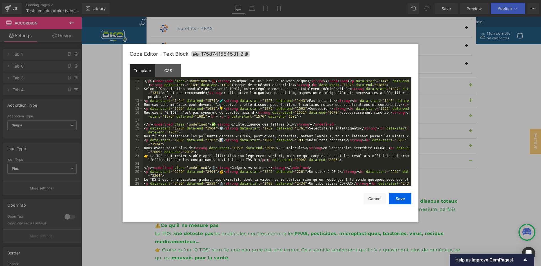
scroll to position [99, 0]
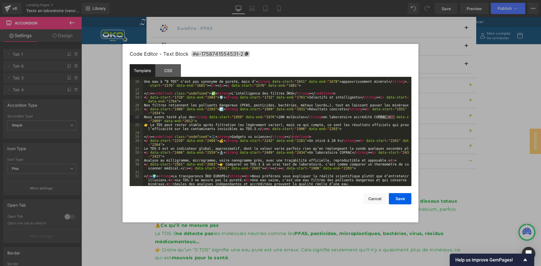
drag, startPoint x: 379, startPoint y: 117, endPoint x: 399, endPoint y: 117, distance: 20.0
click at [399, 117] on div "Une eau à “0 TDS” n’est pas synonyme de pureté, mais d’ < strong data-start = "…" at bounding box center [276, 143] width 266 height 126
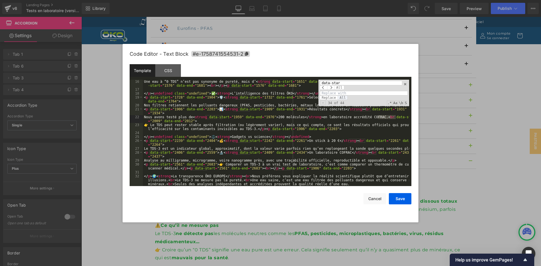
click at [343, 98] on span "All" at bounding box center [343, 98] width 10 height 5
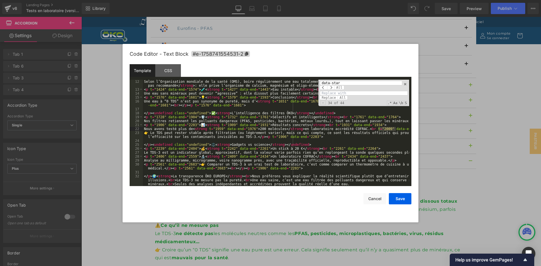
click at [381, 125] on div "Selon l’Organisation mondiale de la santé (OMS), boire régulièrement une eau to…" at bounding box center [276, 143] width 266 height 126
drag, startPoint x: 378, startPoint y: 129, endPoint x: 396, endPoint y: 129, distance: 17.5
click at [396, 129] on div "Selon l’Organisation mondiale de la santé (OMS), boire régulièrement une eau to…" at bounding box center [276, 143] width 266 height 126
drag, startPoint x: 366, startPoint y: 86, endPoint x: 307, endPoint y: 86, distance: 58.9
click at [307, 86] on div "Selon l’Organisation mondiale de la santé (OMS), boire régulièrement une eau to…" at bounding box center [276, 133] width 266 height 107
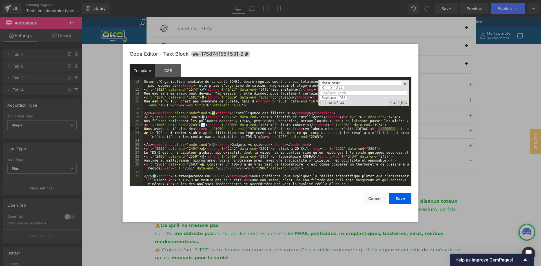
paste input "end="
click at [341, 97] on span "All" at bounding box center [343, 98] width 10 height 5
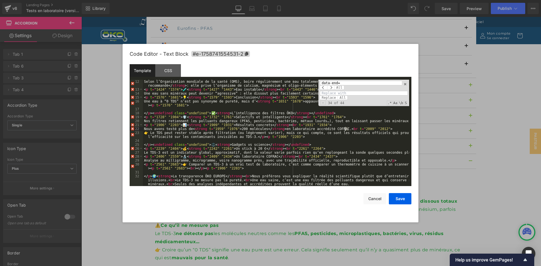
drag, startPoint x: 349, startPoint y: 128, endPoint x: 345, endPoint y: 128, distance: 3.7
click at [345, 128] on div "Selon l’Organisation mondiale de la santé (OMS), boire régulièrement une eau to…" at bounding box center [276, 143] width 266 height 126
drag, startPoint x: 345, startPoint y: 83, endPoint x: 292, endPoint y: 83, distance: 52.7
click at [292, 83] on div "Selon l’Organisation mondiale de la santé (OMS), boire régulièrement une eau to…" at bounding box center [276, 133] width 266 height 107
paste input "t"
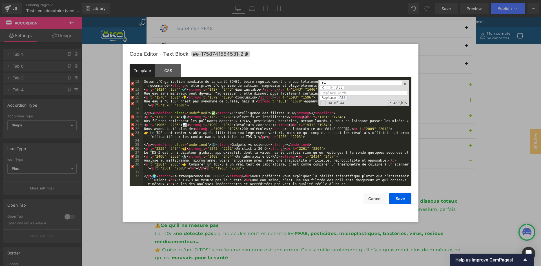
type input "t="
click at [343, 97] on span "All" at bounding box center [343, 98] width 10 height 5
click at [405, 85] on span at bounding box center [405, 84] width 4 height 4
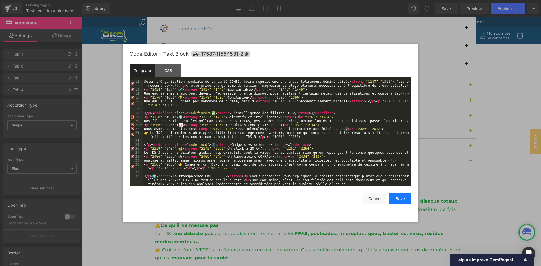
click at [392, 196] on button "Save" at bounding box center [400, 198] width 23 height 11
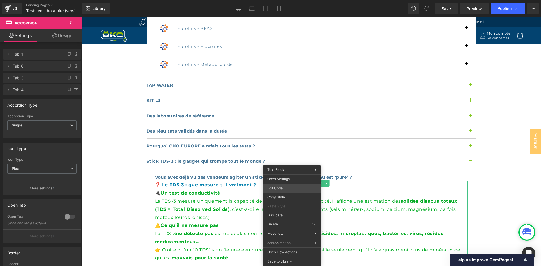
click at [294, 0] on div "Text Block You are previewing how the will restyle your page. You can not edit …" at bounding box center [270, 0] width 541 height 0
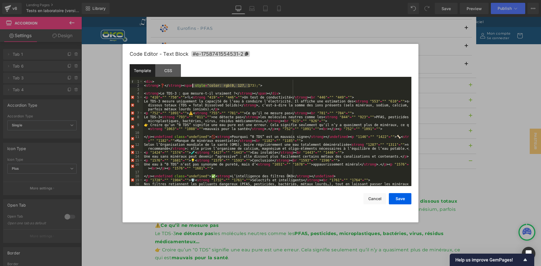
drag, startPoint x: 251, startPoint y: 85, endPoint x: 192, endPoint y: 86, distance: 58.9
click at [192, 86] on div "< div > < strong > ❓ </ strong > < span style = "color: rgb(0, 127, 173);" > < …" at bounding box center [276, 137] width 266 height 114
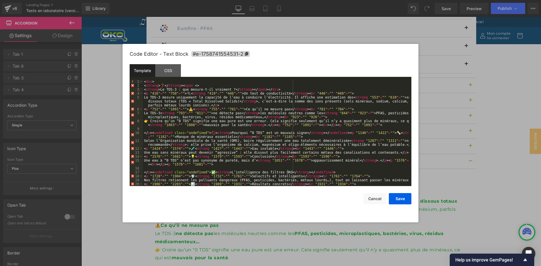
click at [204, 86] on div "< div > < strong > ❓ </ strong > < span < > < strong > Le TDS-3 : que mesure-t-…" at bounding box center [276, 137] width 266 height 114
click at [406, 198] on button "Save" at bounding box center [400, 198] width 23 height 11
click at [289, 0] on div "Text Block You are previewing how the will restyle your page. You can not edit …" at bounding box center [270, 0] width 541 height 0
click at [198, 86] on div "< div > < strong > ❓ </ strong > < span < = "" > < strong > Le TDS-3 : que mesu…" at bounding box center [276, 137] width 266 height 114
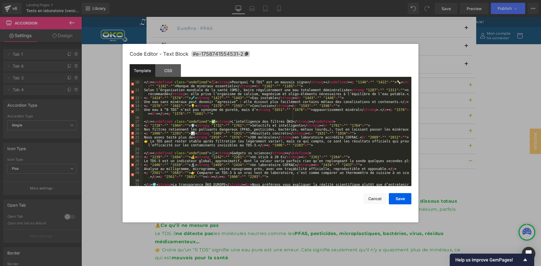
scroll to position [59, 0]
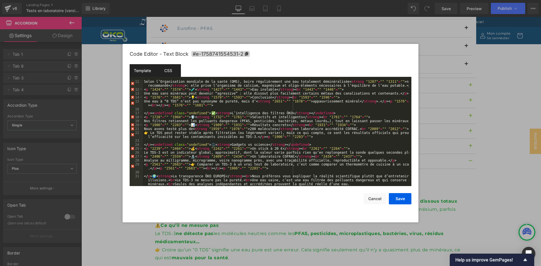
click at [174, 74] on div "CSS" at bounding box center [168, 70] width 26 height 13
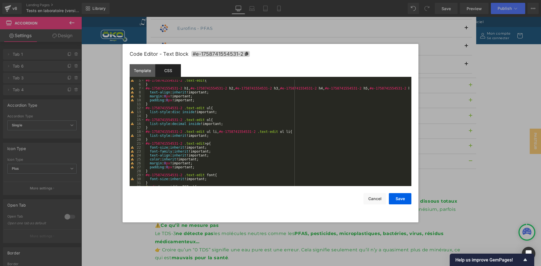
scroll to position [17, 0]
drag, startPoint x: 400, startPoint y: 200, endPoint x: 397, endPoint y: 199, distance: 3.7
click at [400, 199] on button "Save" at bounding box center [400, 198] width 23 height 11
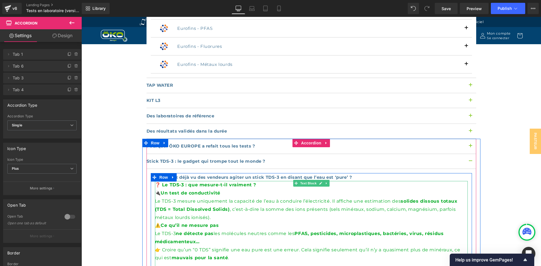
click at [297, 189] on p "🔌 Un test de conductivité Le TDS-3 mesure uniquement la capacité de l’eau à con…" at bounding box center [311, 205] width 313 height 32
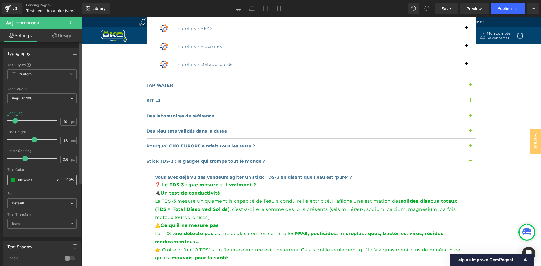
drag, startPoint x: 37, startPoint y: 180, endPoint x: 21, endPoint y: 182, distance: 16.7
click at [21, 182] on input "#01ab23" at bounding box center [36, 180] width 36 height 6
type input "#r"
type input "0"
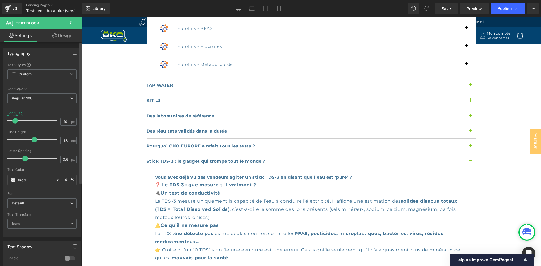
drag, startPoint x: 31, startPoint y: 180, endPoint x: 3, endPoint y: 178, distance: 28.0
click at [3, 178] on div "Typography Text Styles Custom Custom Setup Global Style Custom Setup Global Sty…" at bounding box center [42, 140] width 84 height 194
type input "blue"
type input "100"
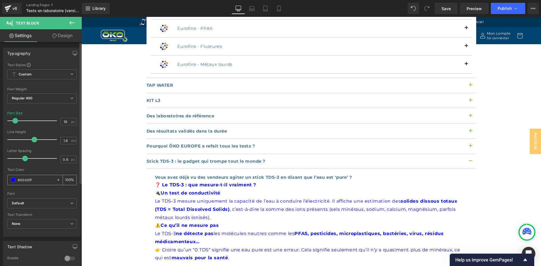
click at [56, 182] on icon at bounding box center [58, 180] width 4 height 4
type input "none"
type input "0"
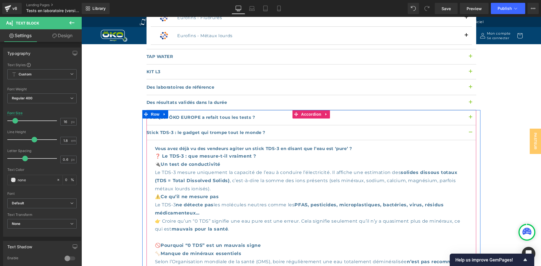
scroll to position [930, 0]
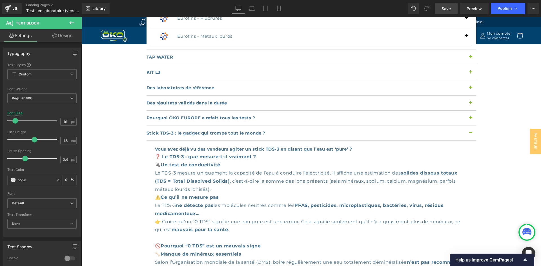
click at [453, 7] on link "Save" at bounding box center [446, 8] width 23 height 11
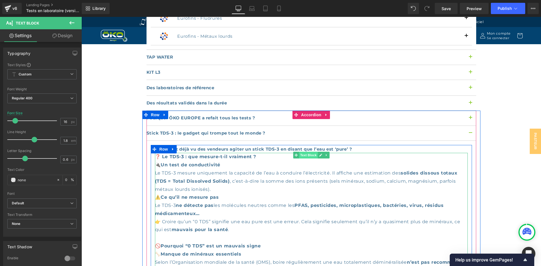
click at [310, 152] on span "Text Block" at bounding box center [308, 155] width 19 height 7
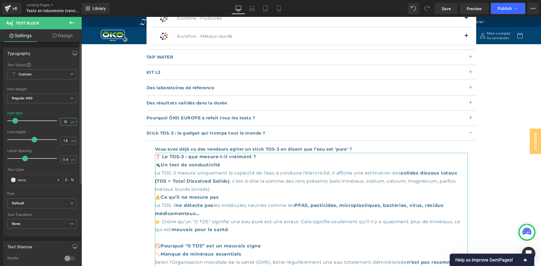
click at [65, 124] on input "16" at bounding box center [66, 121] width 10 height 7
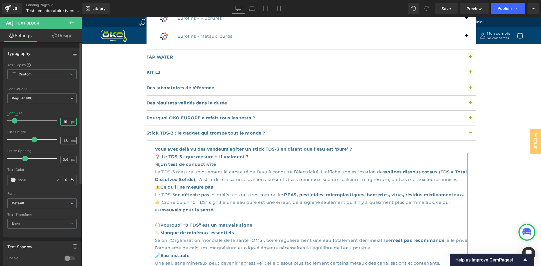
type input "15"
click at [65, 140] on input "1.8" at bounding box center [66, 140] width 10 height 7
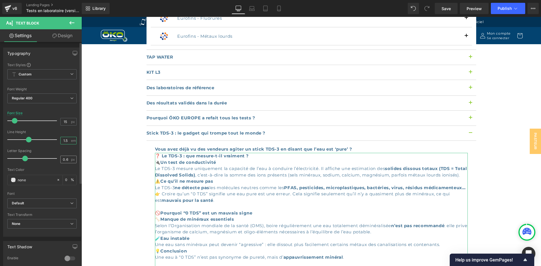
type input "1.5"
click at [68, 158] on input "0.6" at bounding box center [66, 159] width 10 height 7
type input "0.5"
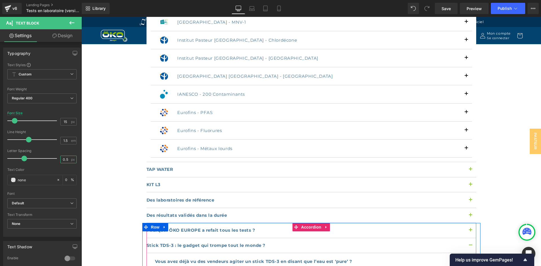
scroll to position [817, 0]
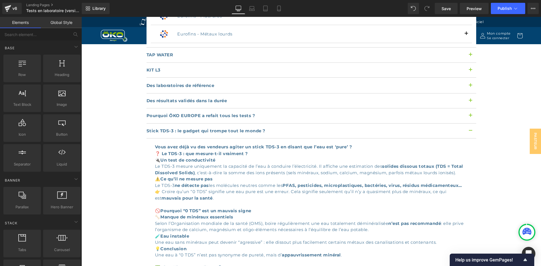
scroll to position [930, 0]
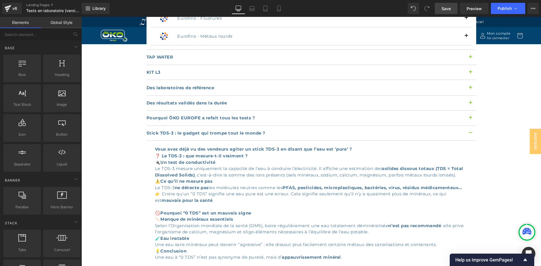
click at [447, 4] on link "Save" at bounding box center [446, 8] width 23 height 11
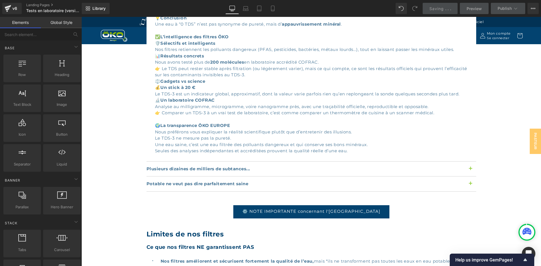
scroll to position [1155, 0]
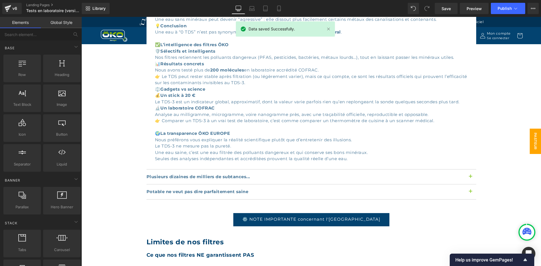
click at [533, 141] on span "Pasteur" at bounding box center [535, 141] width 11 height 25
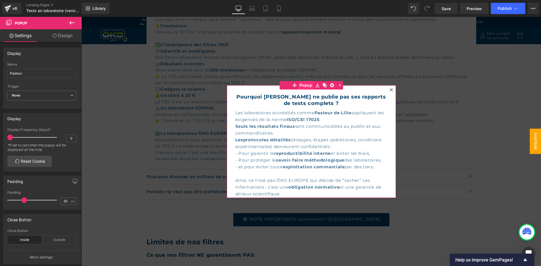
click at [300, 87] on span "Popup" at bounding box center [305, 85] width 15 height 8
click at [57, 37] on link "Design" at bounding box center [62, 35] width 41 height 13
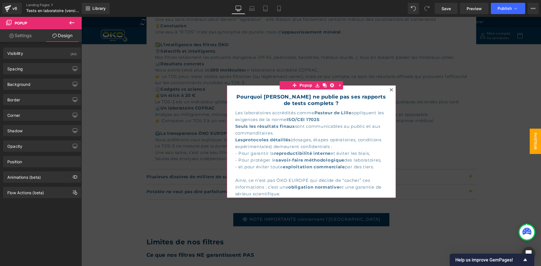
click at [16, 36] on link "Settings" at bounding box center [20, 35] width 41 height 13
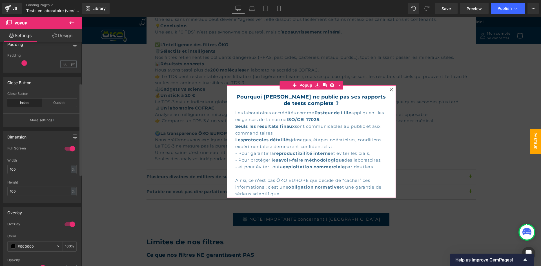
scroll to position [141, 0]
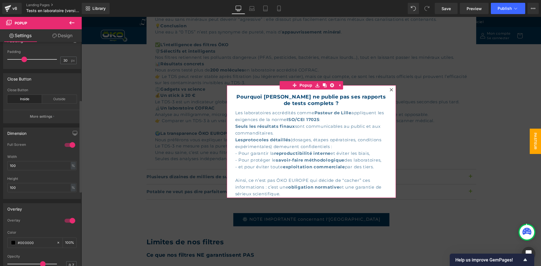
click at [64, 144] on div at bounding box center [70, 145] width 14 height 9
click at [64, 145] on div at bounding box center [70, 145] width 14 height 9
type input "100"
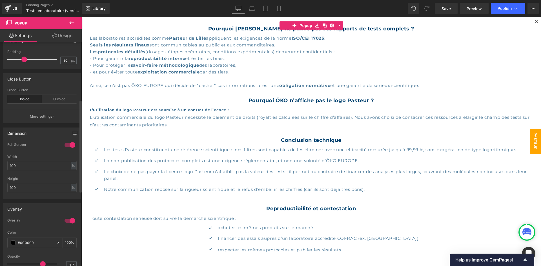
click at [64, 145] on div at bounding box center [70, 145] width 14 height 9
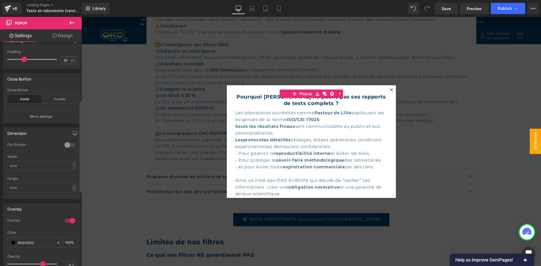
click at [64, 145] on div at bounding box center [70, 145] width 14 height 9
type input "100"
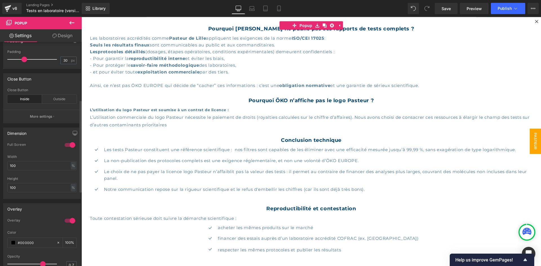
click at [64, 145] on div at bounding box center [70, 145] width 14 height 9
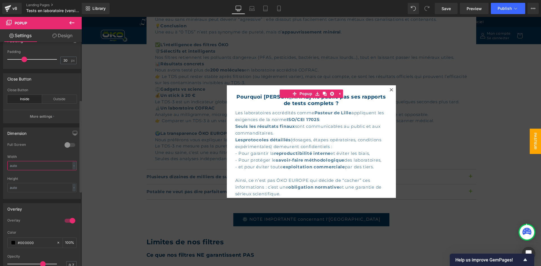
click at [59, 166] on input "text" at bounding box center [41, 165] width 69 height 9
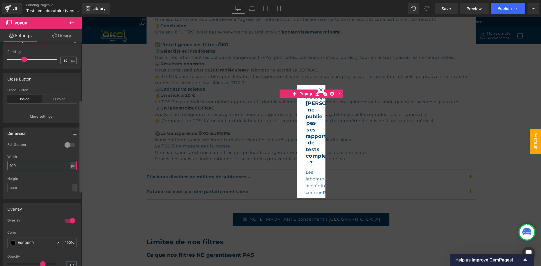
click at [68, 166] on input "100" at bounding box center [41, 165] width 69 height 9
click at [70, 166] on div "px" at bounding box center [73, 166] width 6 height 8
click at [70, 173] on li "%" at bounding box center [72, 174] width 7 height 8
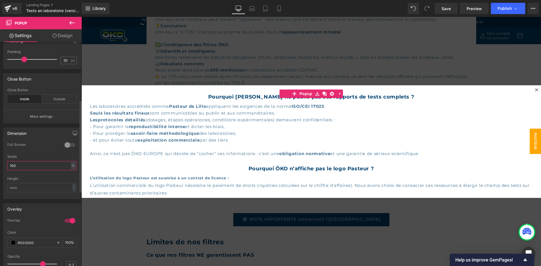
drag, startPoint x: 32, startPoint y: 167, endPoint x: 2, endPoint y: 164, distance: 30.1
click at [2, 164] on div "Dimension 1 Full Screen 0 Full Screen 0 Full Screen 0 Full Screen 100% Width 10…" at bounding box center [42, 161] width 84 height 76
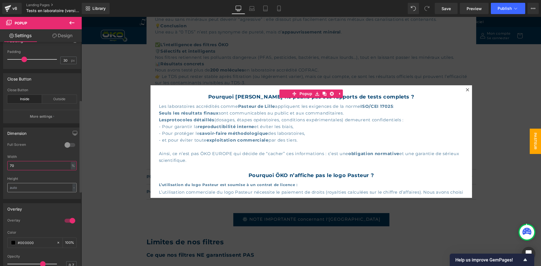
type input "70"
click at [27, 186] on input "text" at bounding box center [41, 187] width 69 height 9
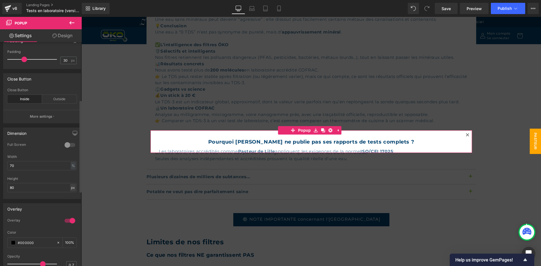
click at [70, 188] on div "px" at bounding box center [73, 188] width 6 height 8
click at [70, 202] on li "%" at bounding box center [72, 205] width 7 height 8
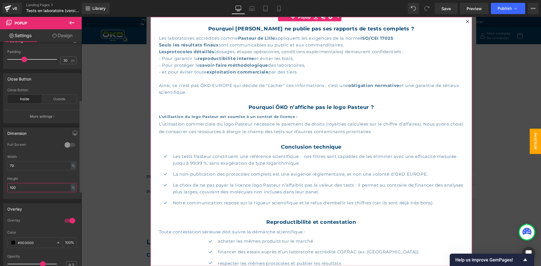
drag, startPoint x: 35, startPoint y: 191, endPoint x: 3, endPoint y: 187, distance: 33.0
click at [3, 187] on div "Dimension 1 Full Screen 0 Full Screen 0 Full Screen 0 Full Screen 70% Width 70 …" at bounding box center [42, 161] width 84 height 76
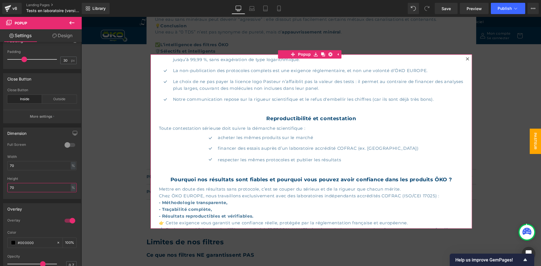
scroll to position [154, 0]
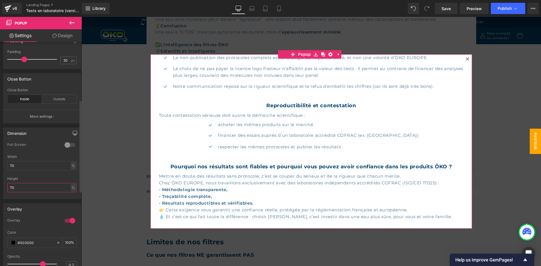
type input "70"
click at [73, 131] on icon "button" at bounding box center [75, 133] width 5 height 5
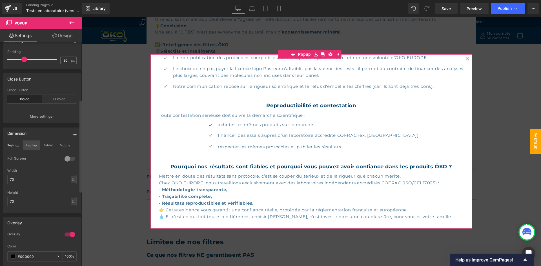
click at [34, 147] on button "Laptop" at bounding box center [31, 146] width 17 height 10
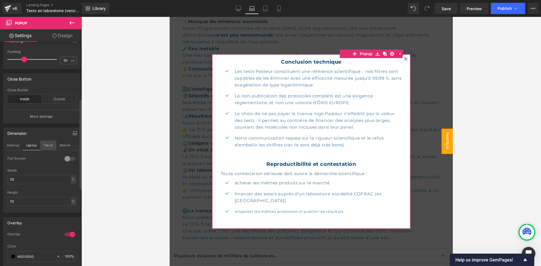
click at [43, 146] on button "Tablet" at bounding box center [48, 146] width 16 height 10
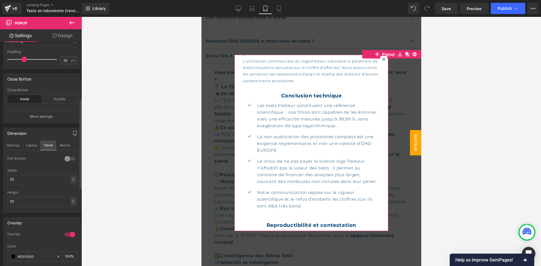
scroll to position [194, 0]
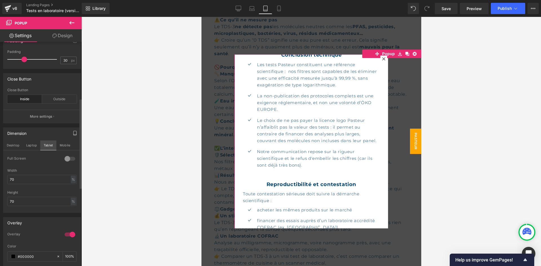
click at [51, 146] on button "Tablet" at bounding box center [48, 146] width 16 height 10
click at [53, 145] on button "Tablet" at bounding box center [48, 146] width 16 height 10
click at [57, 145] on button "Mobile" at bounding box center [64, 146] width 17 height 10
type input "100"
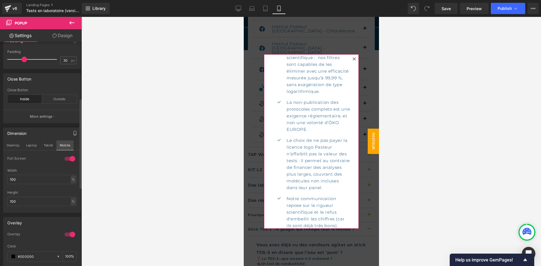
scroll to position [1180, 0]
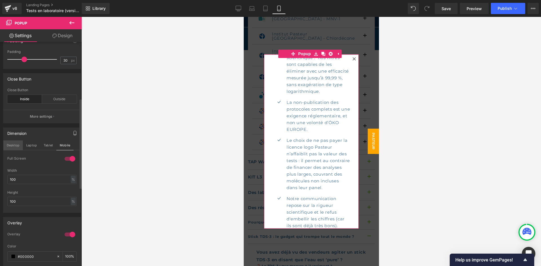
click at [18, 146] on button "Desktop" at bounding box center [12, 146] width 19 height 10
type input "70"
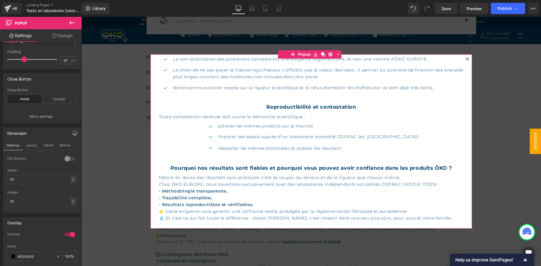
scroll to position [154, 0]
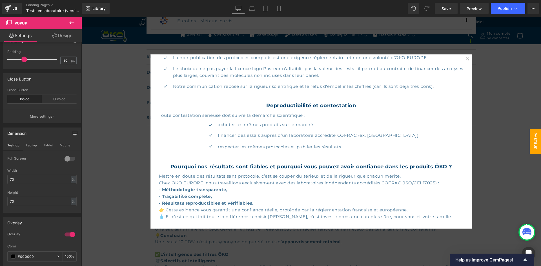
click at [133, 169] on div at bounding box center [311, 141] width 460 height 249
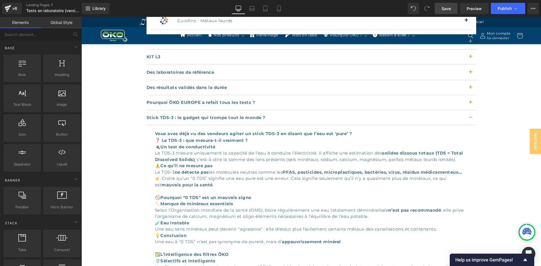
drag, startPoint x: 449, startPoint y: 12, endPoint x: 277, endPoint y: 154, distance: 222.3
click at [449, 12] on link "Save" at bounding box center [446, 8] width 23 height 11
